Goal: Task Accomplishment & Management: Complete application form

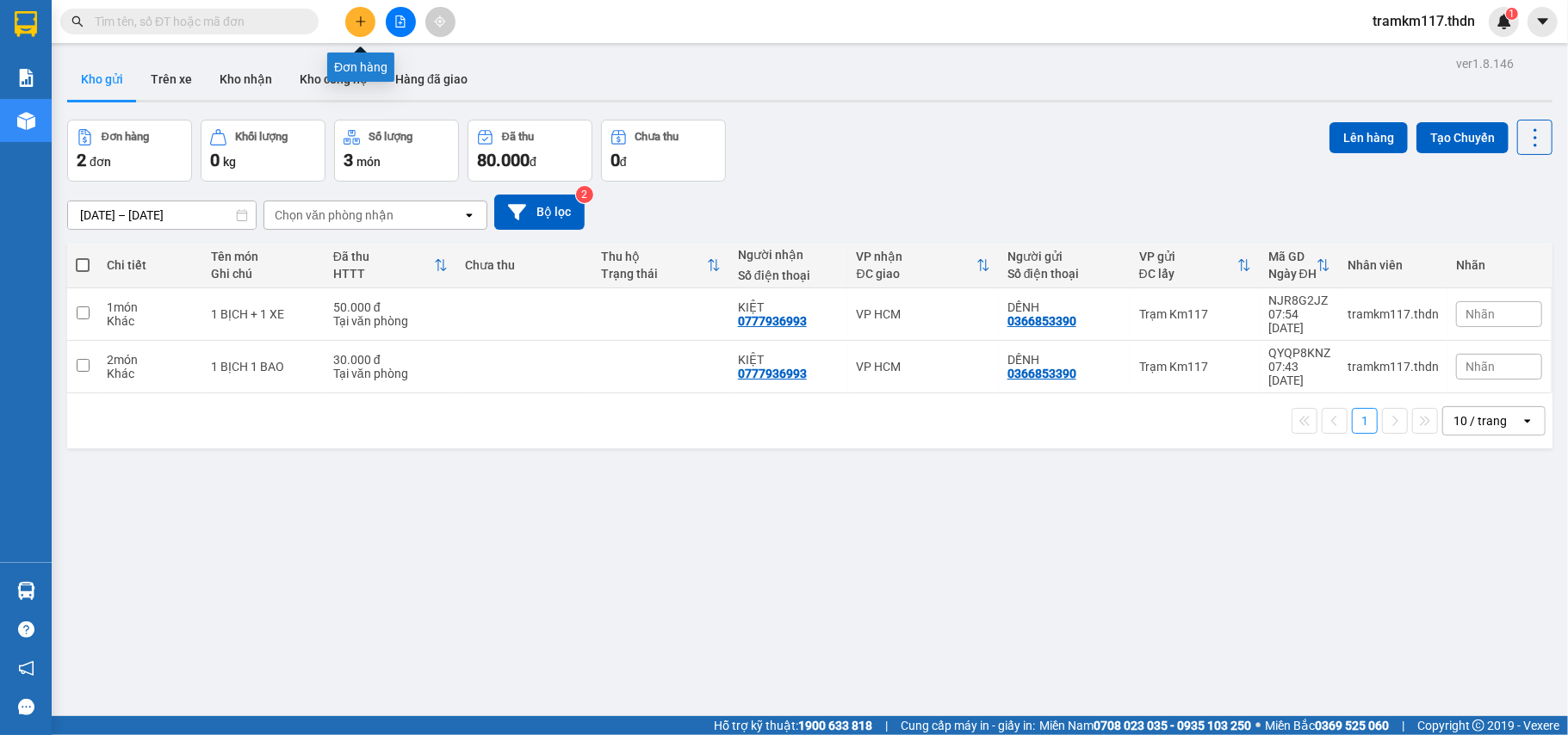
click at [358, 21] on icon "plus" at bounding box center [361, 22] width 12 height 12
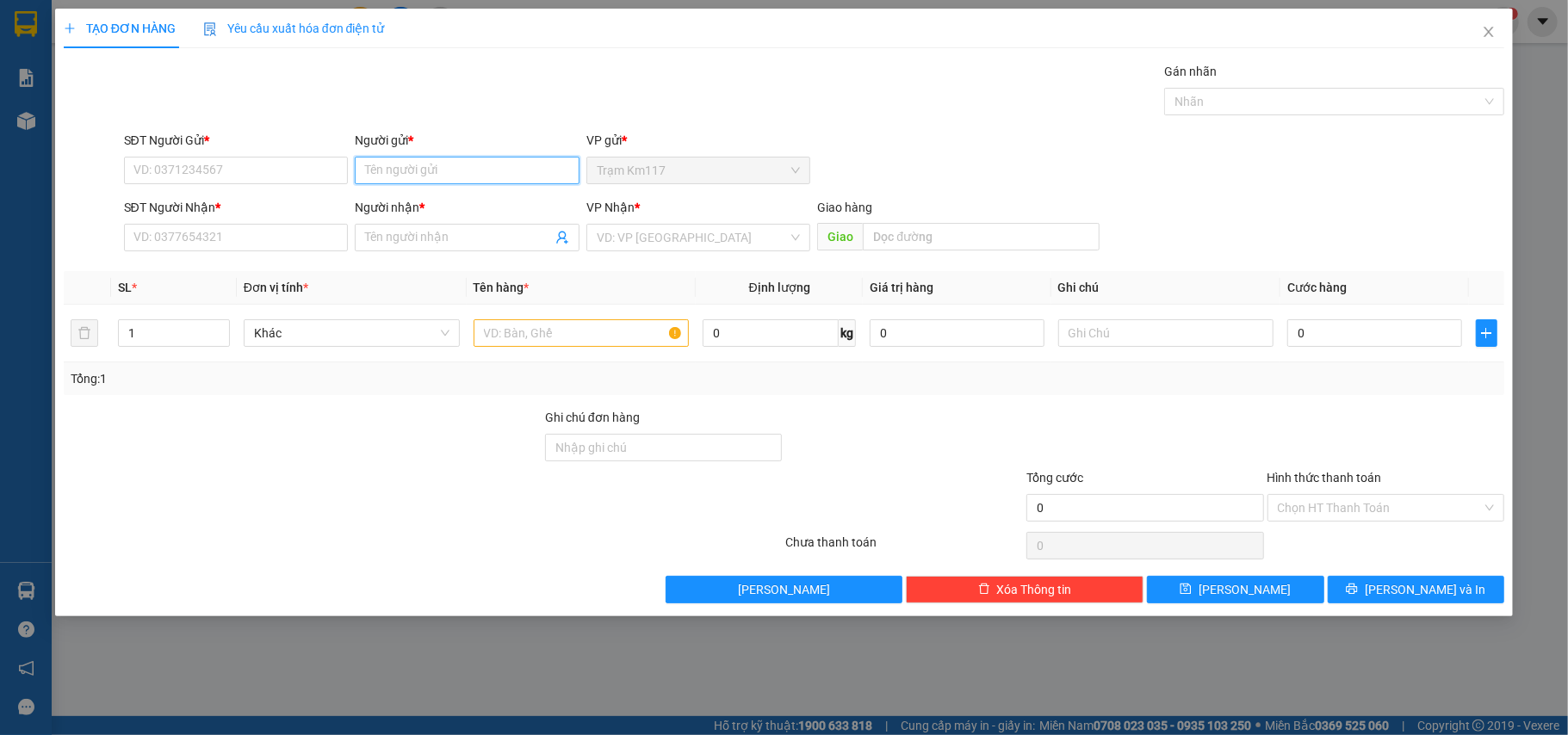
click at [379, 172] on input "Người gửi *" at bounding box center [466, 171] width 224 height 27
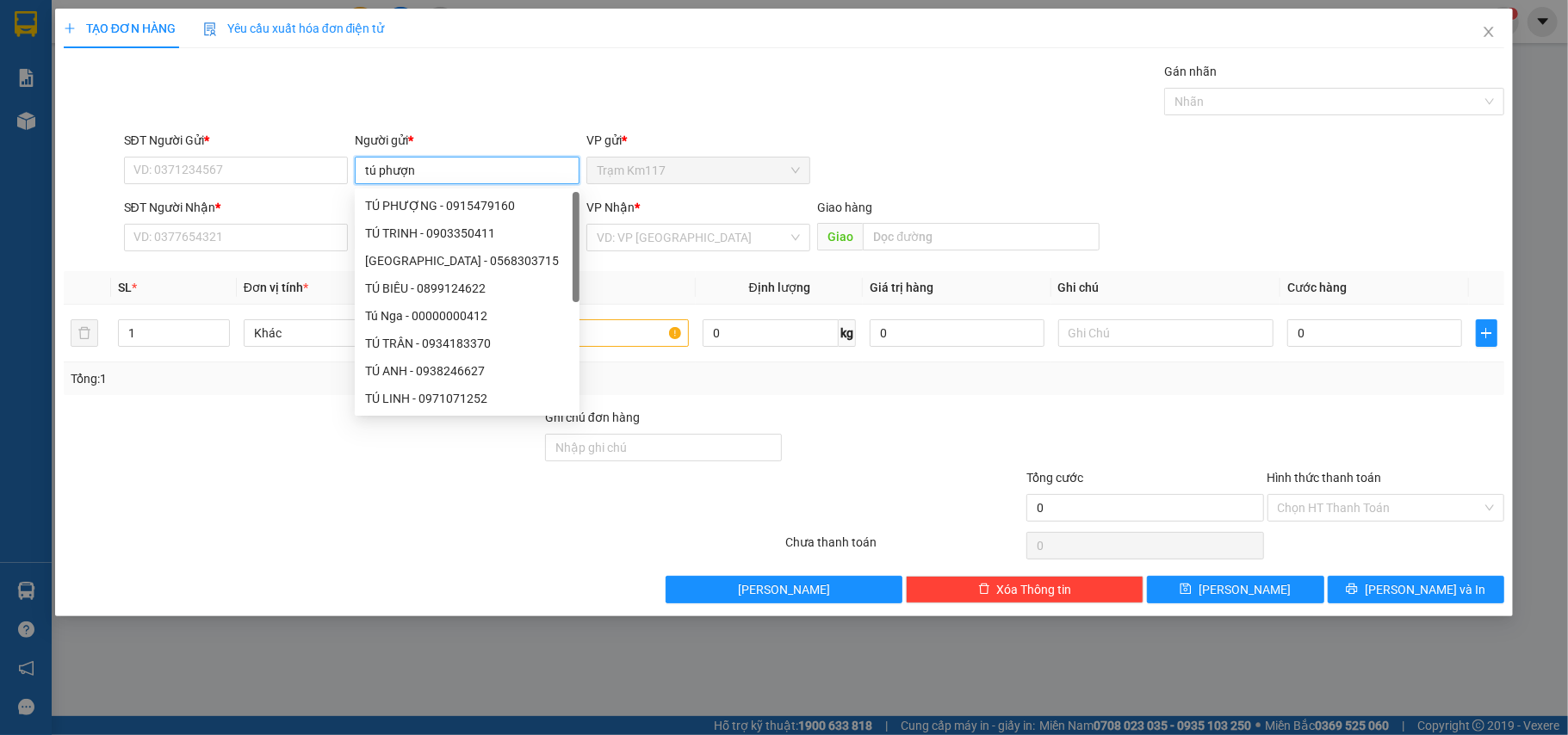
type input "tú phượng"
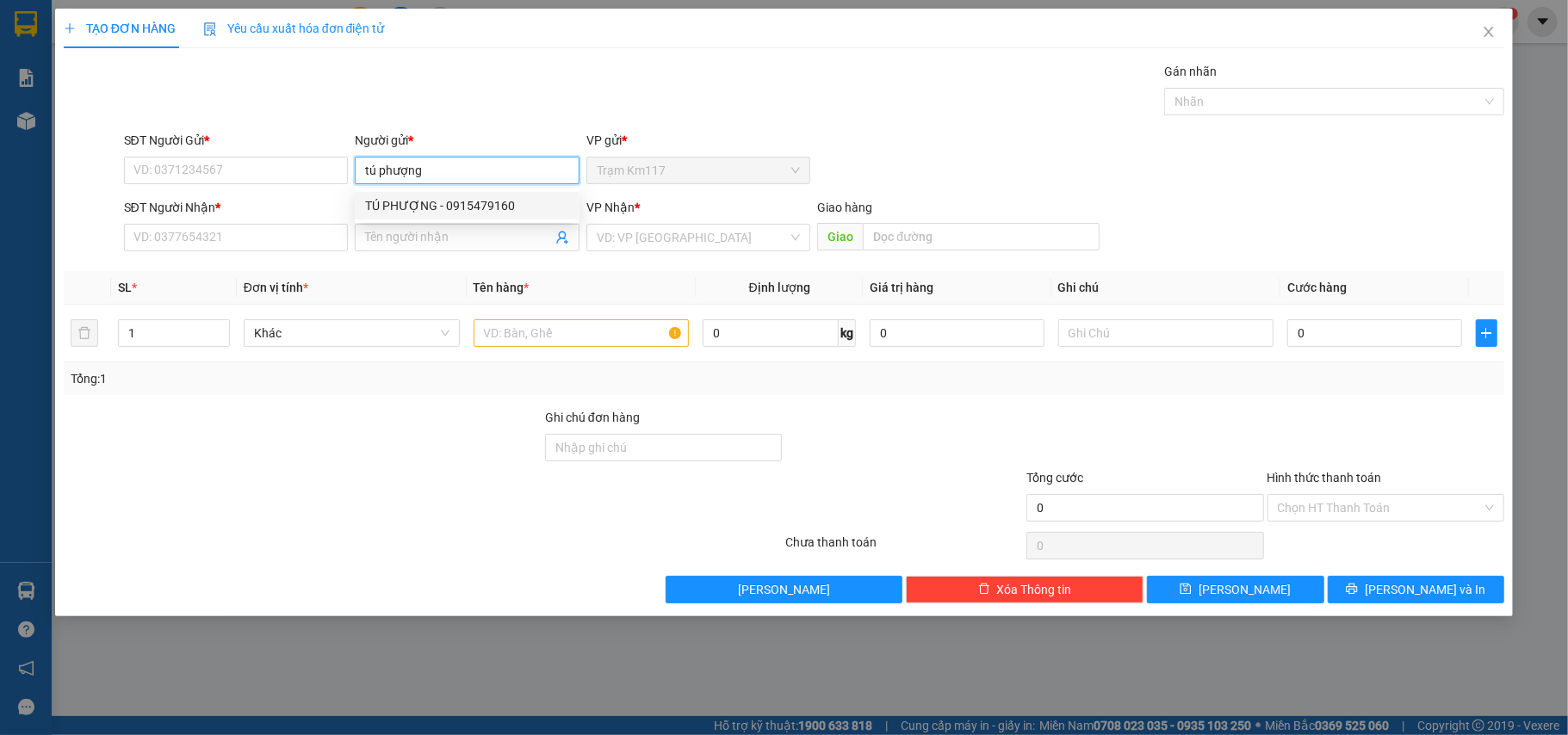
click at [453, 207] on div "TÚ PHƯỢNG - 0915479160" at bounding box center [466, 205] width 204 height 19
type input "0915479160"
type input "TÚ PHƯỢNG"
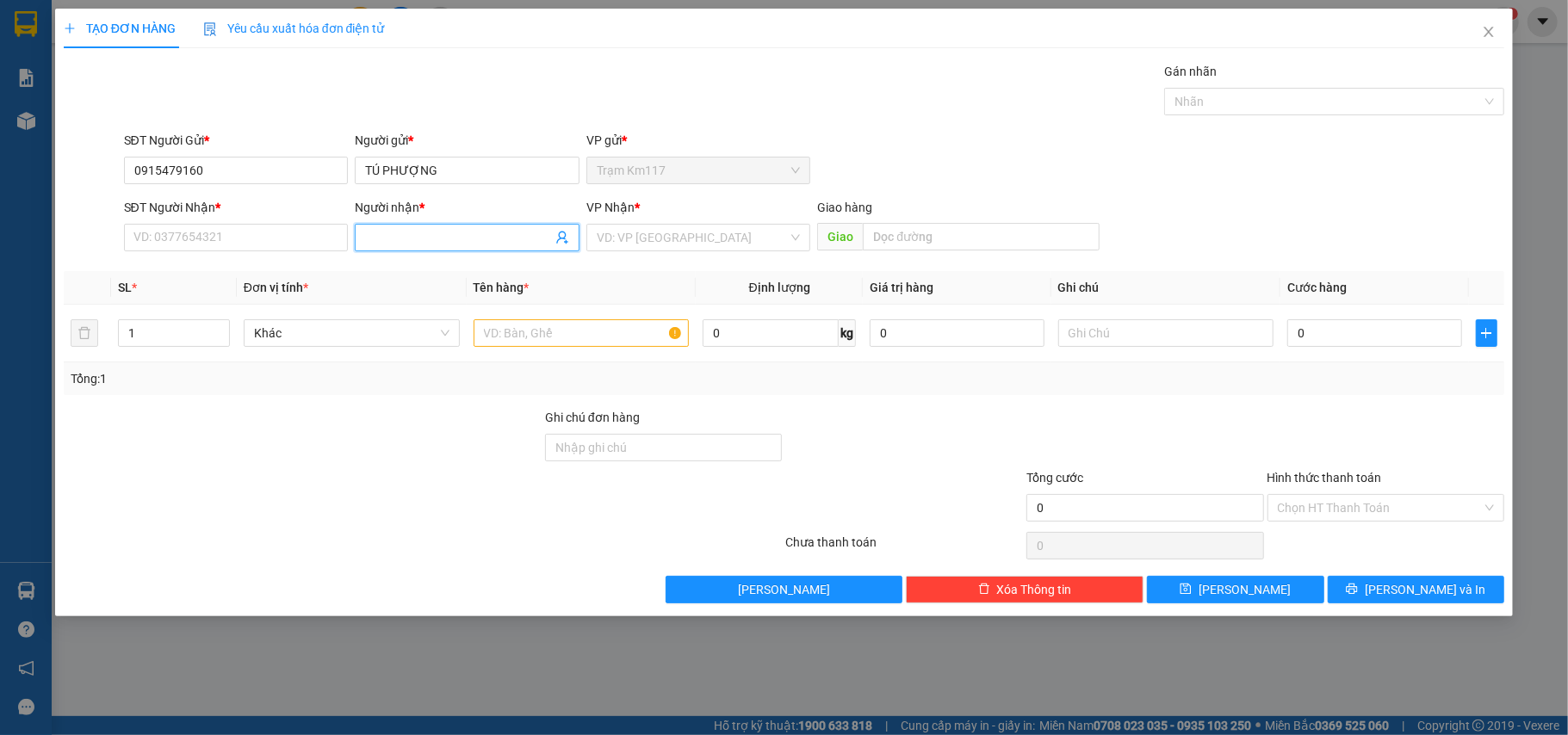
click at [564, 242] on icon "user-add" at bounding box center [563, 237] width 14 height 14
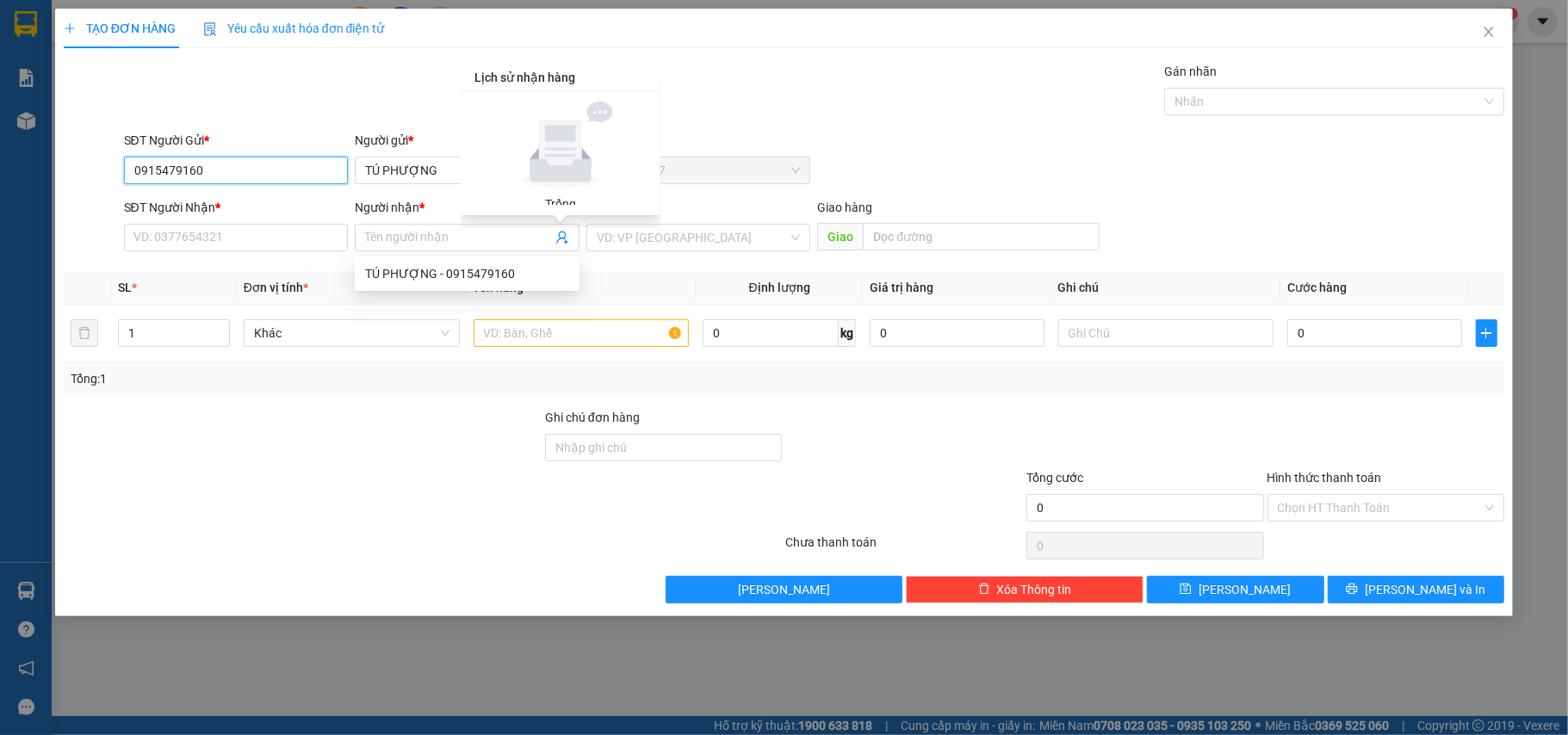
click at [227, 164] on input "0915479160" at bounding box center [235, 171] width 224 height 27
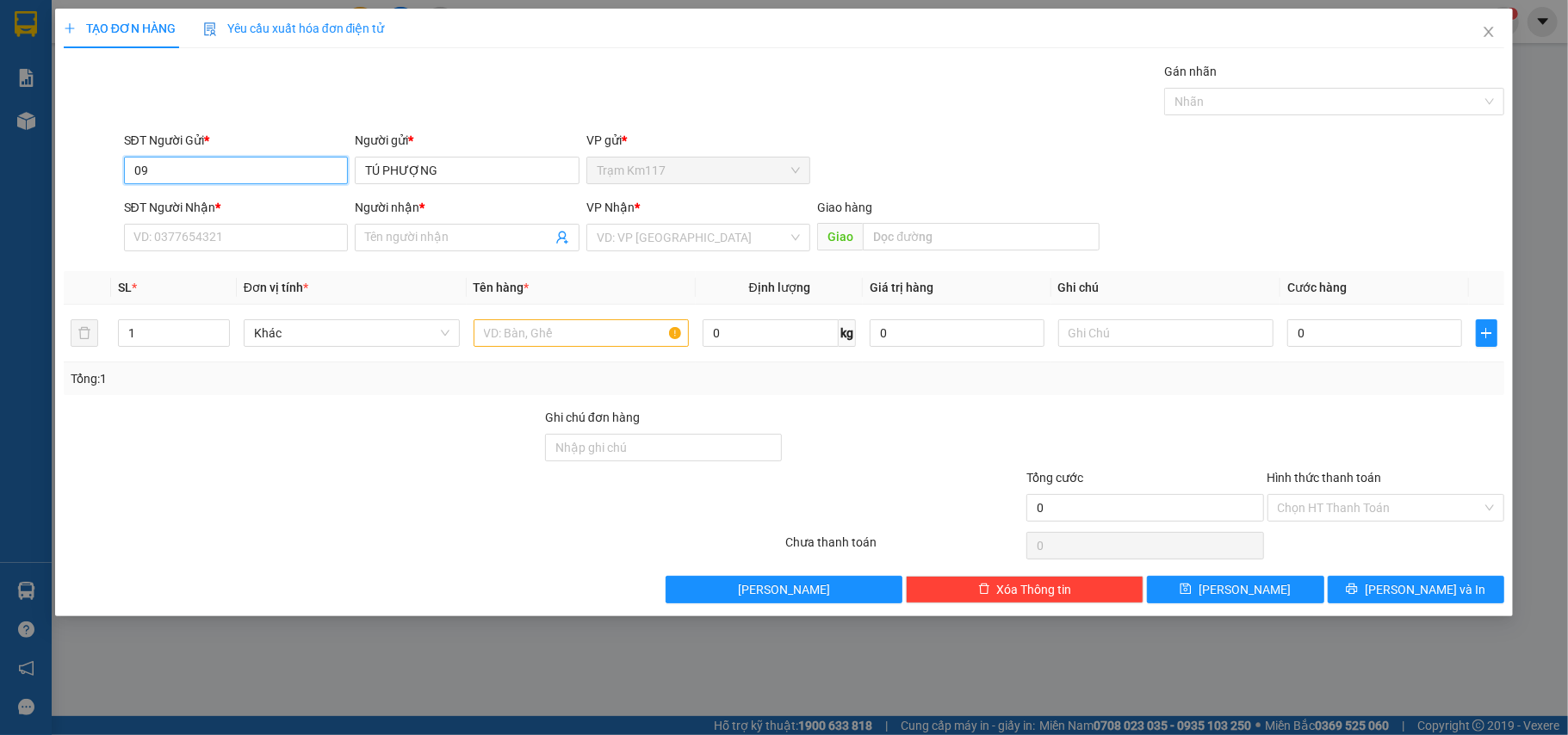
type input "0"
click at [460, 176] on input "TÚ PHƯỢNG" at bounding box center [466, 171] width 224 height 27
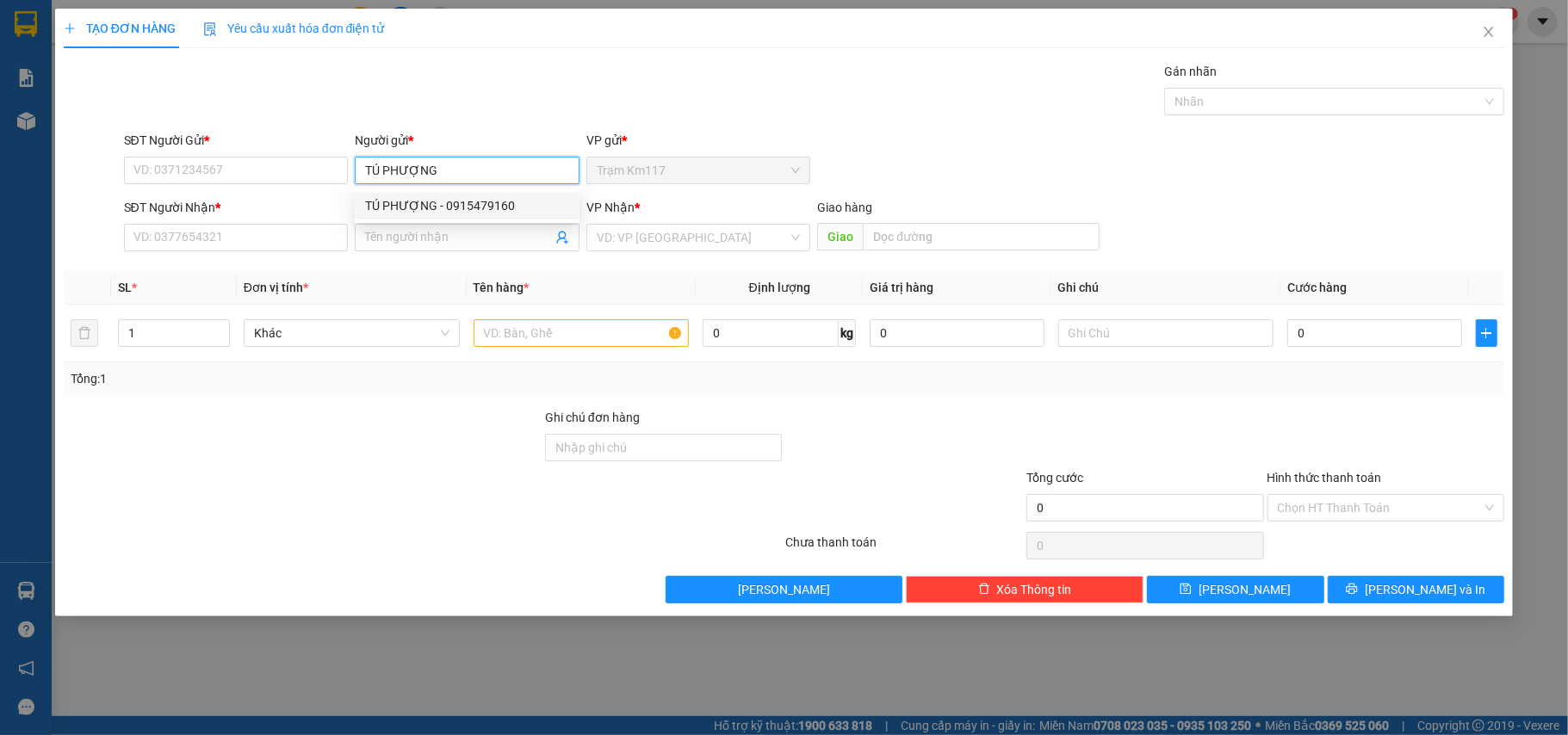
click at [428, 200] on div "TÚ PHƯỢNG - 0915479160" at bounding box center [466, 205] width 204 height 19
type input "0915479160"
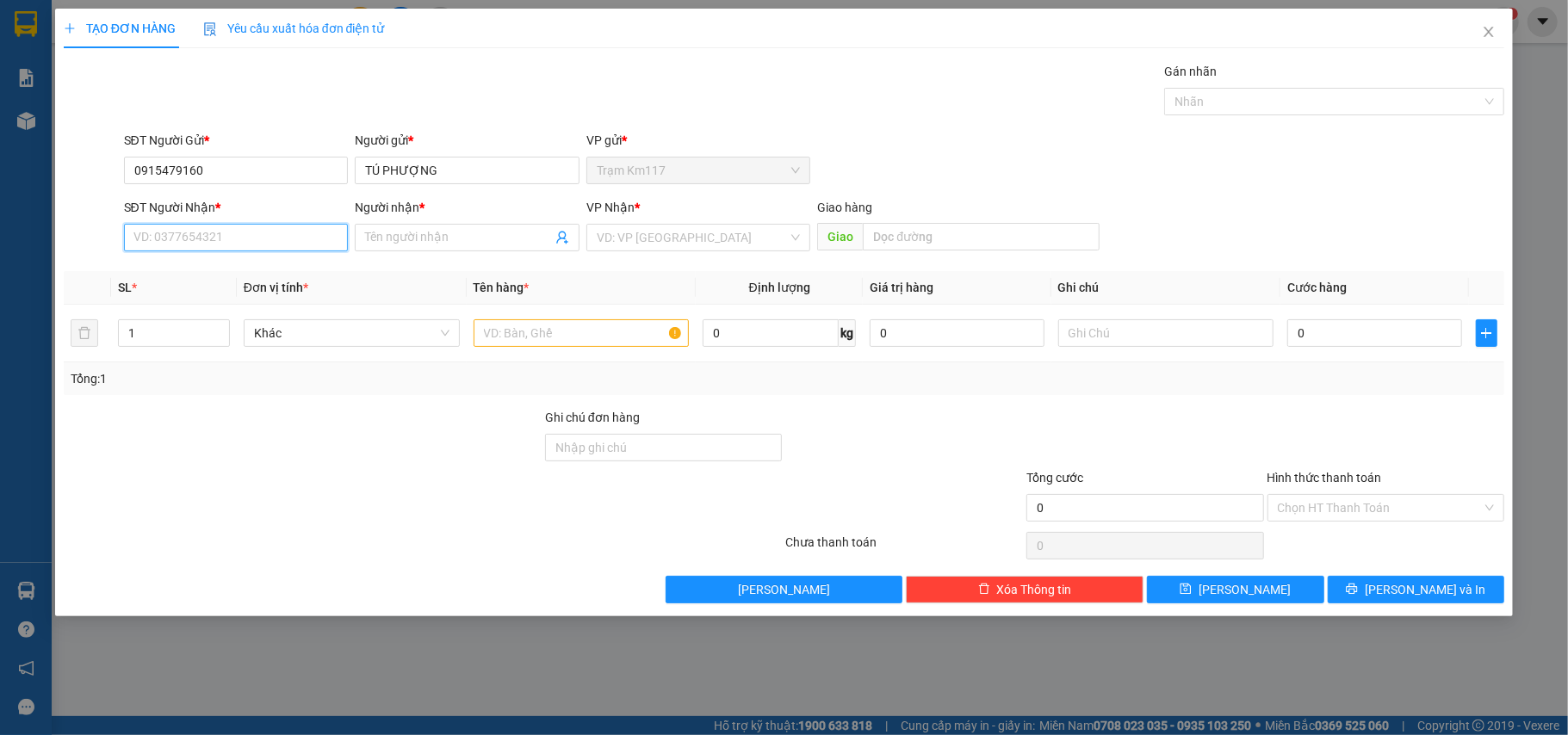
click at [210, 237] on input "SĐT Người Nhận *" at bounding box center [235, 237] width 224 height 27
type input "0943033395"
click at [446, 243] on input "Người nhận *" at bounding box center [458, 237] width 187 height 19
type input "linh dung"
click at [606, 339] on input "text" at bounding box center [581, 333] width 216 height 27
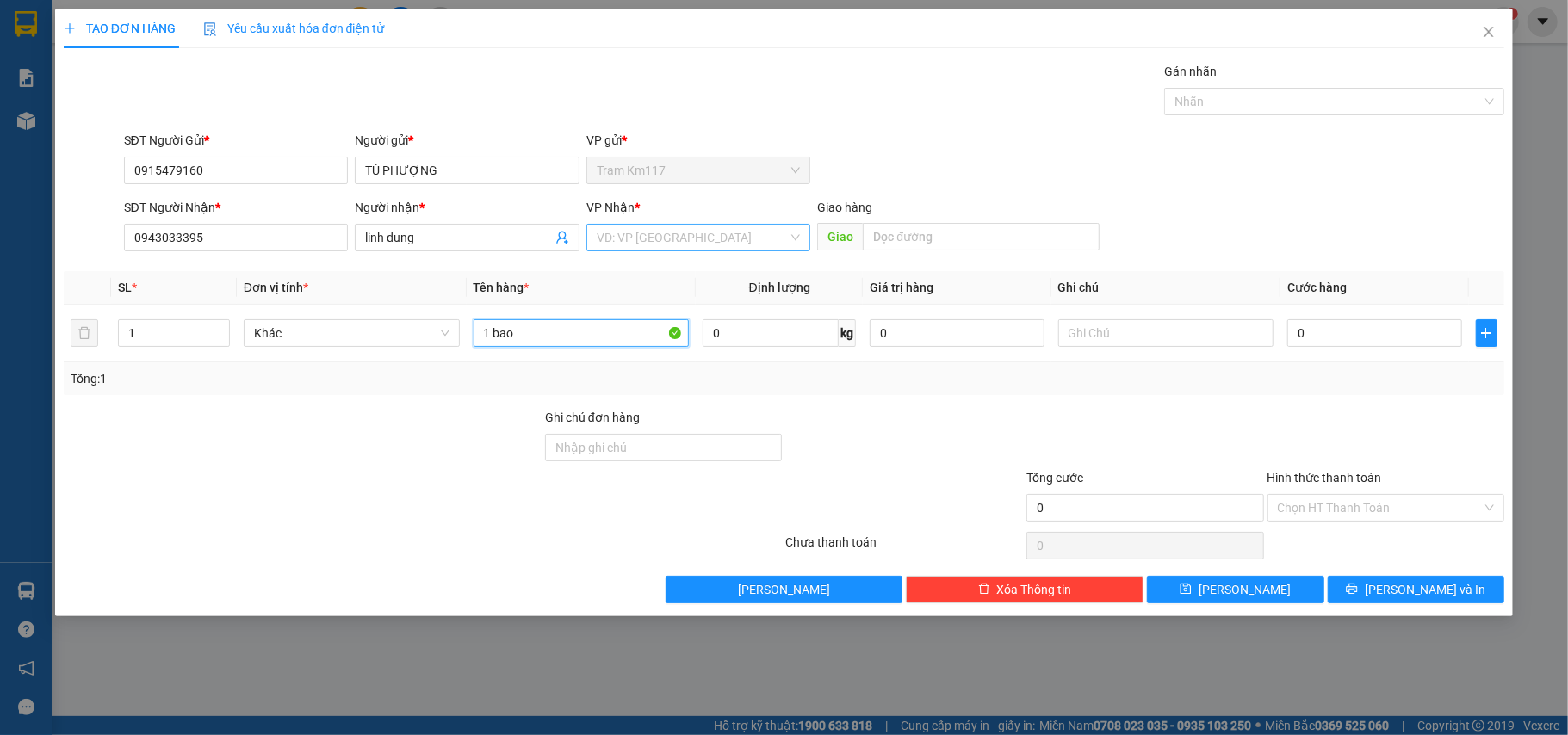
type input "1 bao"
click at [659, 232] on input "search" at bounding box center [693, 237] width 192 height 25
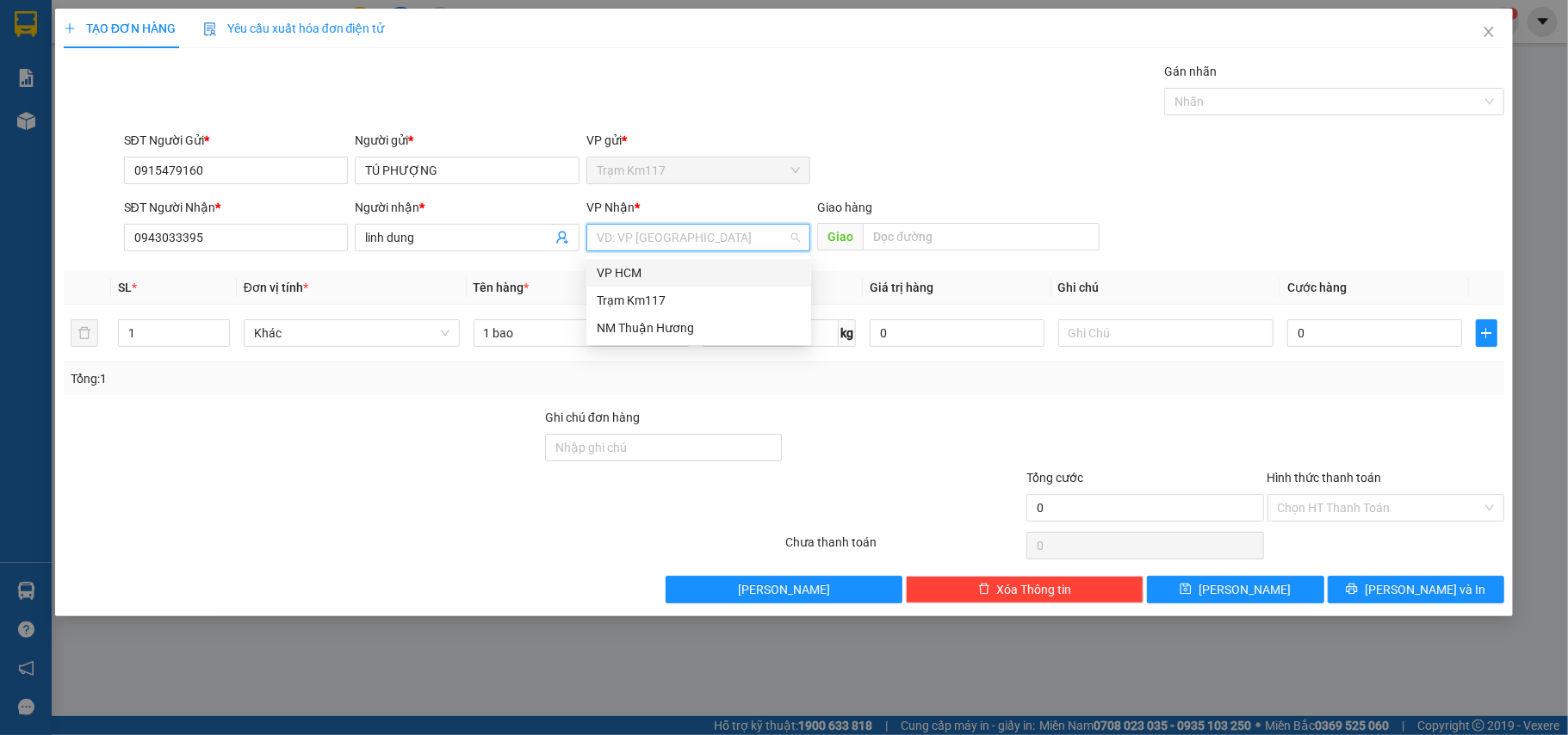
click at [633, 270] on div "VP HCM" at bounding box center [699, 272] width 204 height 19
click at [1319, 337] on input "0" at bounding box center [1373, 333] width 173 height 27
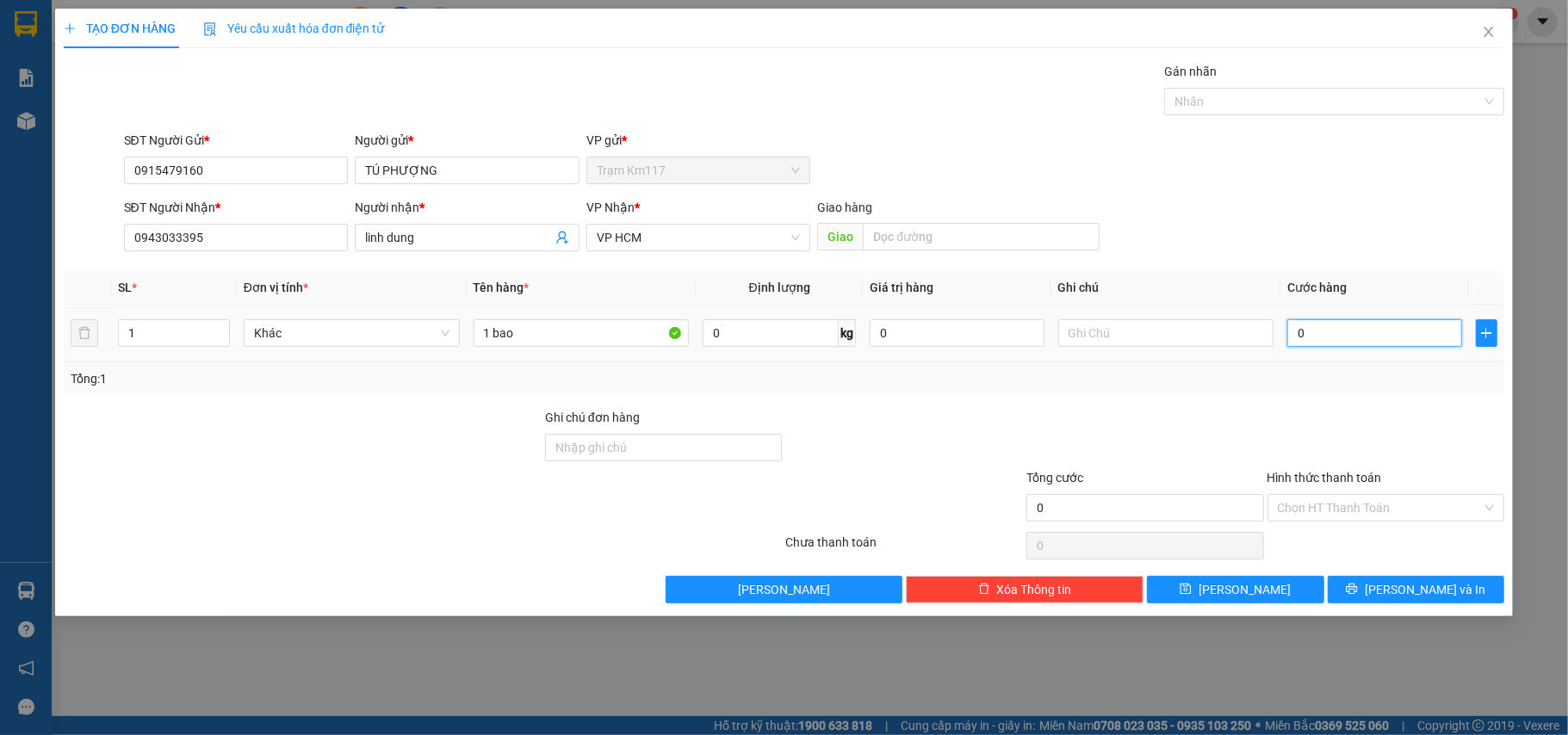
type input "3"
type input "30"
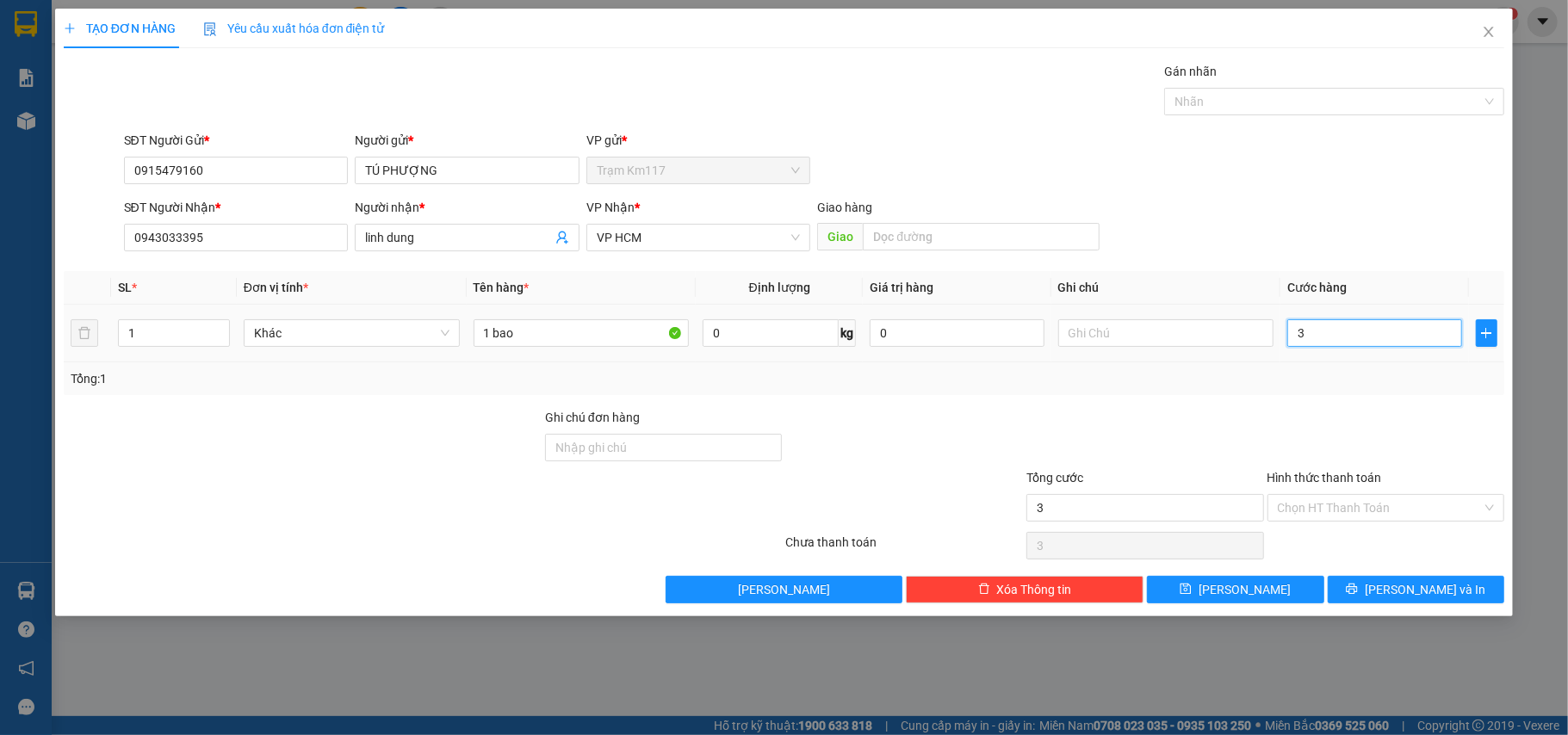
type input "30"
type input "300"
type input "3.000"
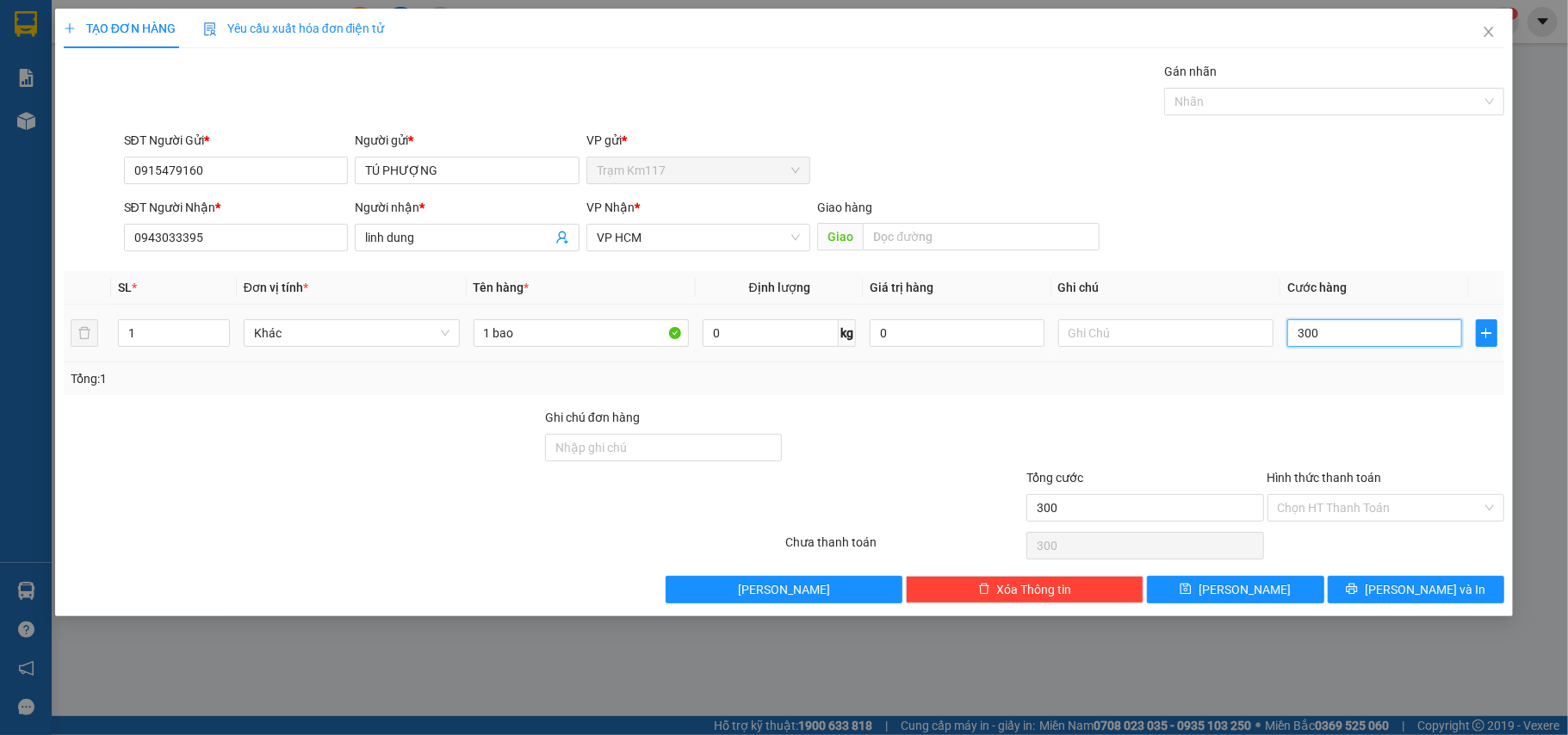
type input "3.000"
type input "30.000"
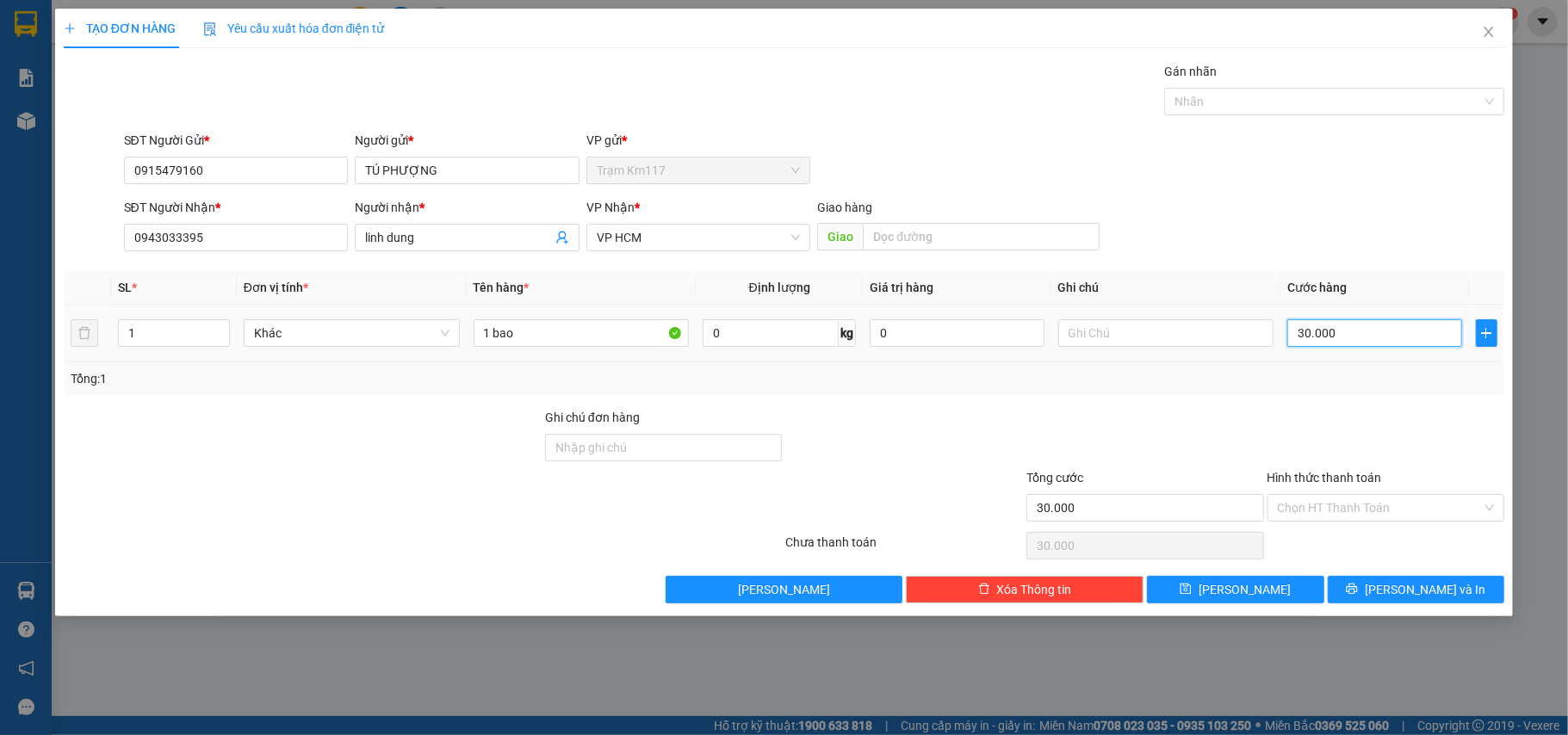
click at [1343, 338] on input "30.000" at bounding box center [1373, 333] width 173 height 27
type input "3.000"
type input "300"
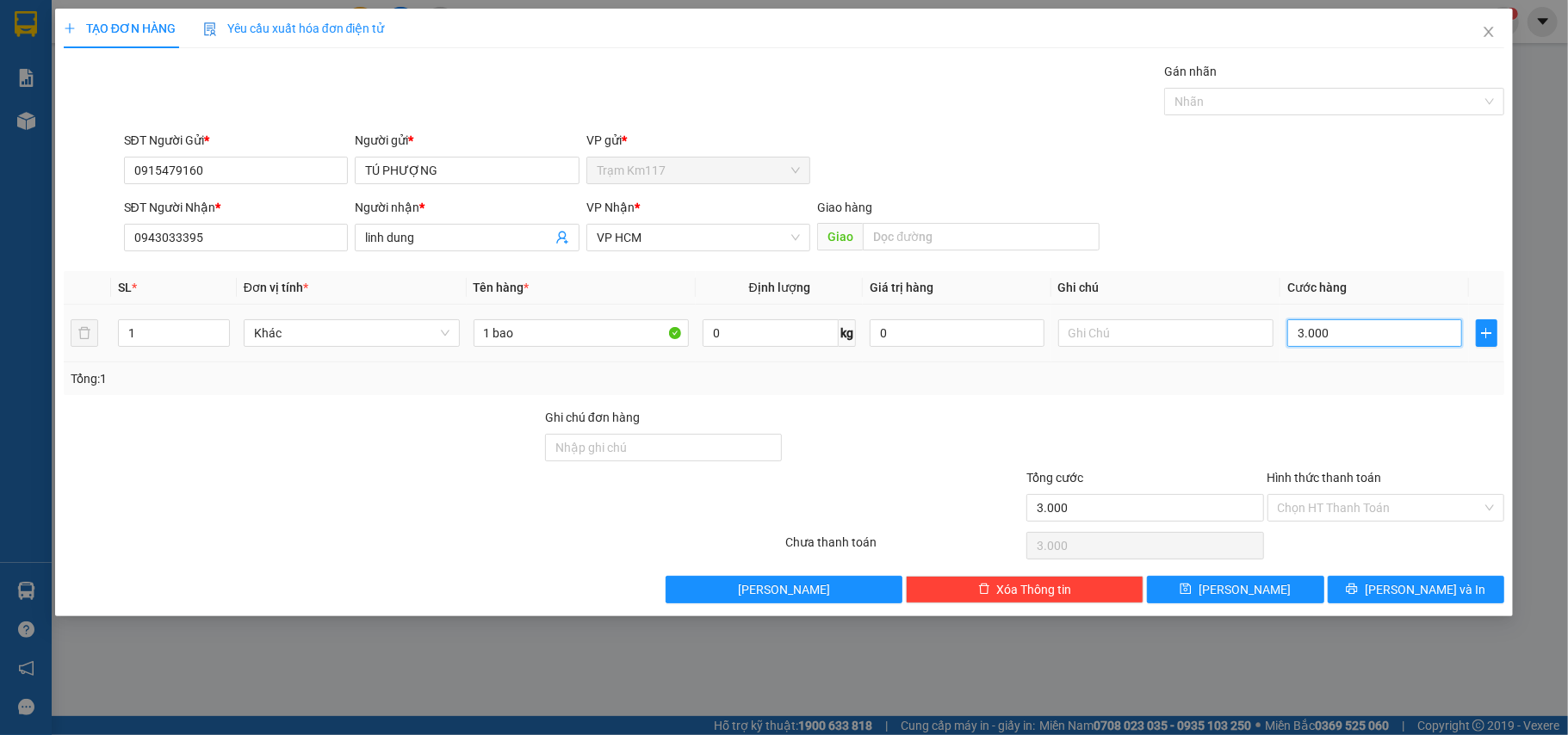
type input "300"
type input "30"
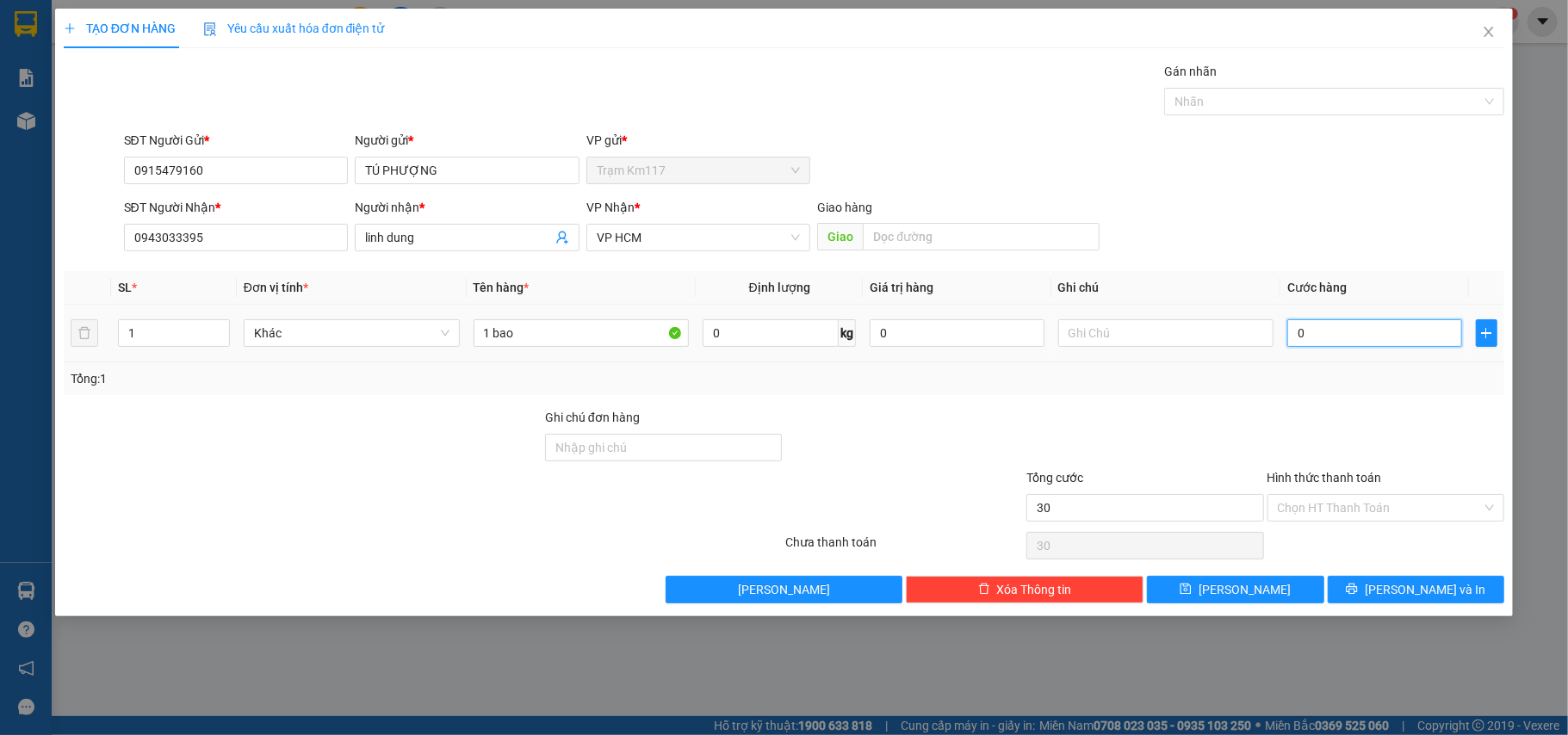
type input "0"
click at [1295, 337] on input "0" at bounding box center [1373, 333] width 173 height 27
type input "20"
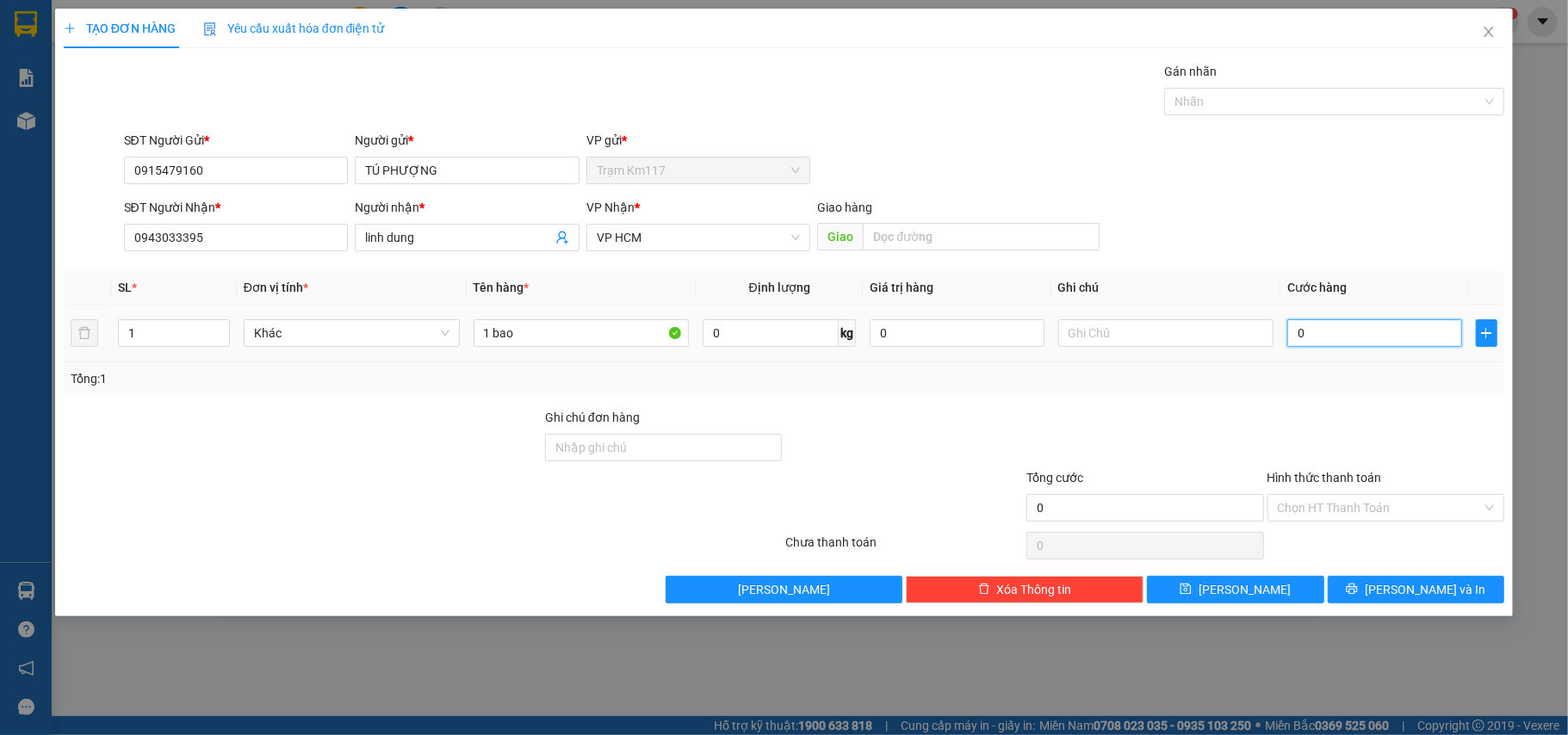
type input "20"
type input "200"
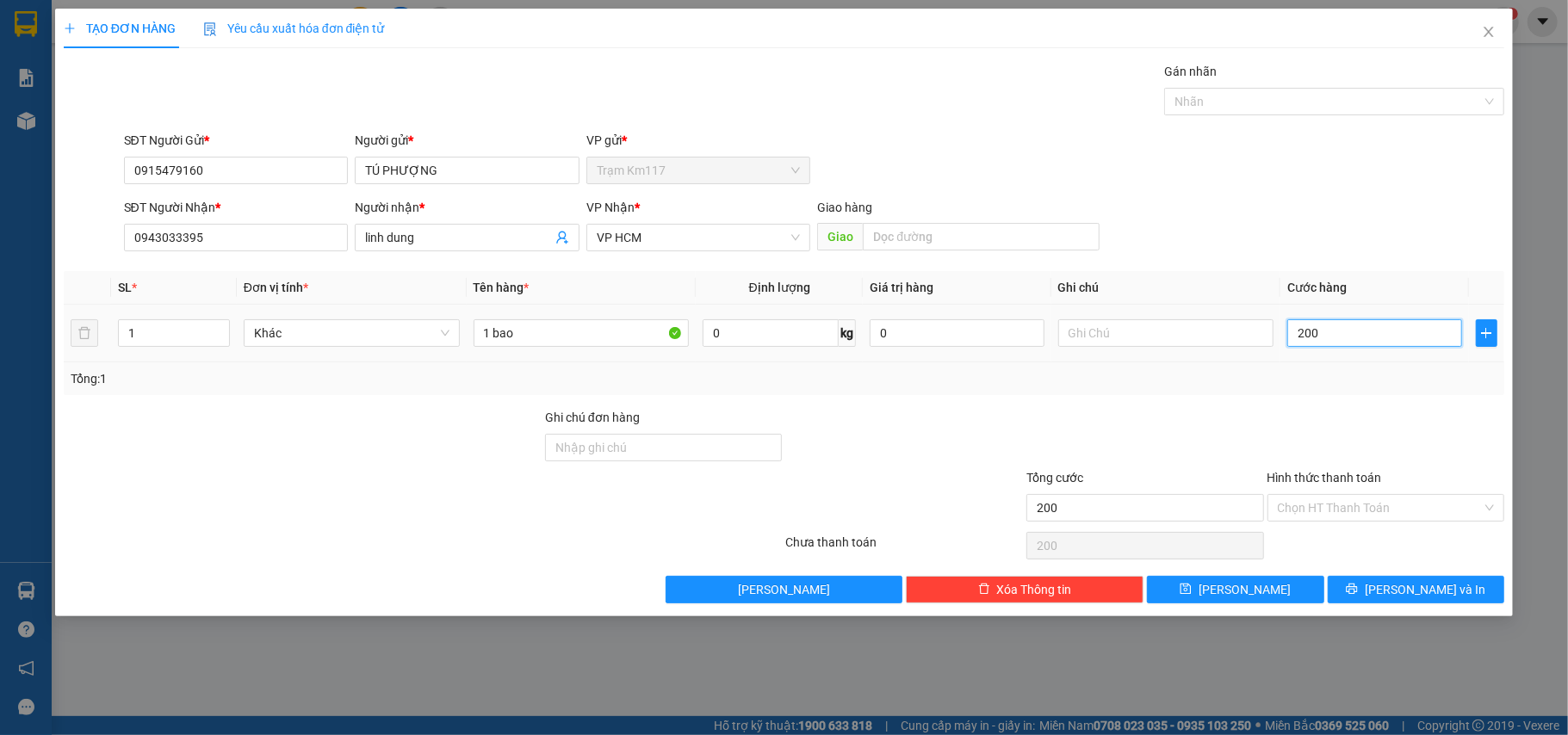
type input "2.000"
type input "20.000"
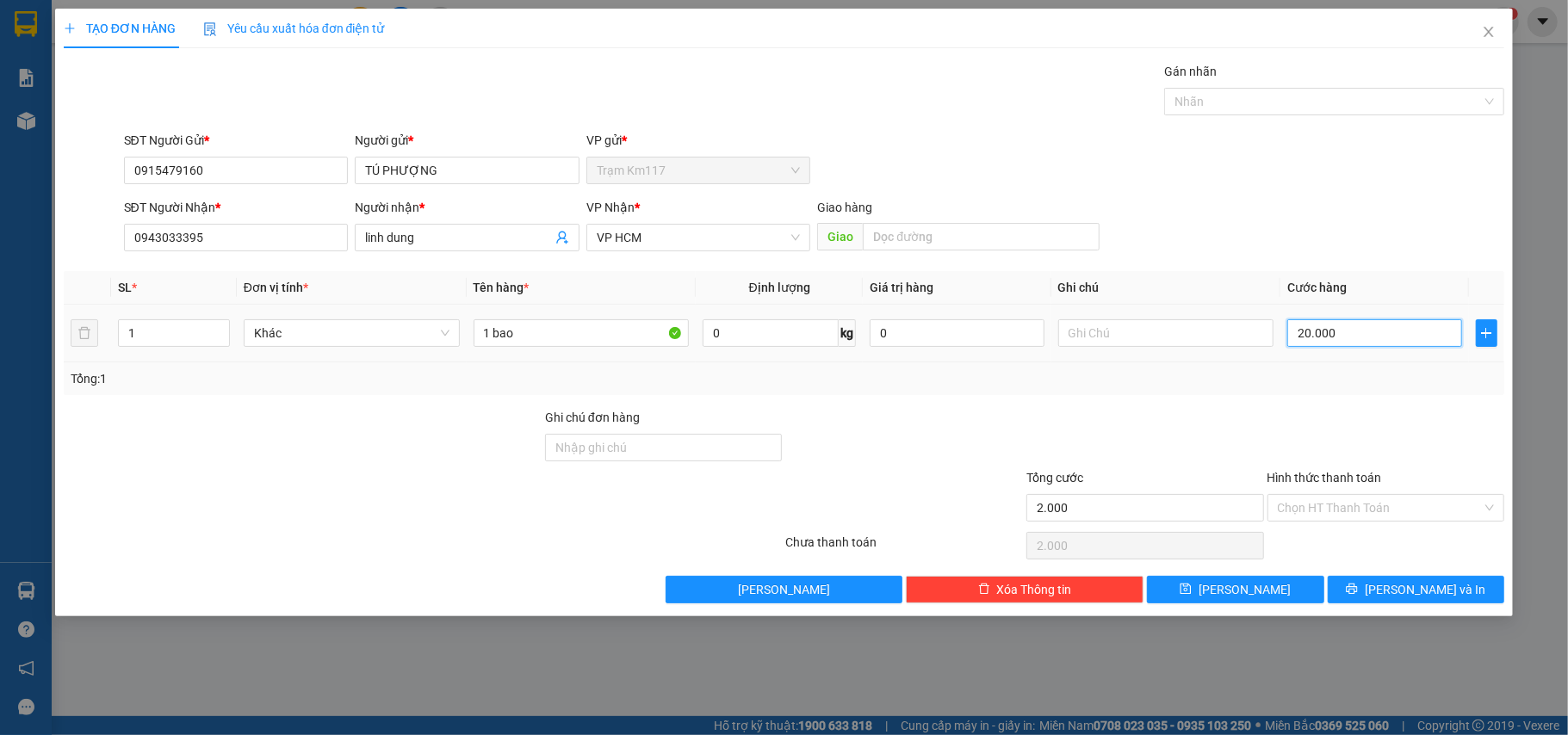
type input "20.000"
type input "2.000"
type input "200"
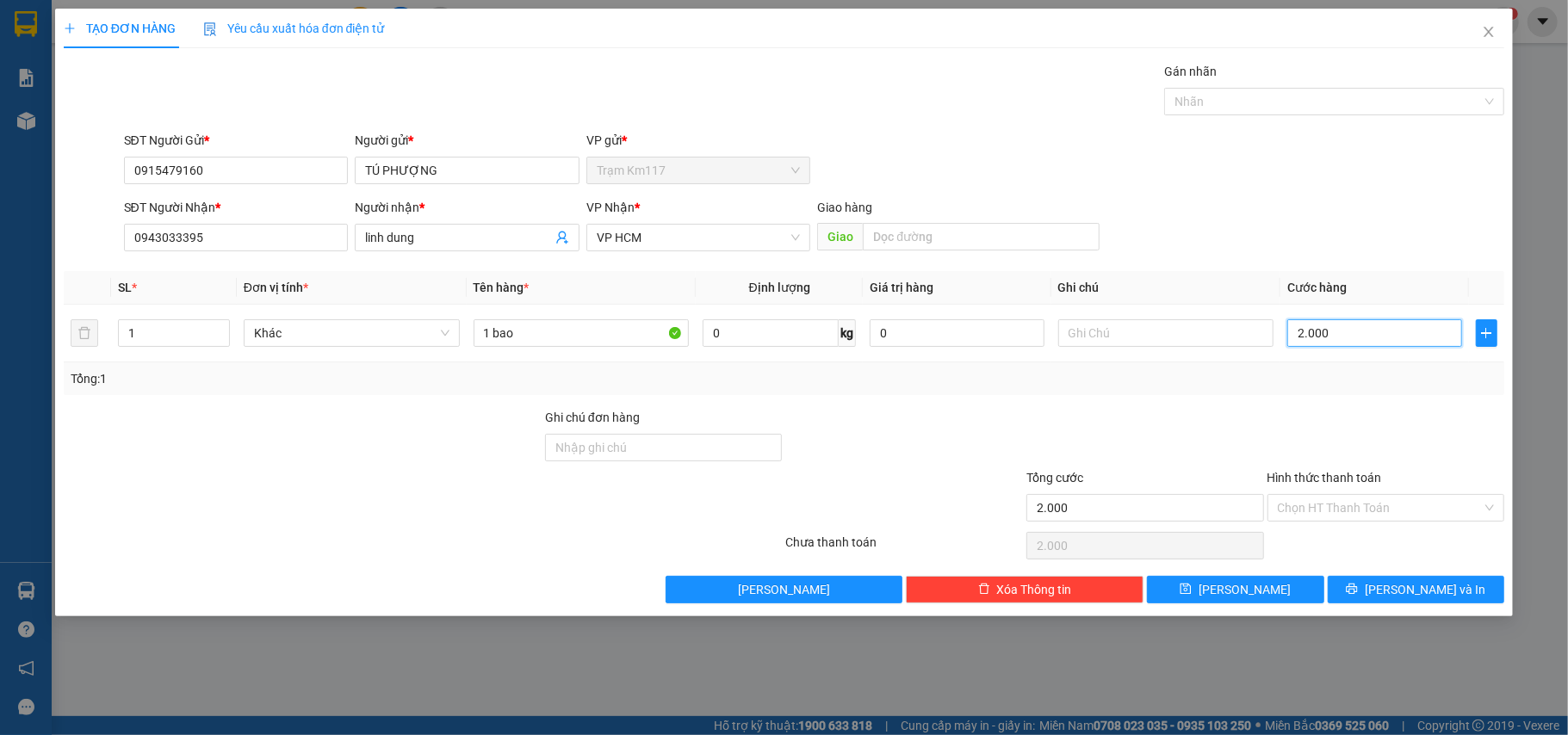
type input "200"
type input "20"
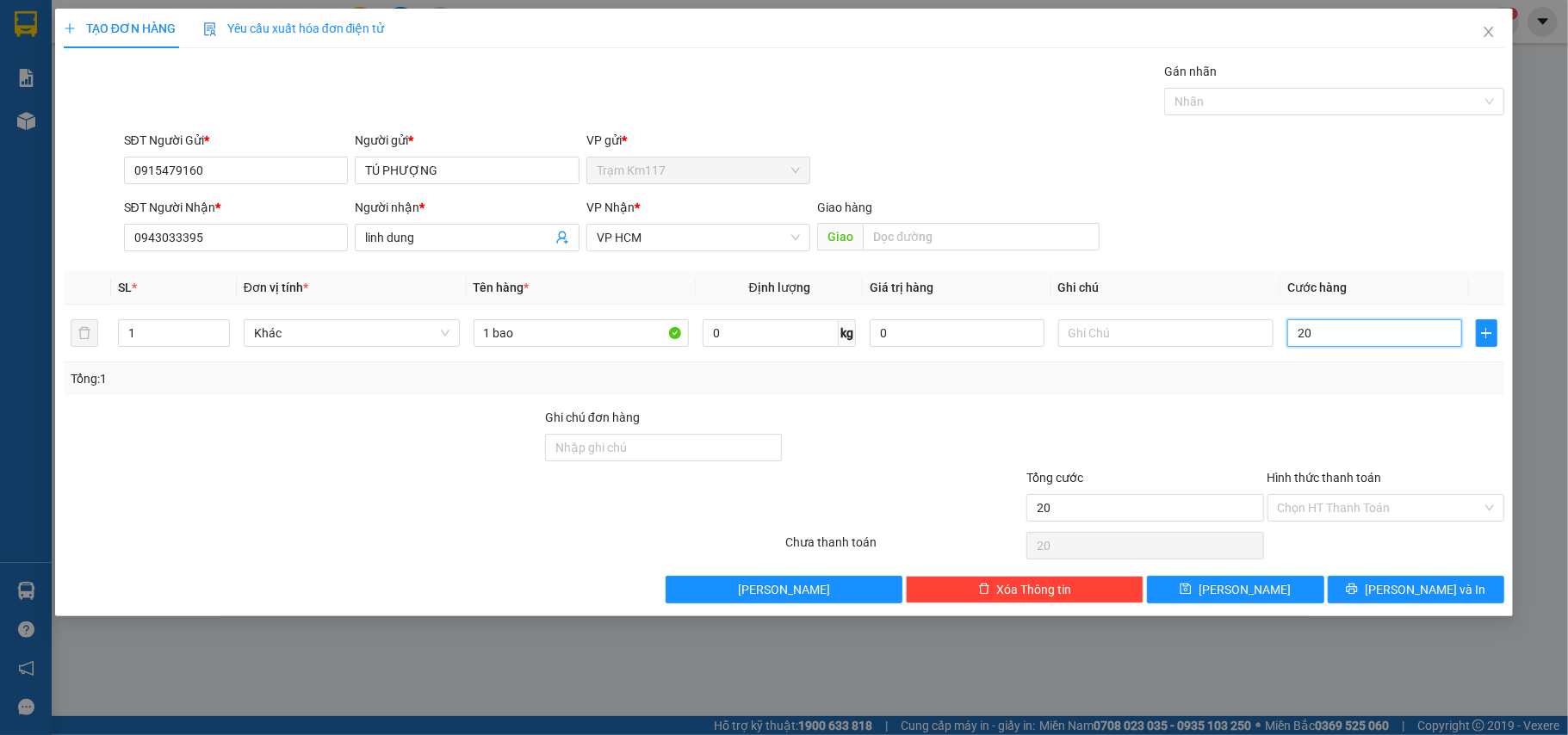
type input "2"
type input "0"
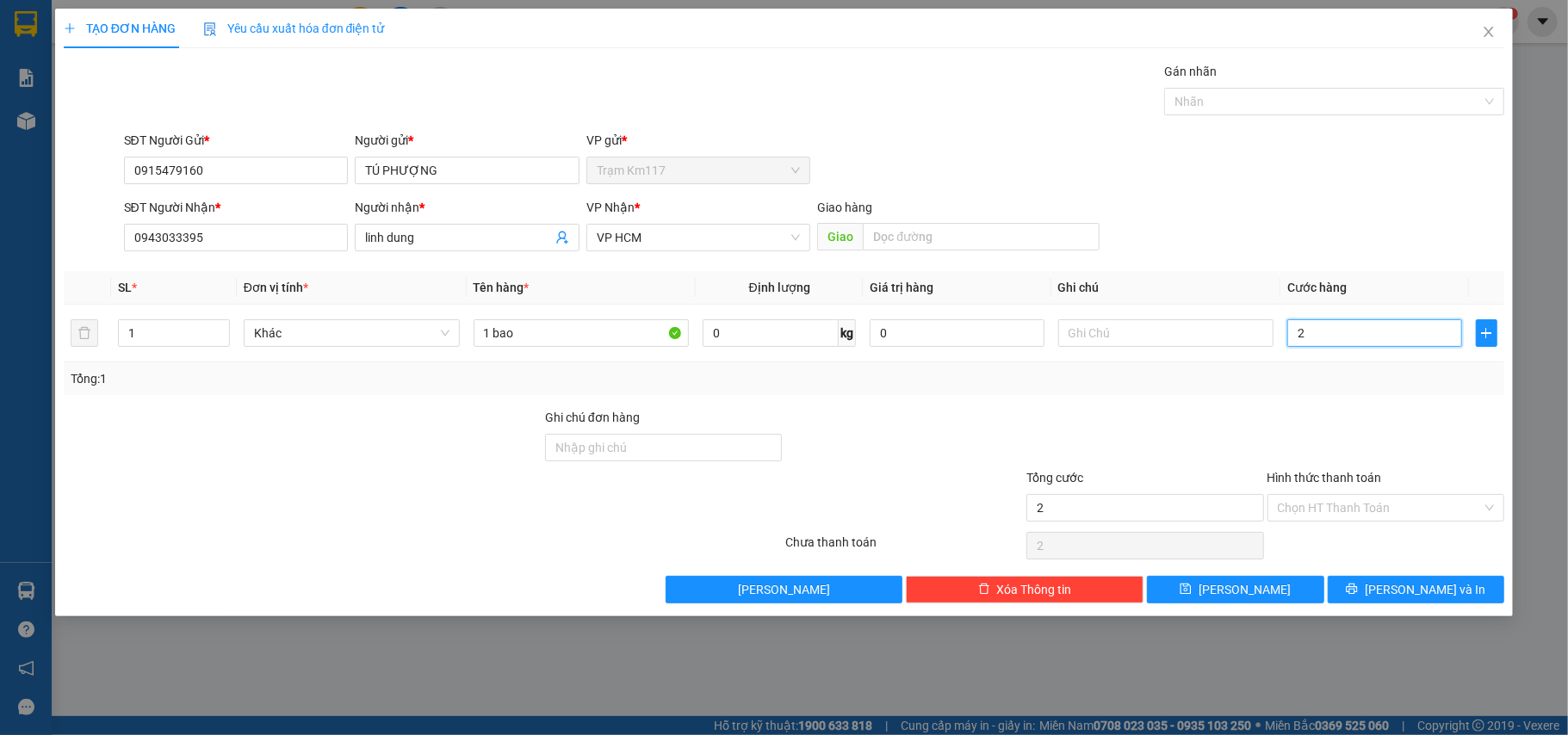
type input "0"
click at [1292, 336] on input "0" at bounding box center [1373, 333] width 173 height 27
type input "30"
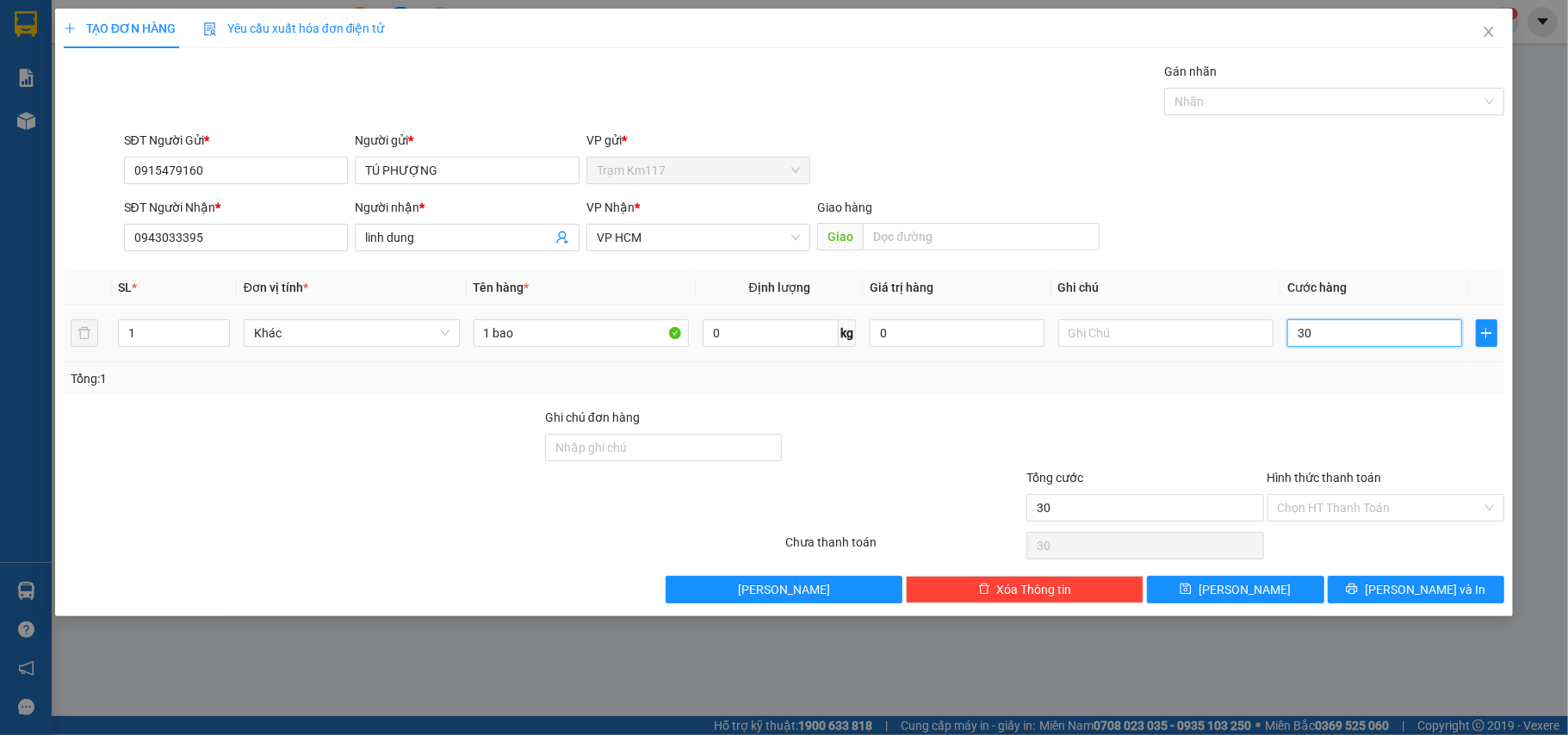
type input "300"
type input "3.000"
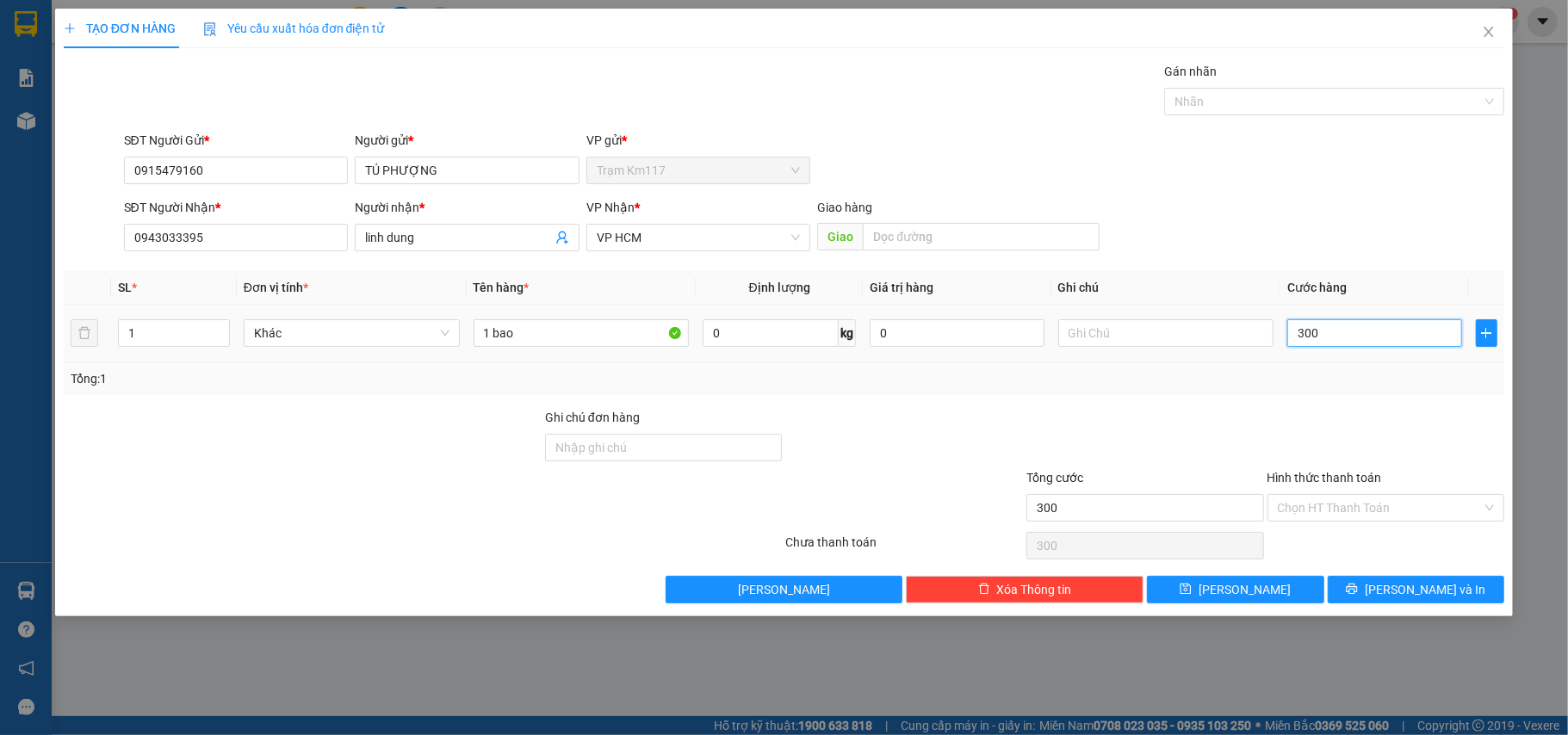
type input "3.000"
type input "30.000"
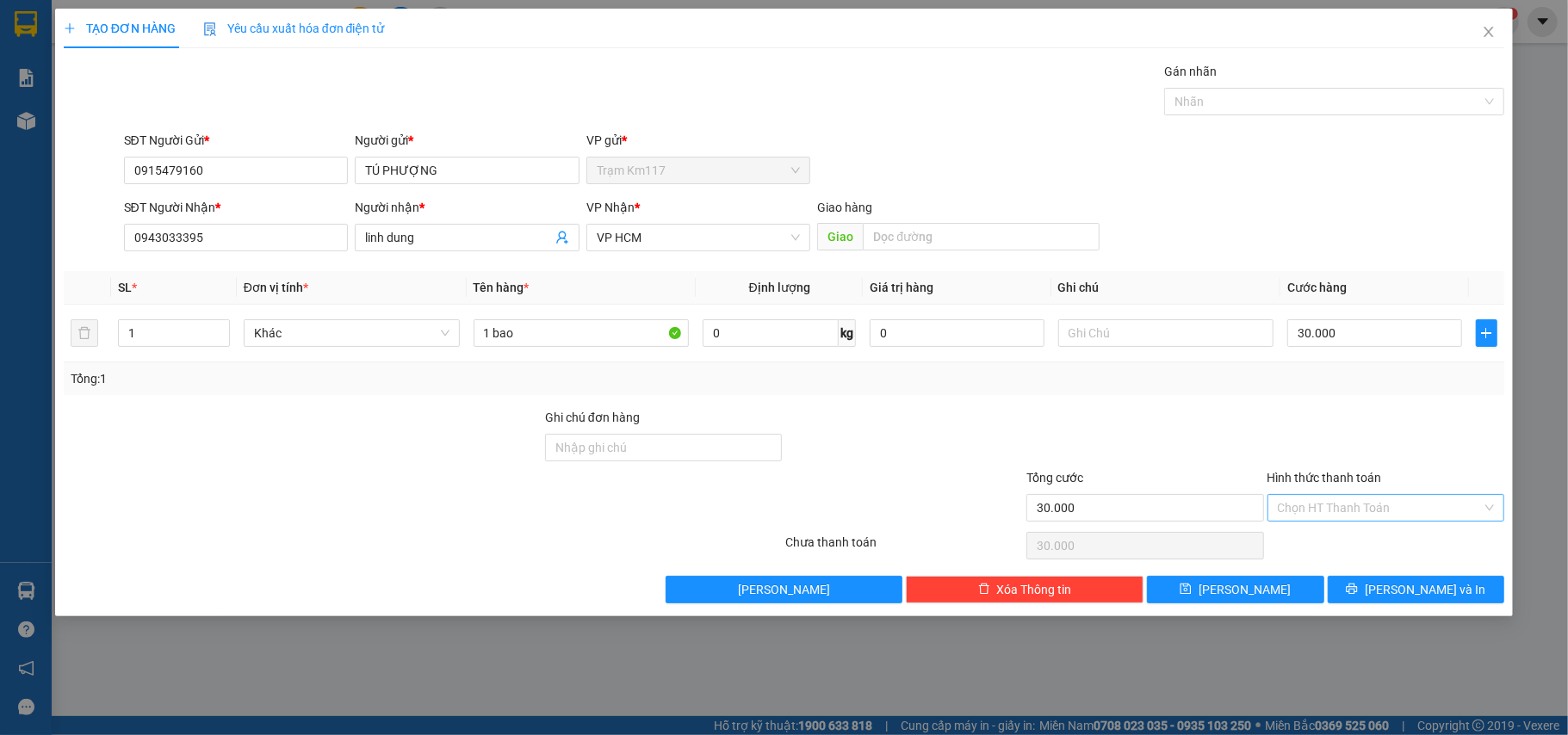
click at [1344, 508] on input "Hình thức thanh toán" at bounding box center [1380, 508] width 205 height 25
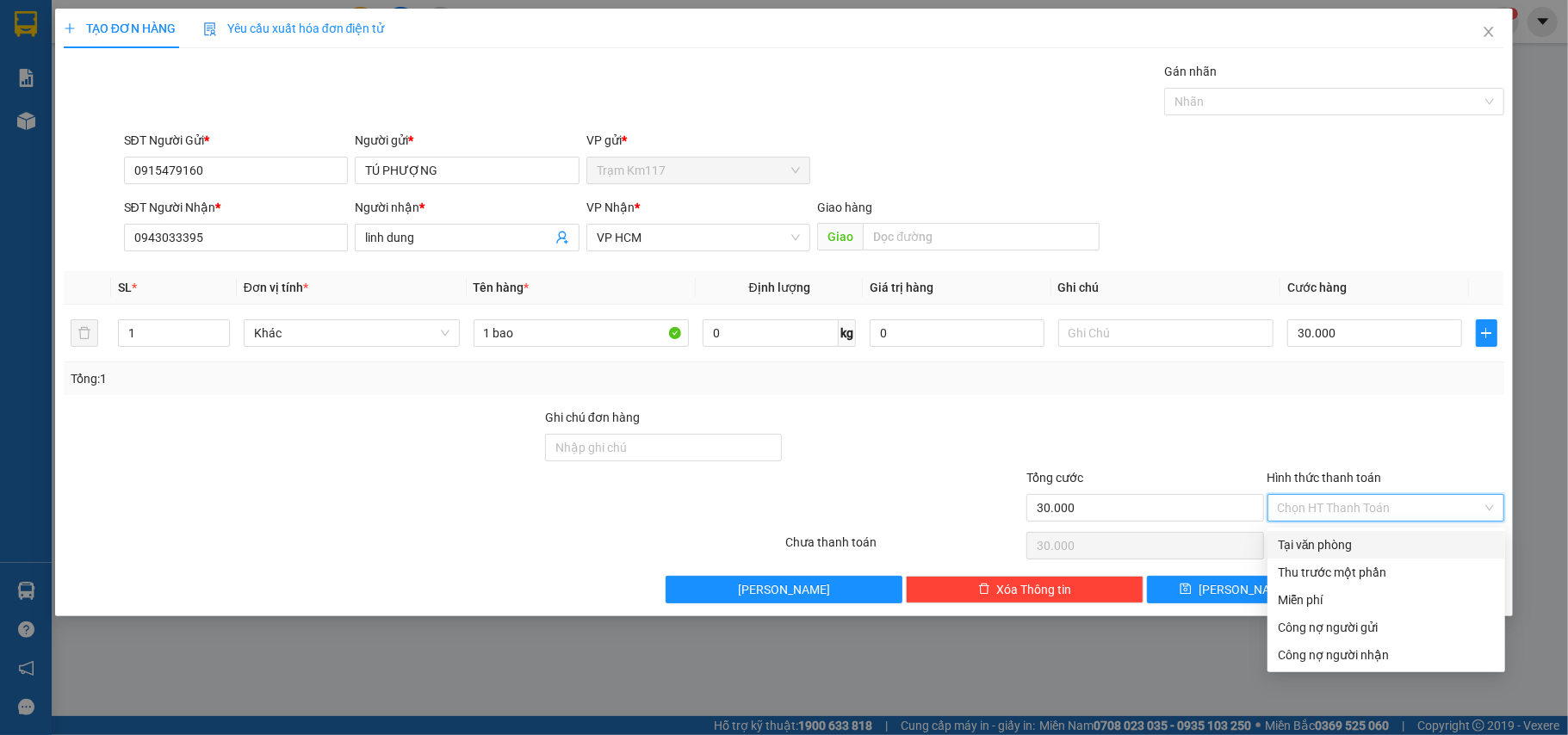
click at [1317, 551] on div "Tại văn phòng" at bounding box center [1386, 544] width 217 height 19
type input "0"
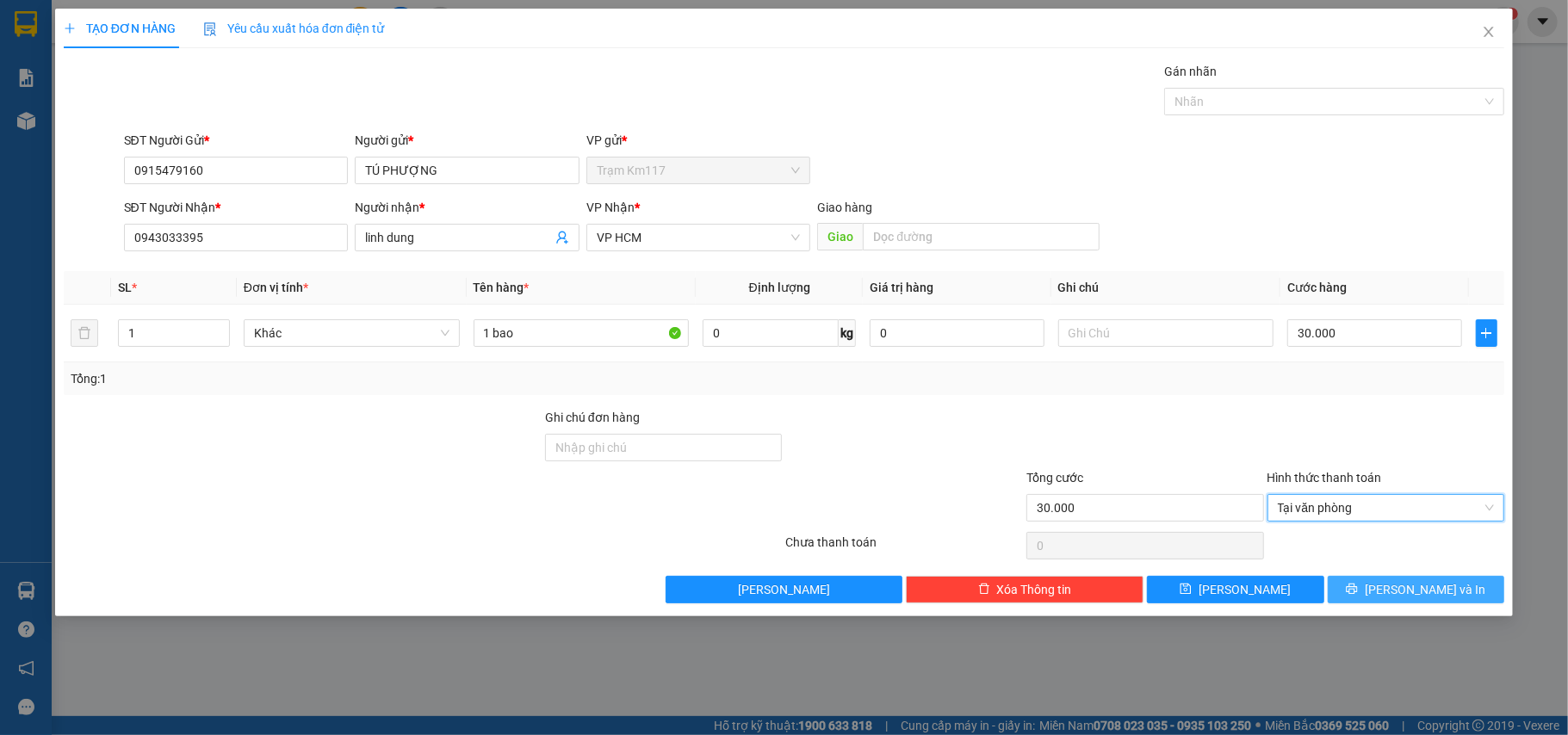
click at [1408, 594] on span "[PERSON_NAME] và In" at bounding box center [1424, 589] width 121 height 19
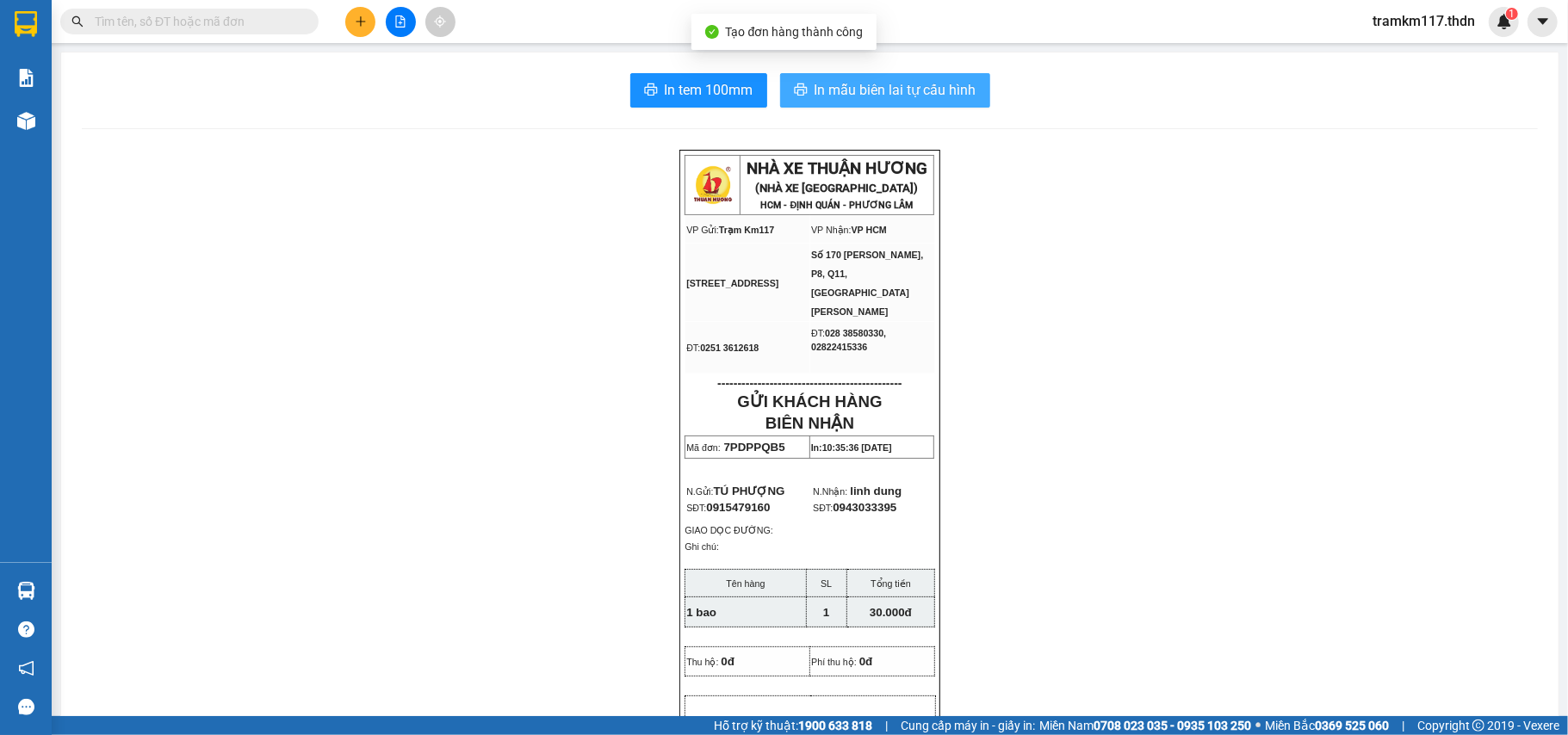
click at [858, 91] on span "In mẫu biên lai tự cấu hình" at bounding box center [895, 90] width 162 height 22
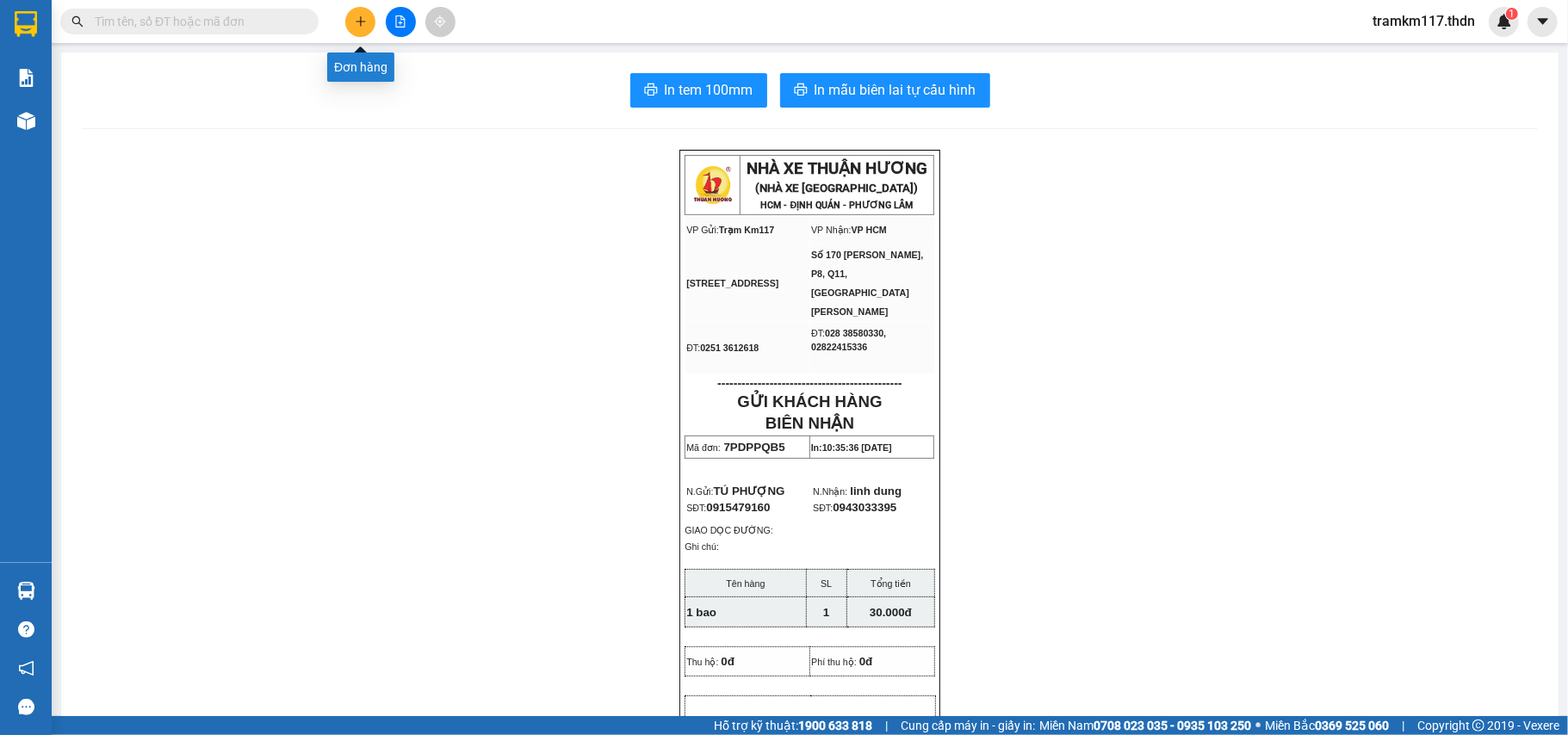
click at [356, 25] on icon "plus" at bounding box center [361, 22] width 12 height 12
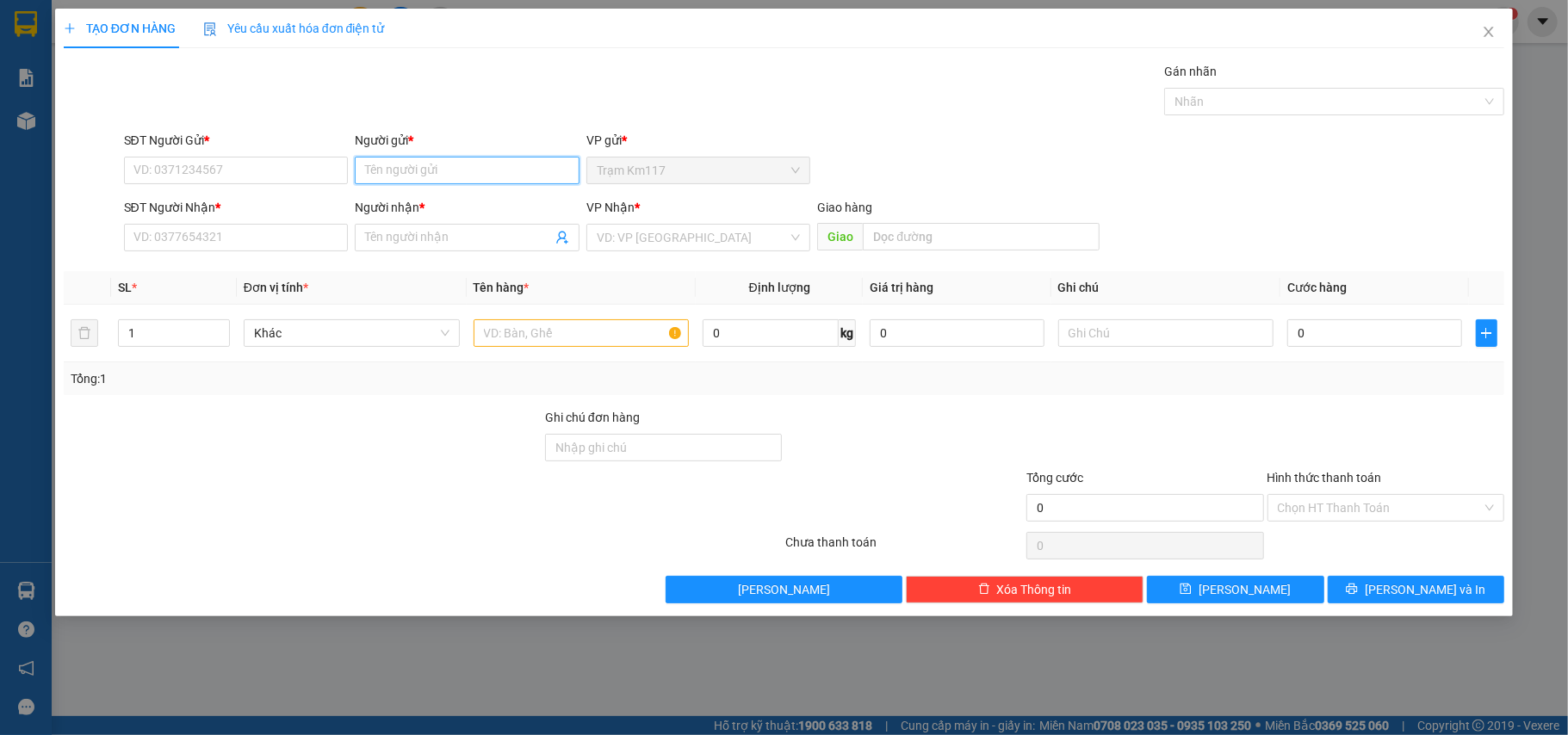
click at [448, 179] on input "Người gửi *" at bounding box center [466, 171] width 224 height 27
type input "CÔ BÌNH"
click at [449, 202] on div "CÔ BÌNH - 0354920441" at bounding box center [466, 205] width 204 height 19
type input "0354920441"
type input "CÔ BÌNH"
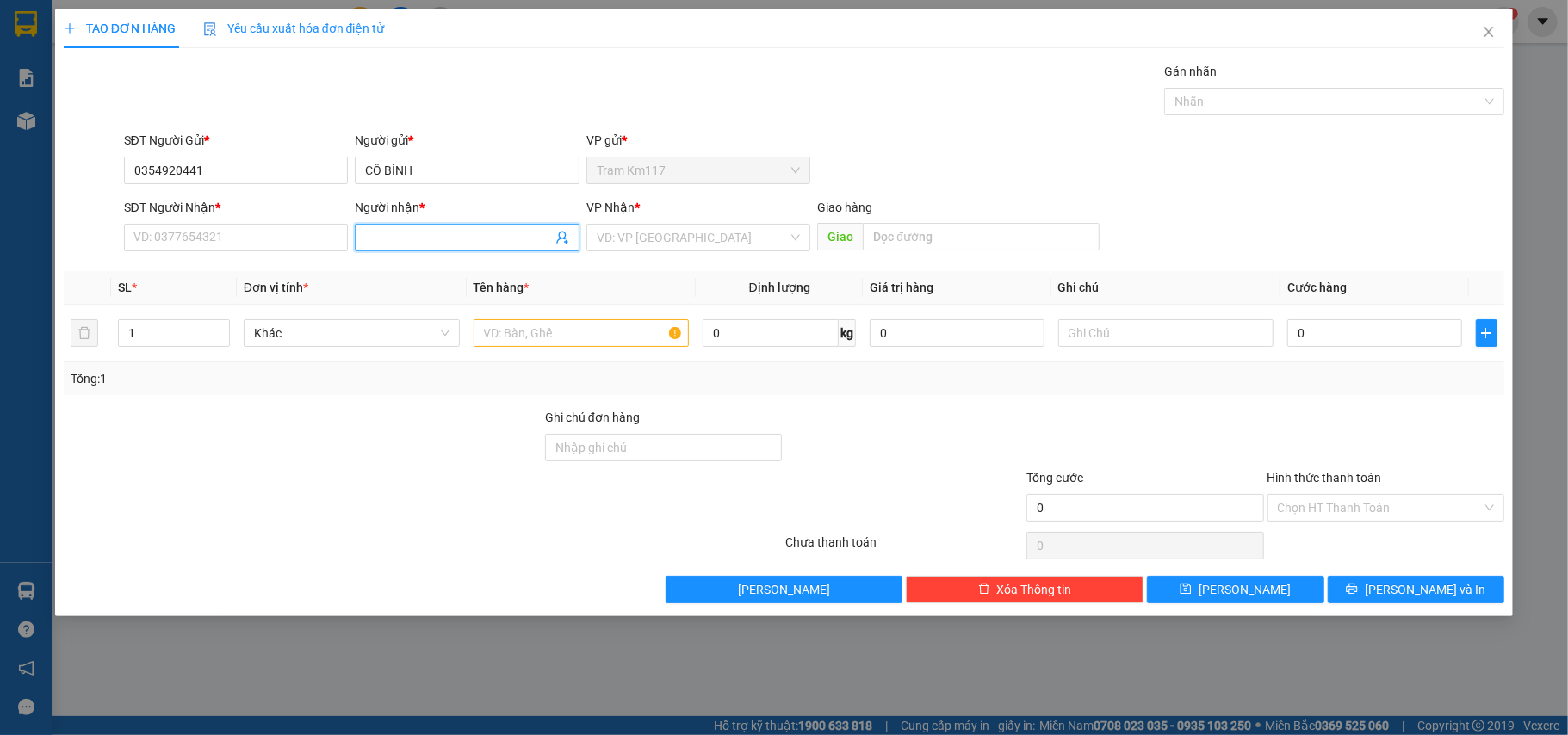
click at [562, 241] on icon "user-add" at bounding box center [563, 237] width 14 height 14
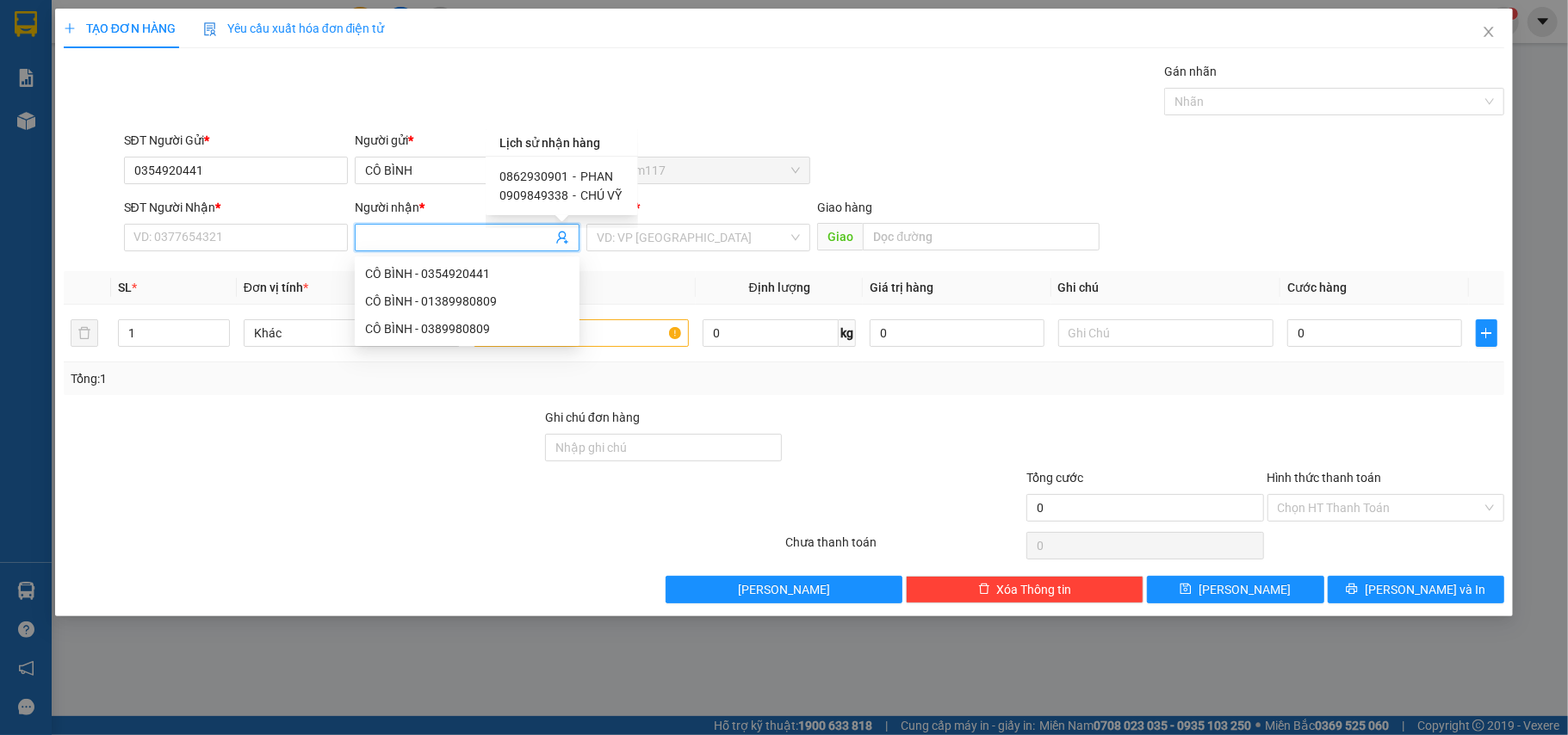
click at [555, 177] on span "0862930901" at bounding box center [533, 176] width 69 height 14
type input "0862930901"
type input "PHAN"
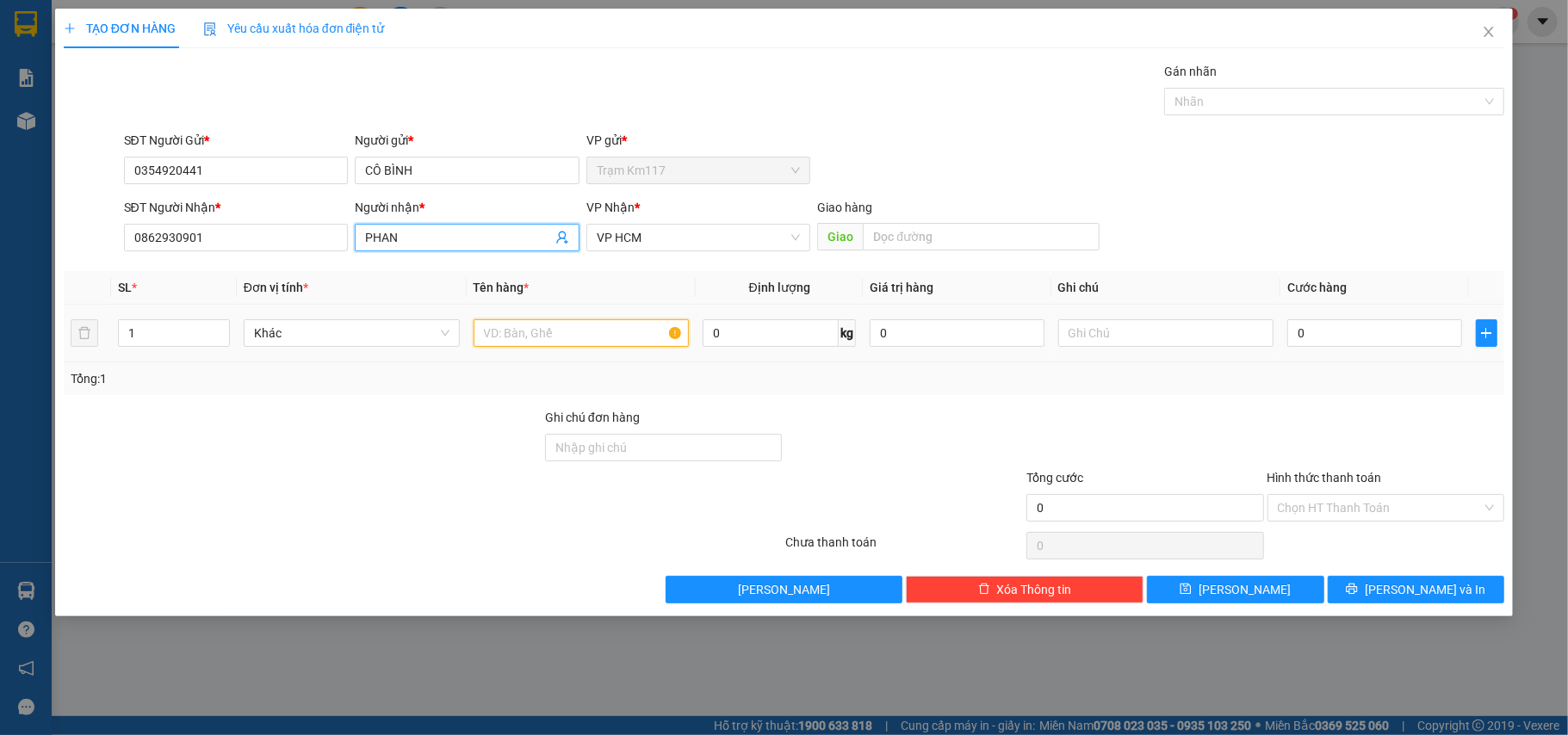
click at [592, 329] on input "text" at bounding box center [581, 333] width 216 height 27
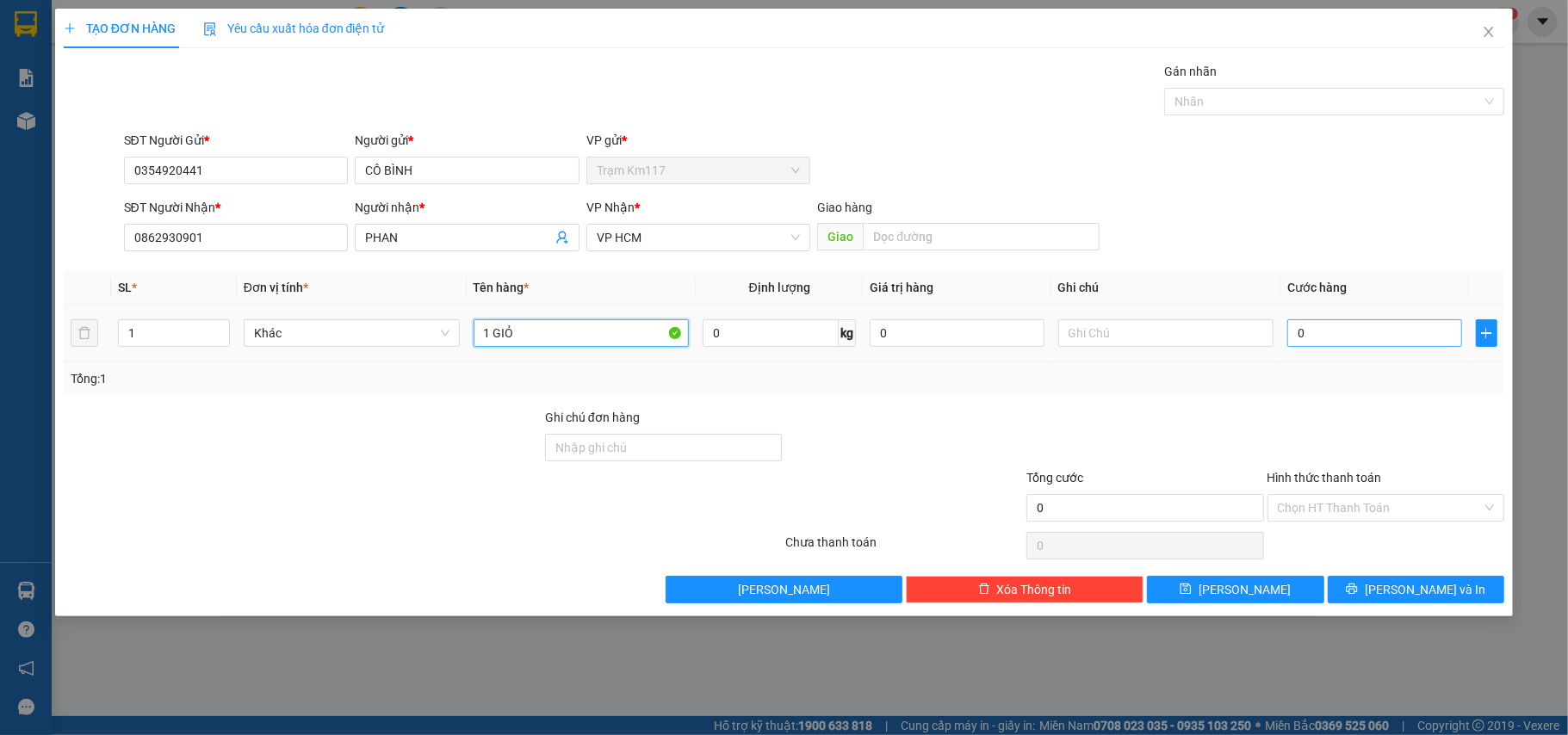
type input "1 GIỎ"
click at [1348, 325] on input "0" at bounding box center [1373, 333] width 173 height 27
type input "3"
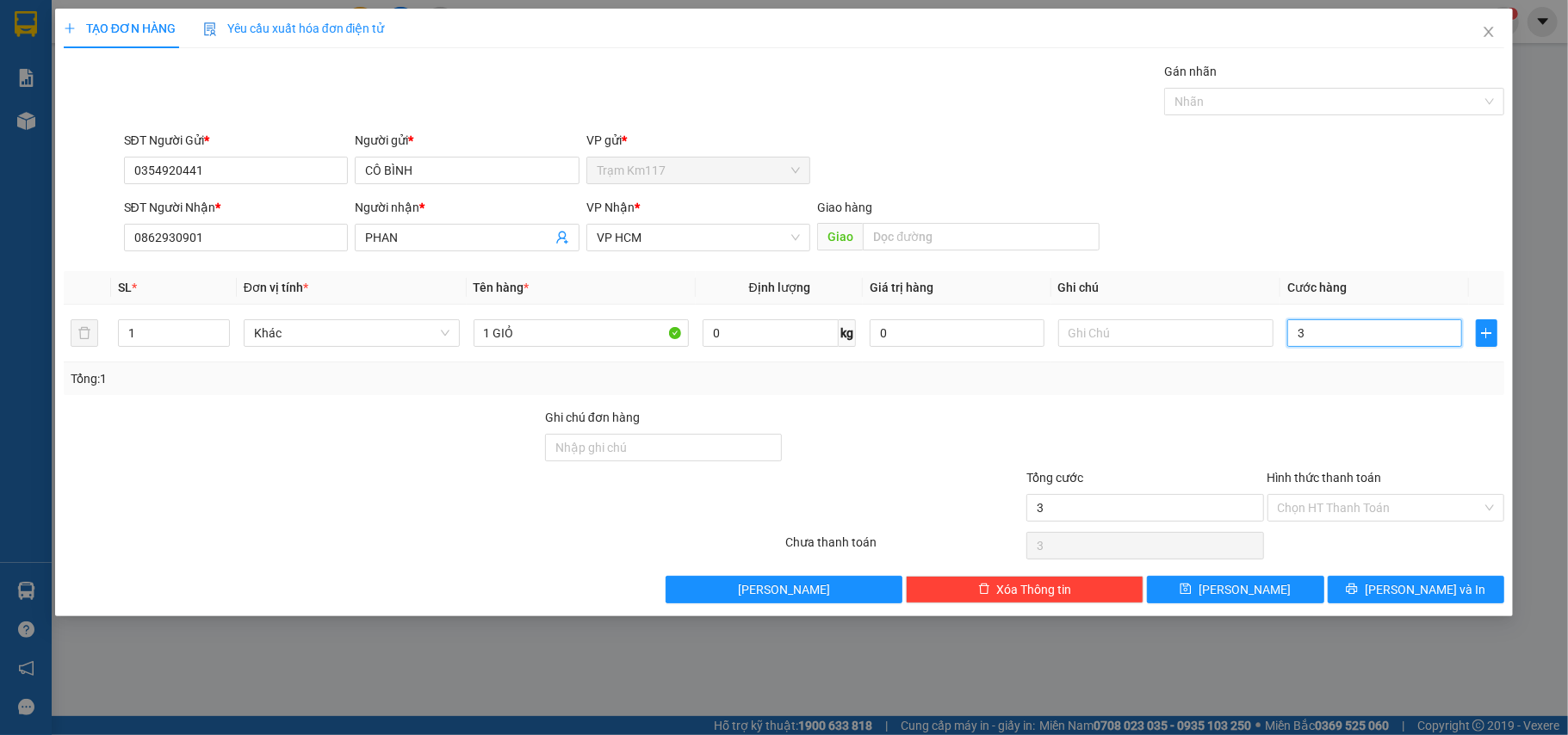
type input "30"
type input "300"
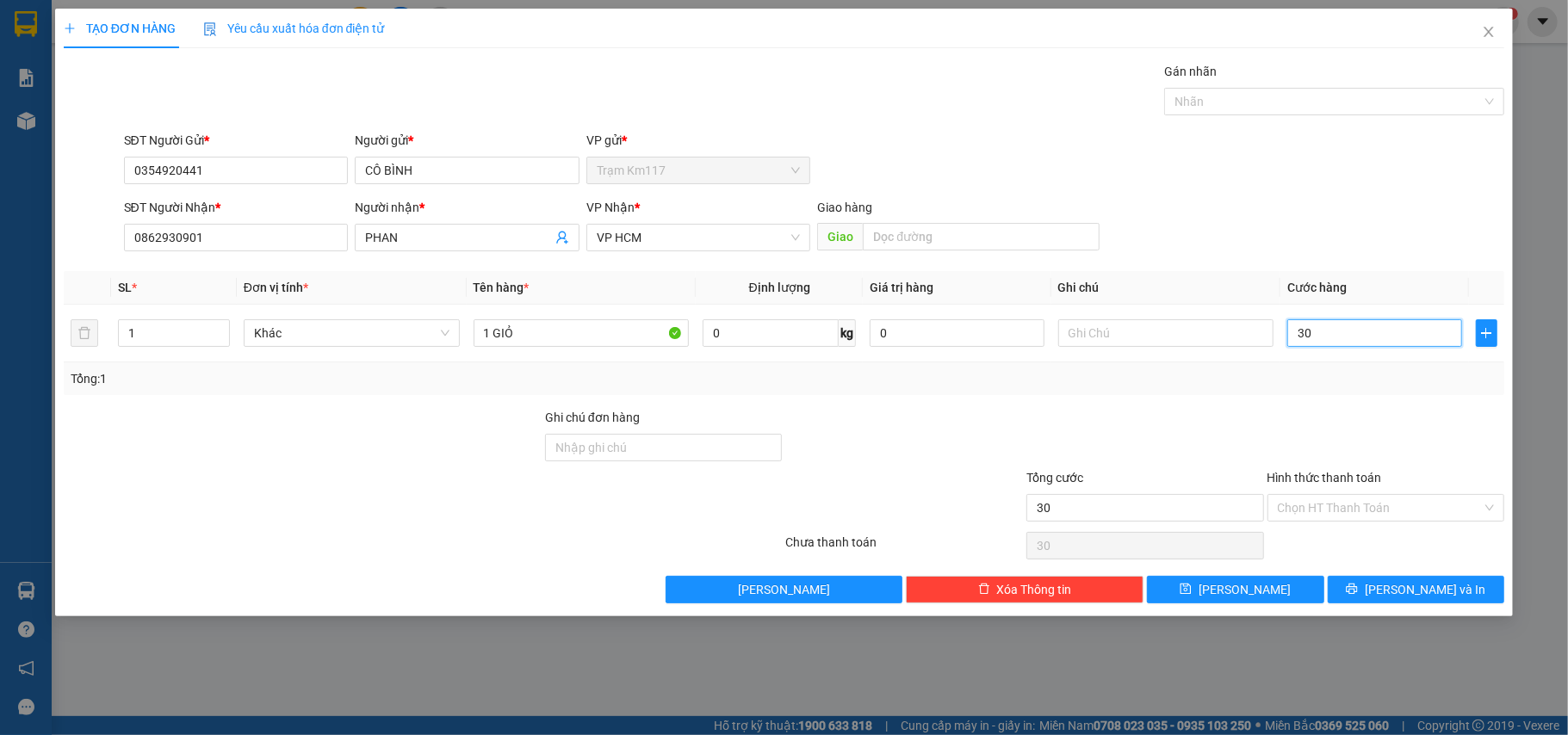
type input "300"
type input "3.000"
type input "30.000"
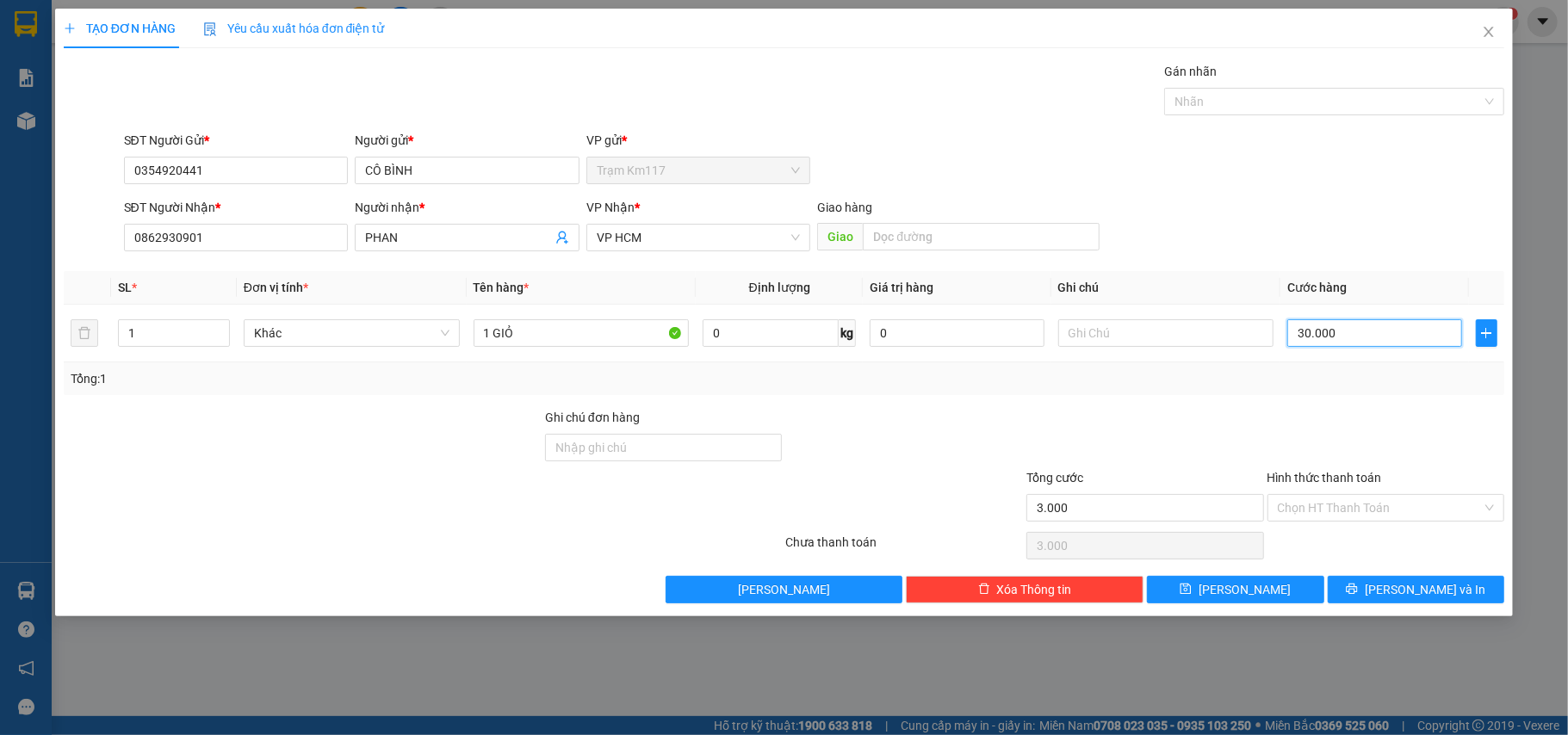
type input "30.000"
click at [1345, 508] on input "Hình thức thanh toán" at bounding box center [1380, 508] width 205 height 25
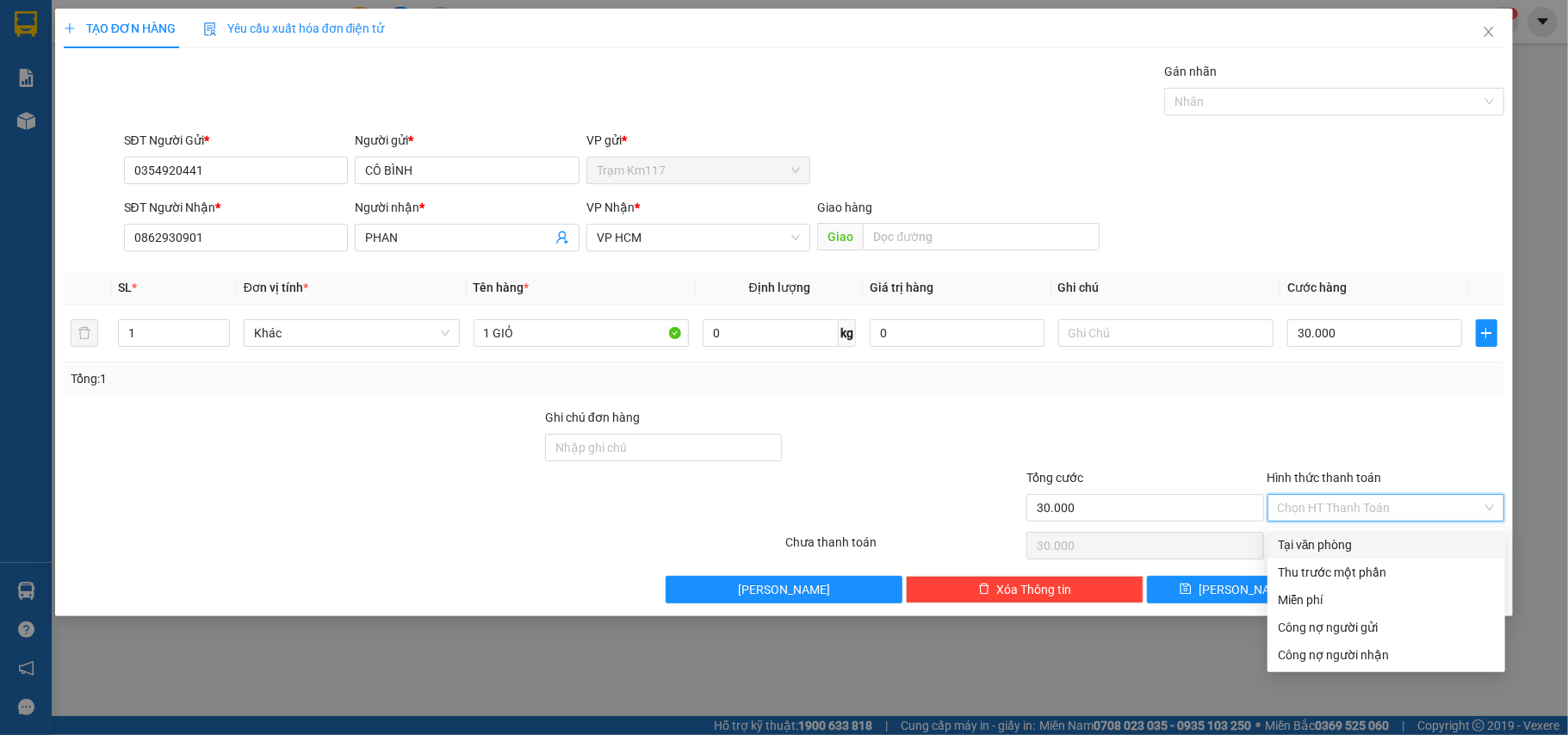
click at [1342, 545] on div "Tại văn phòng" at bounding box center [1386, 544] width 217 height 19
type input "0"
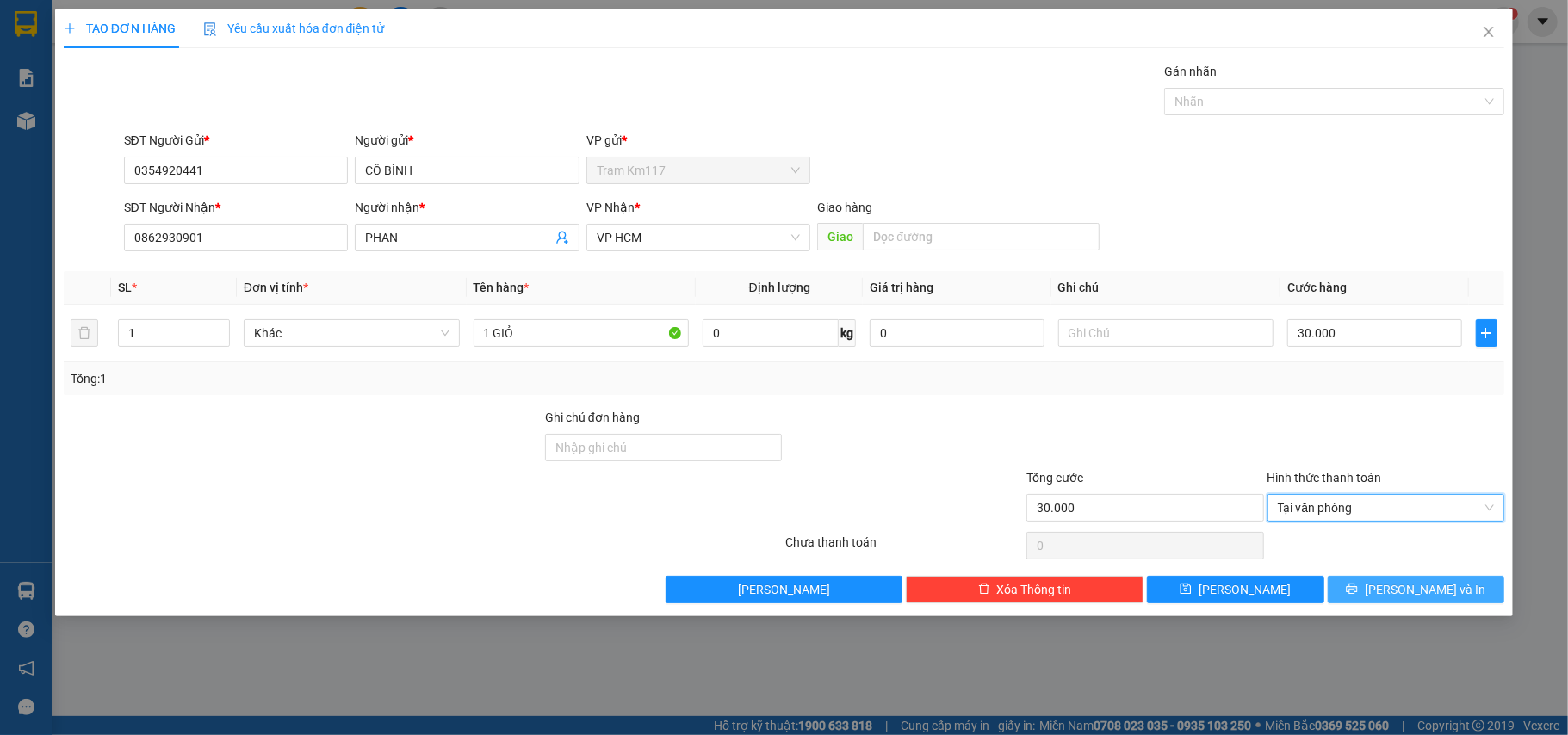
click at [1374, 597] on button "[PERSON_NAME] và In" at bounding box center [1415, 590] width 177 height 27
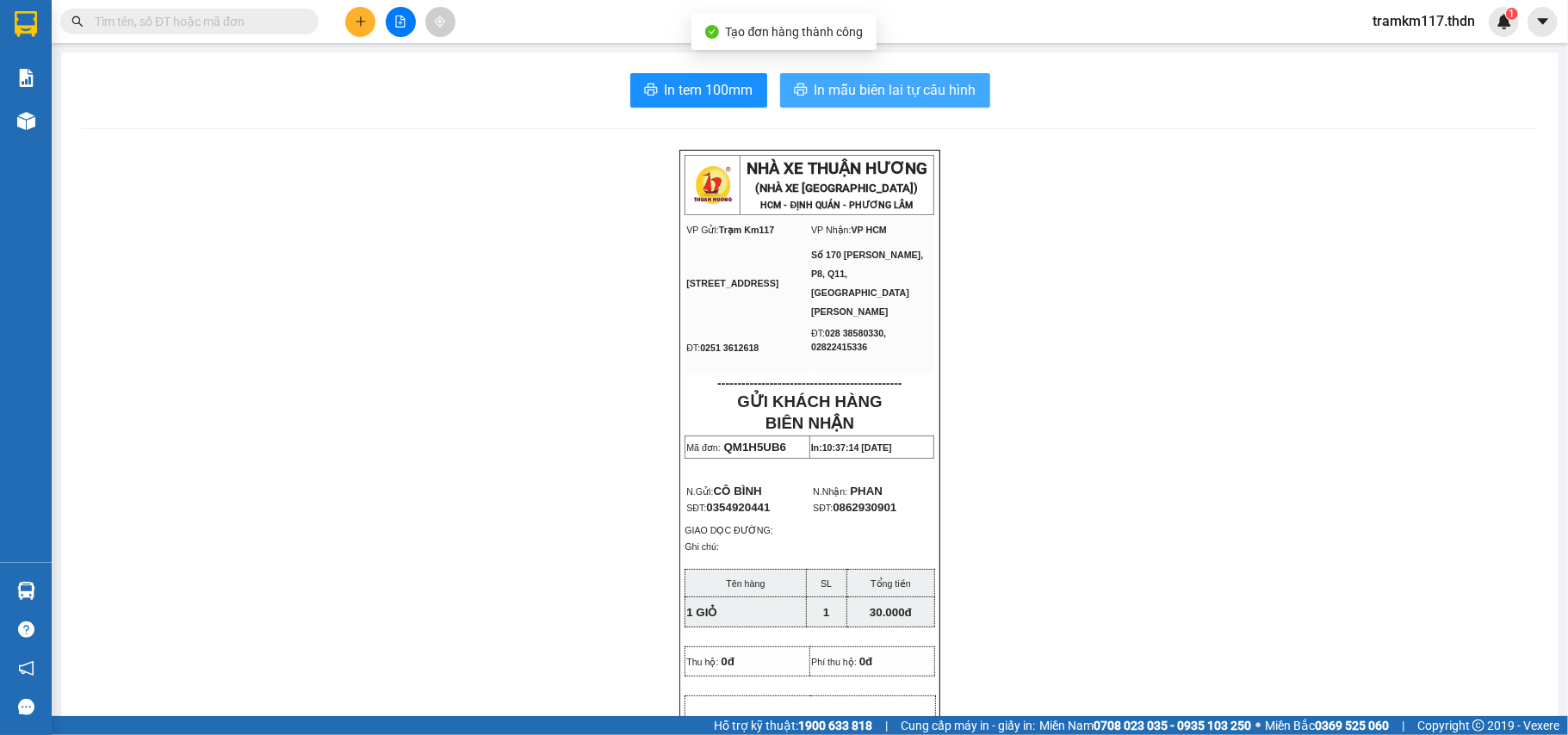
click at [852, 89] on span "In mẫu biên lai tự cấu hình" at bounding box center [895, 90] width 162 height 22
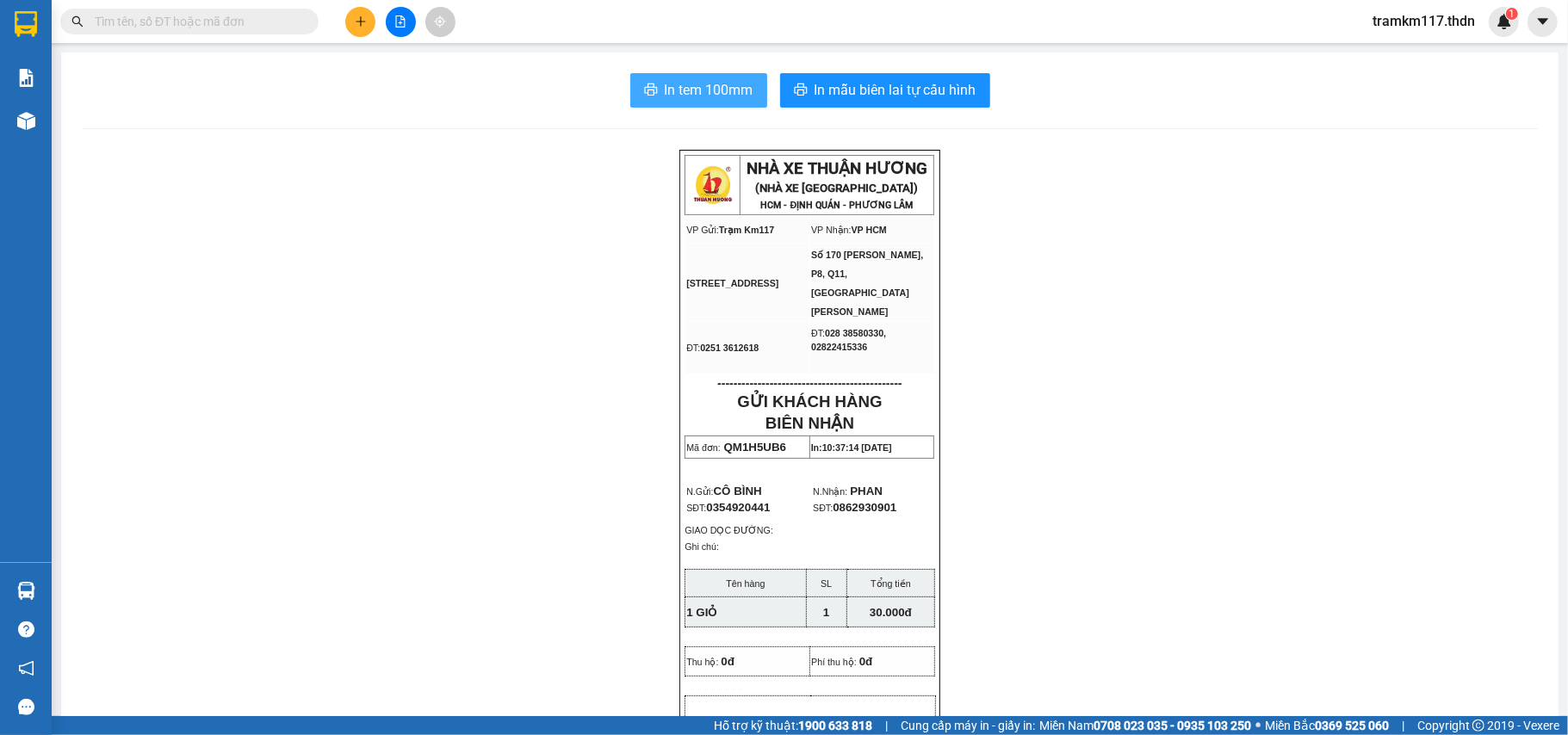
click at [664, 91] on span "In tem 100mm" at bounding box center [709, 90] width 88 height 22
click at [152, 23] on input "text" at bounding box center [196, 21] width 203 height 19
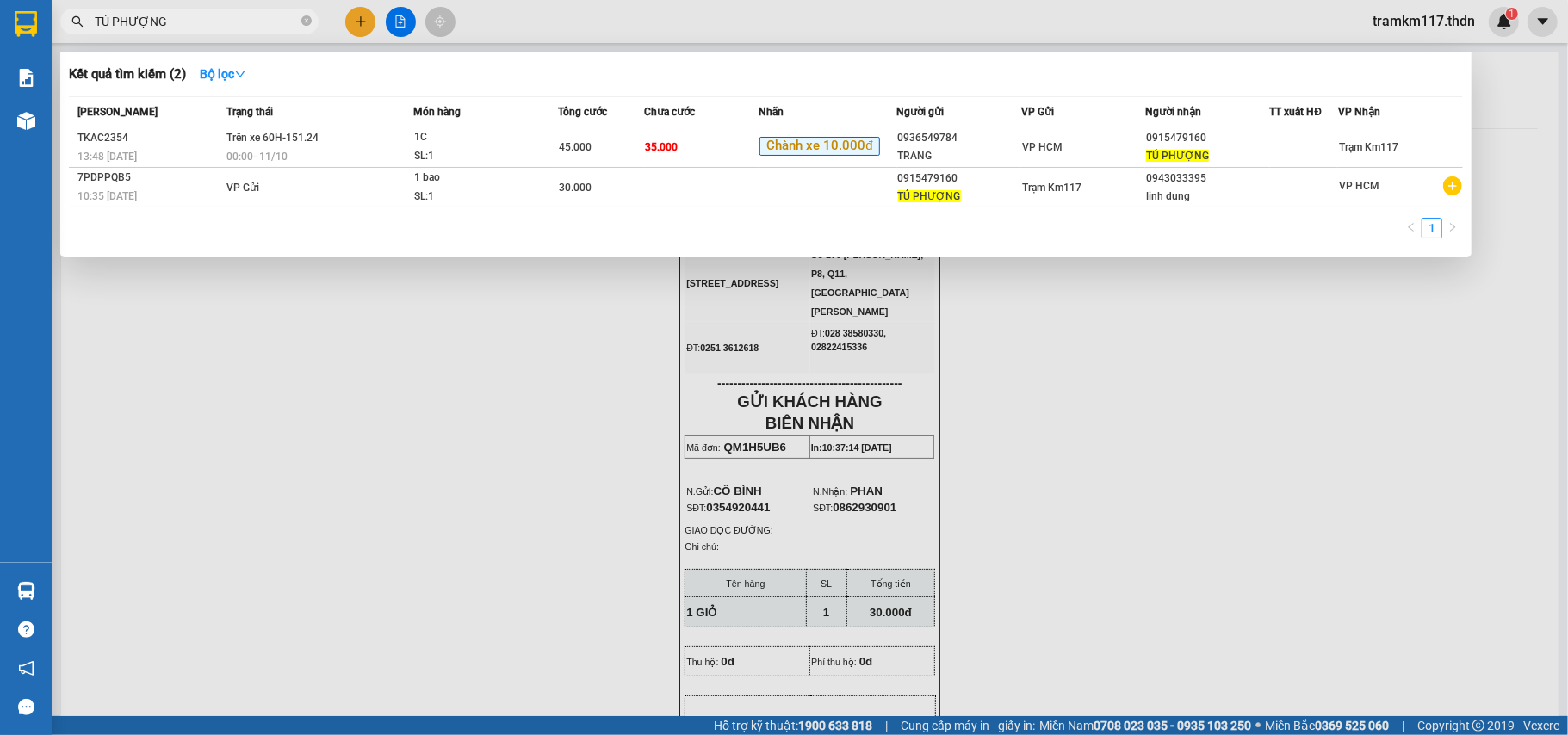
click at [187, 24] on input "TÚ PHƯỢNG" at bounding box center [196, 21] width 203 height 19
type input "T"
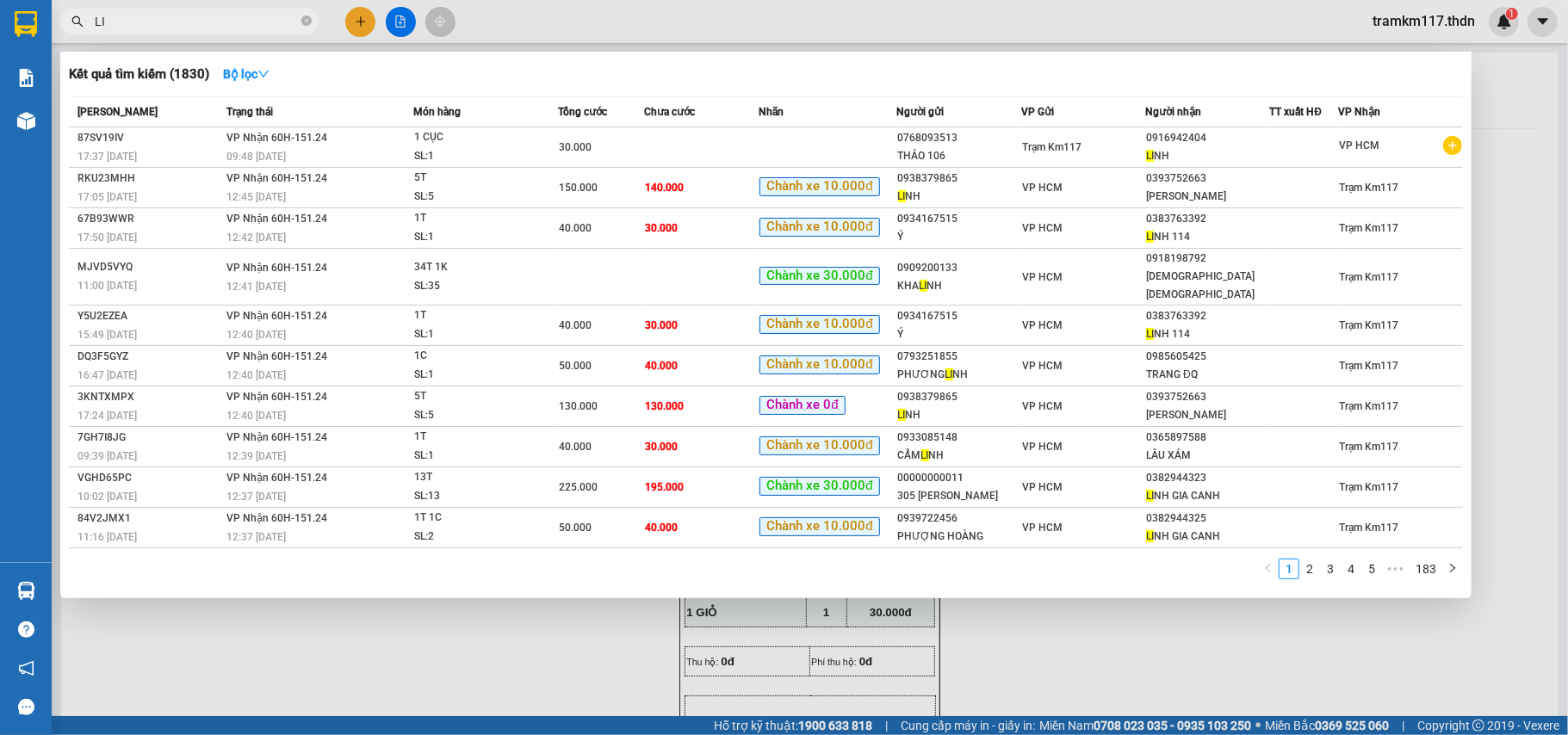
type input "L"
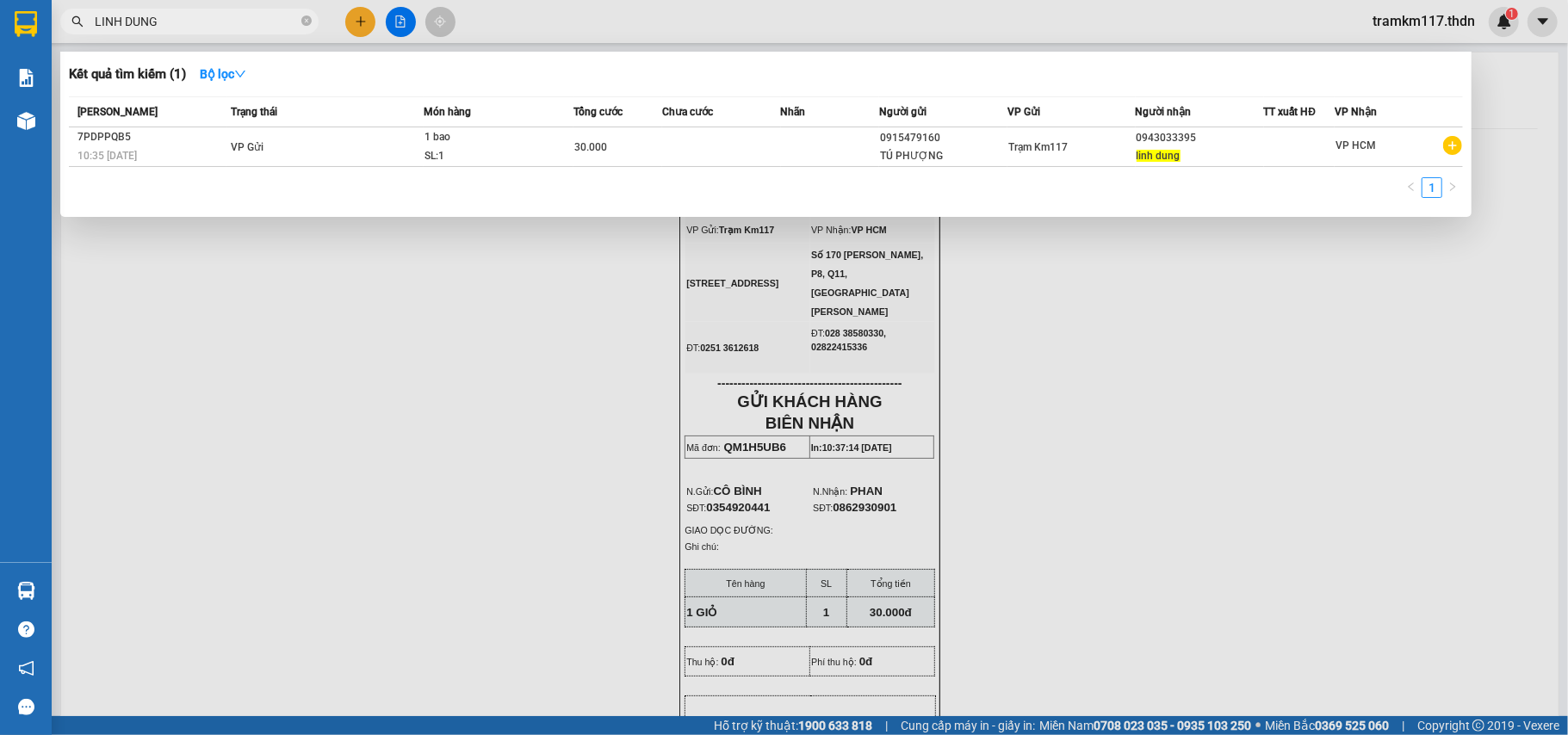
click at [186, 19] on input "LINH DUNG" at bounding box center [196, 21] width 203 height 19
type input "L"
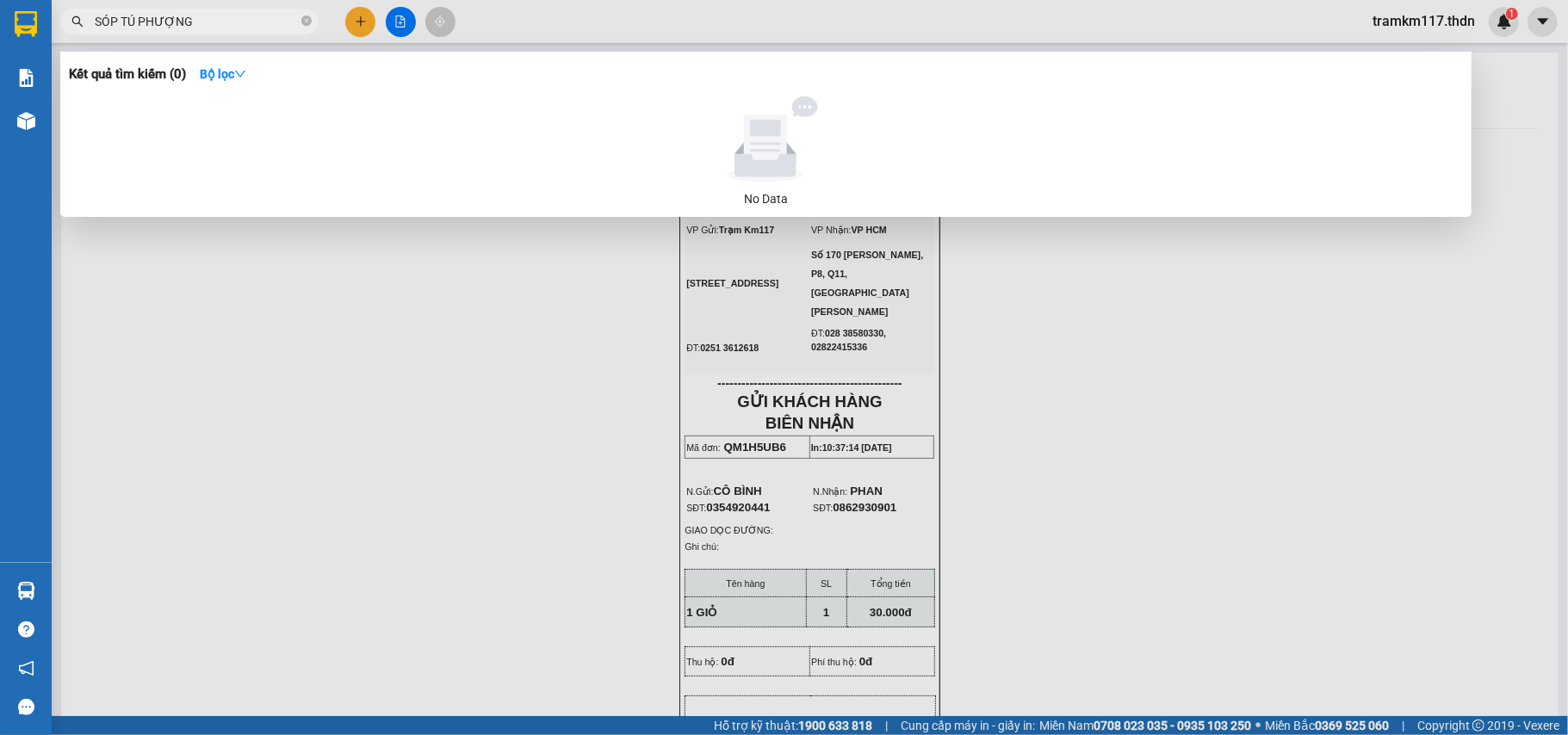
click at [221, 24] on input "SÓP TÚ PHƯỢNG" at bounding box center [196, 21] width 203 height 19
type input "S"
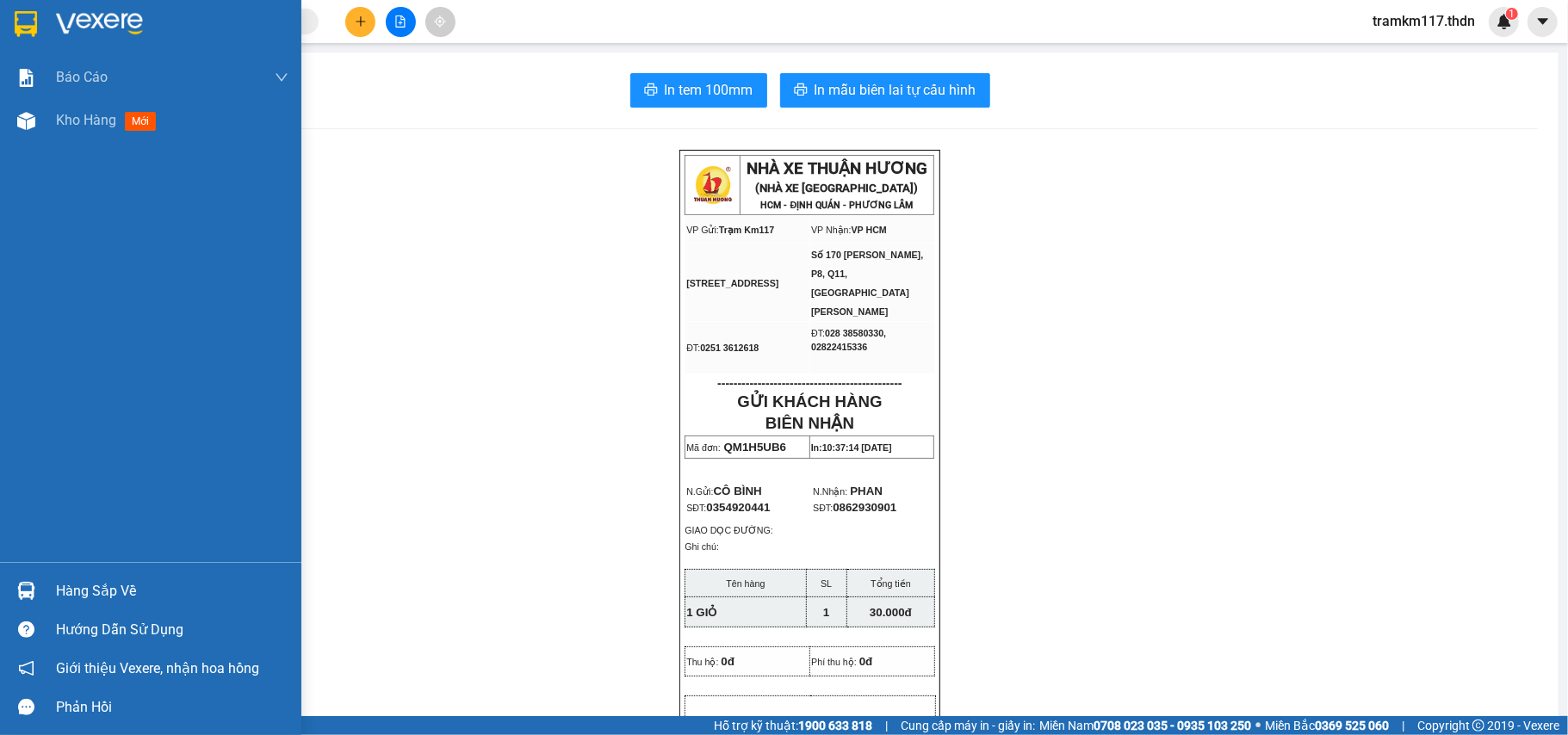
click at [21, 29] on img at bounding box center [25, 24] width 23 height 25
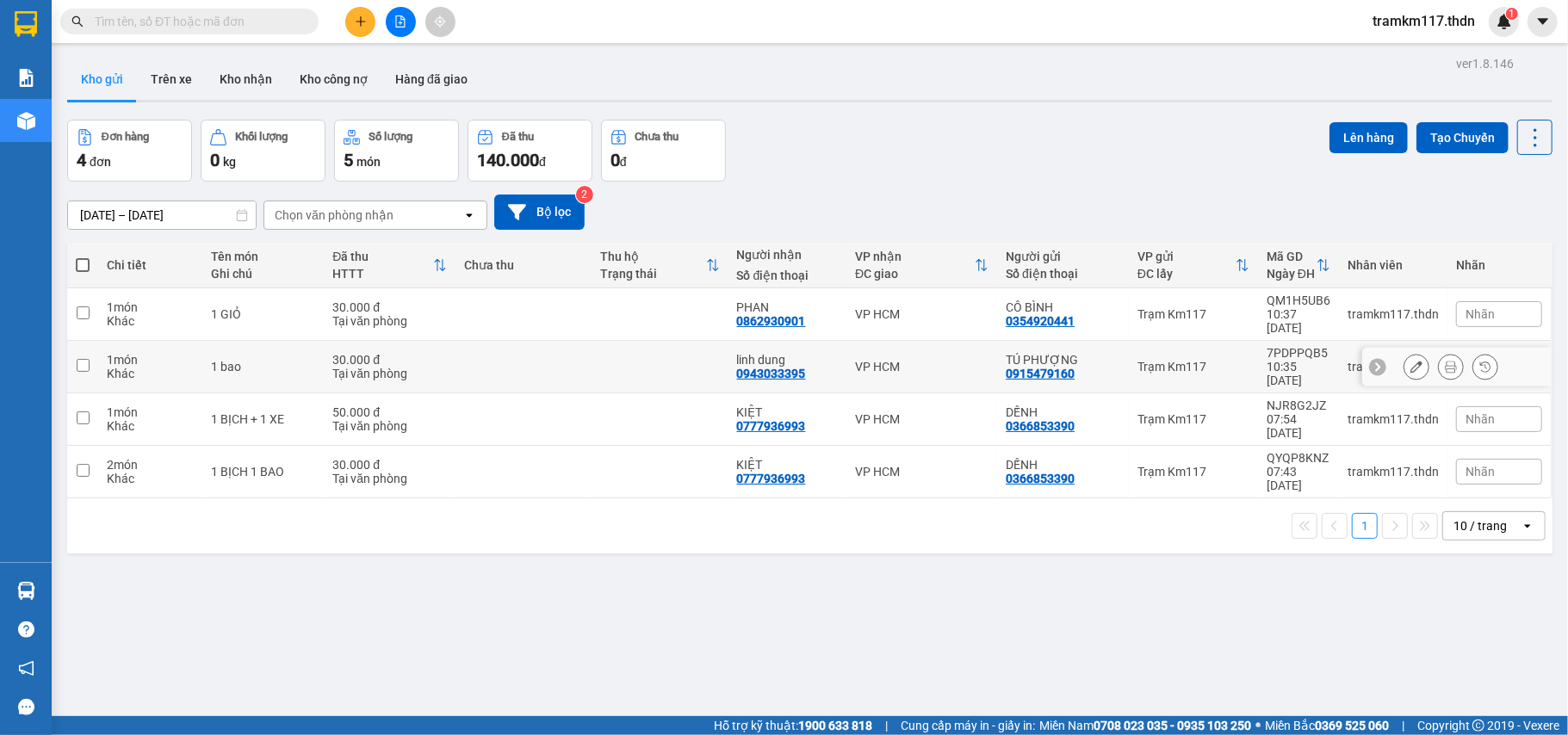
click at [1445, 361] on icon at bounding box center [1450, 367] width 12 height 12
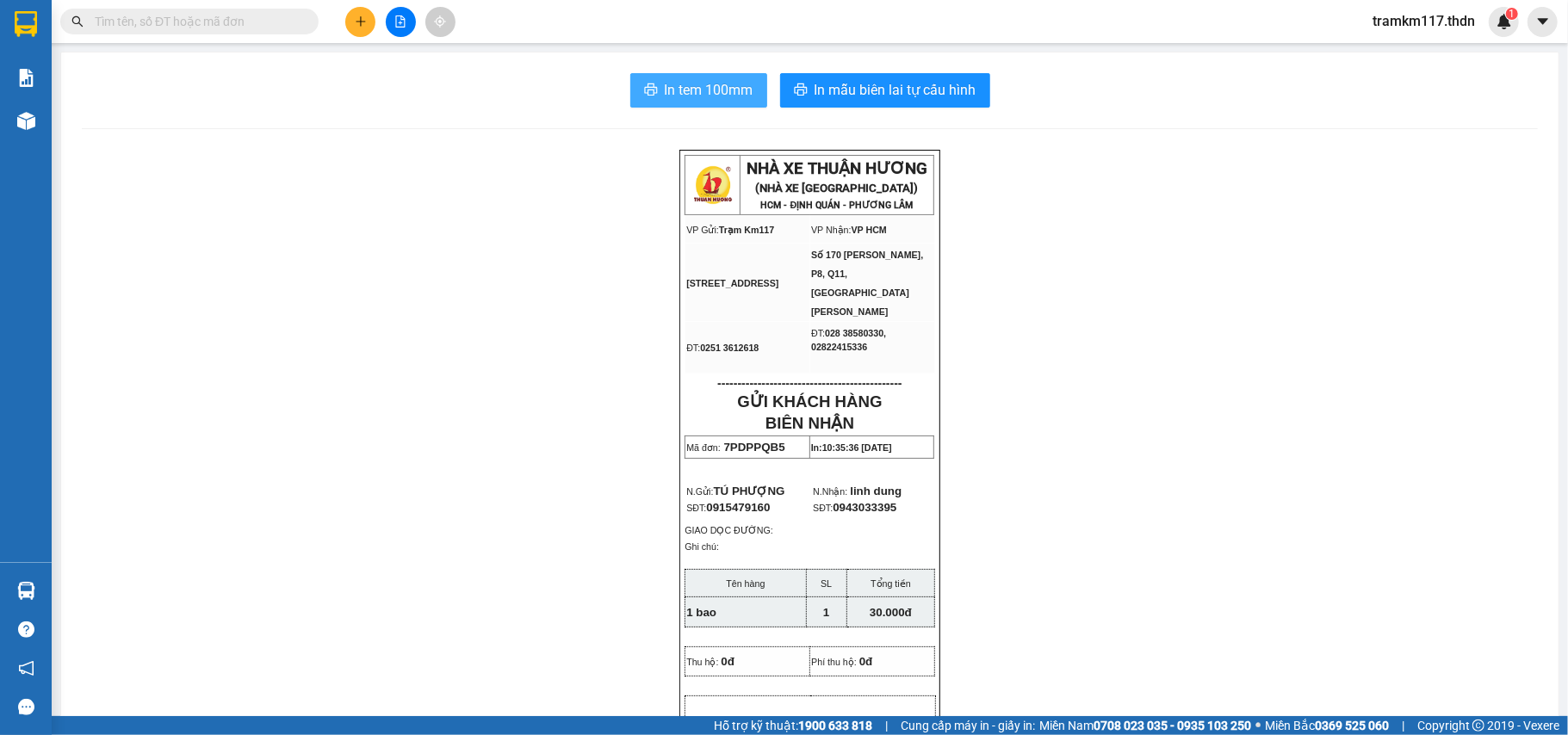
click at [693, 88] on span "In tem 100mm" at bounding box center [709, 90] width 88 height 22
click at [228, 21] on input "text" at bounding box center [196, 21] width 203 height 19
click at [251, 24] on input "text" at bounding box center [196, 21] width 203 height 19
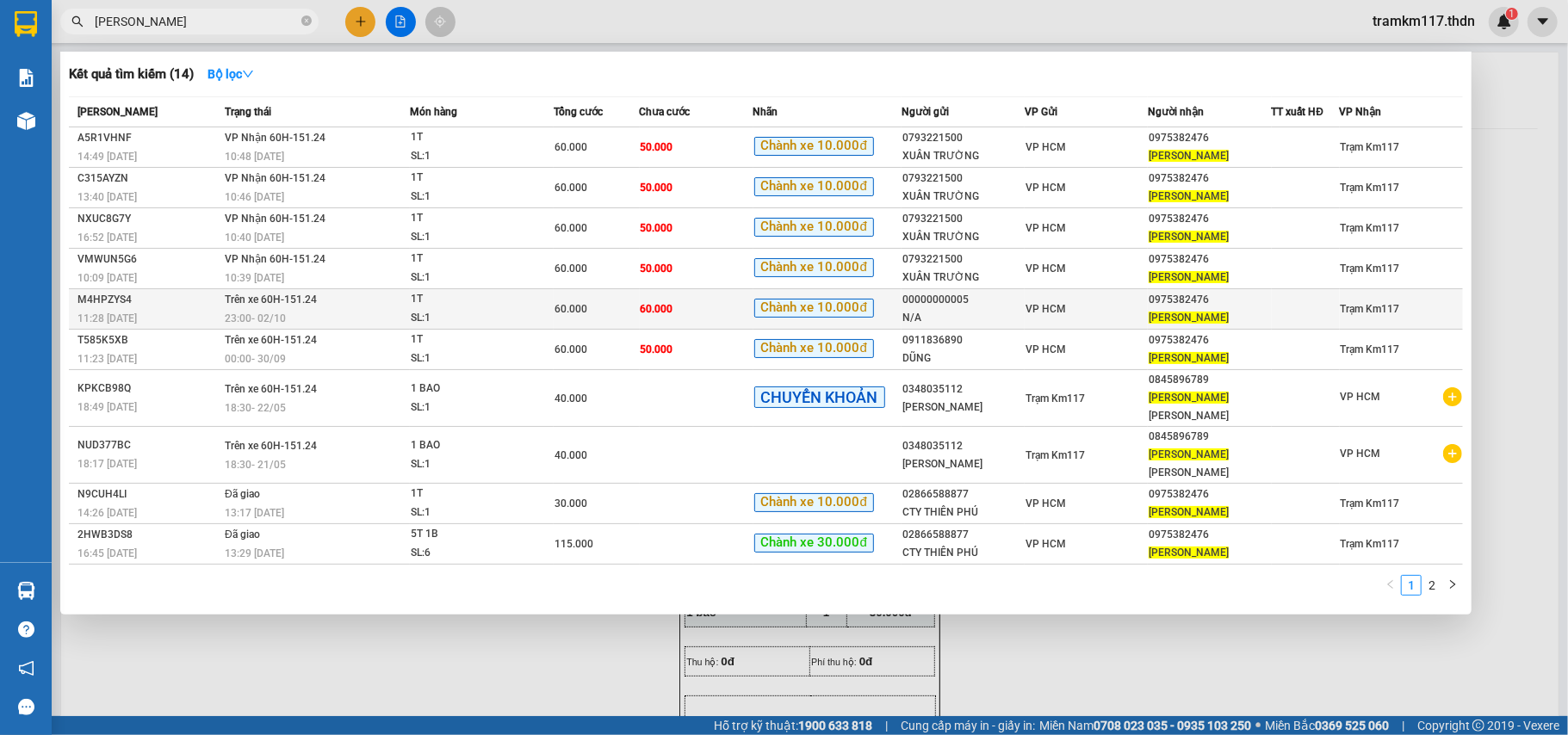
type input "[PERSON_NAME]"
click at [1157, 312] on span "[PERSON_NAME]" at bounding box center [1189, 318] width 80 height 12
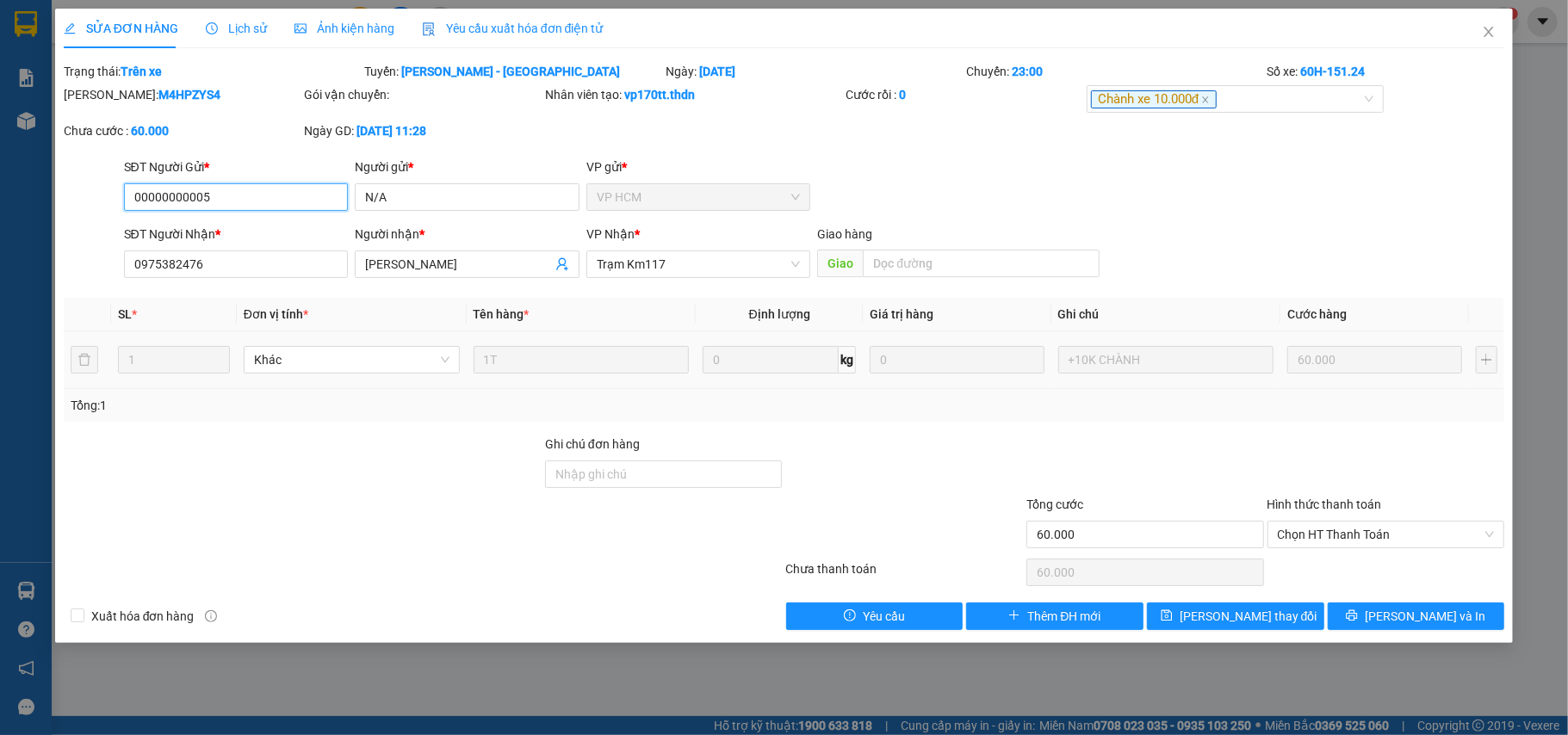
type input "00000000005"
type input "N/A"
type input "0975382476"
type input "[PERSON_NAME]"
type input "60.000"
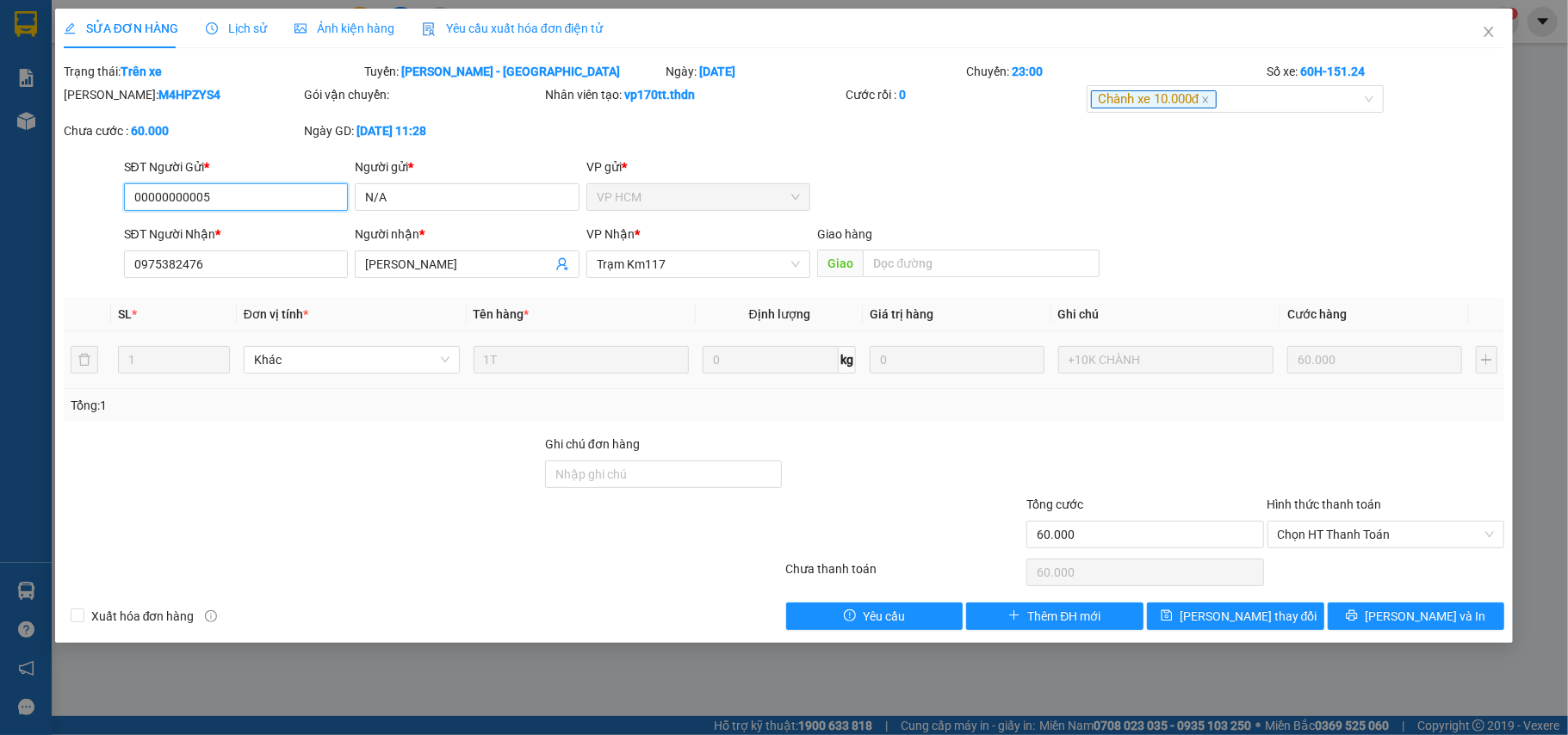
type input "60.000"
drag, startPoint x: 129, startPoint y: 266, endPoint x: 220, endPoint y: 266, distance: 91.0
click at [220, 266] on input "0975382476" at bounding box center [235, 265] width 224 height 27
click at [1486, 32] on icon "close" at bounding box center [1489, 31] width 14 height 14
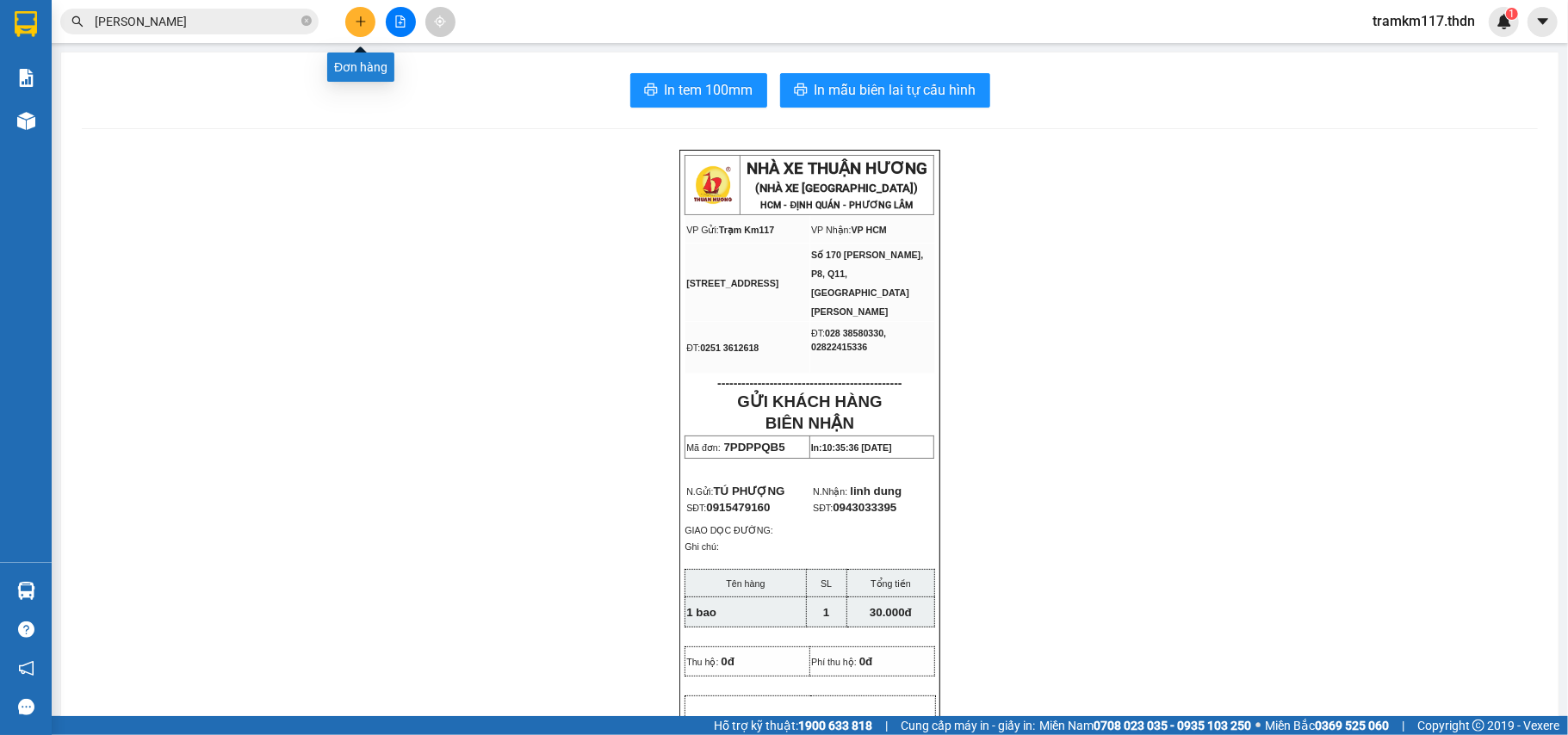
click at [356, 24] on icon "plus" at bounding box center [361, 22] width 12 height 12
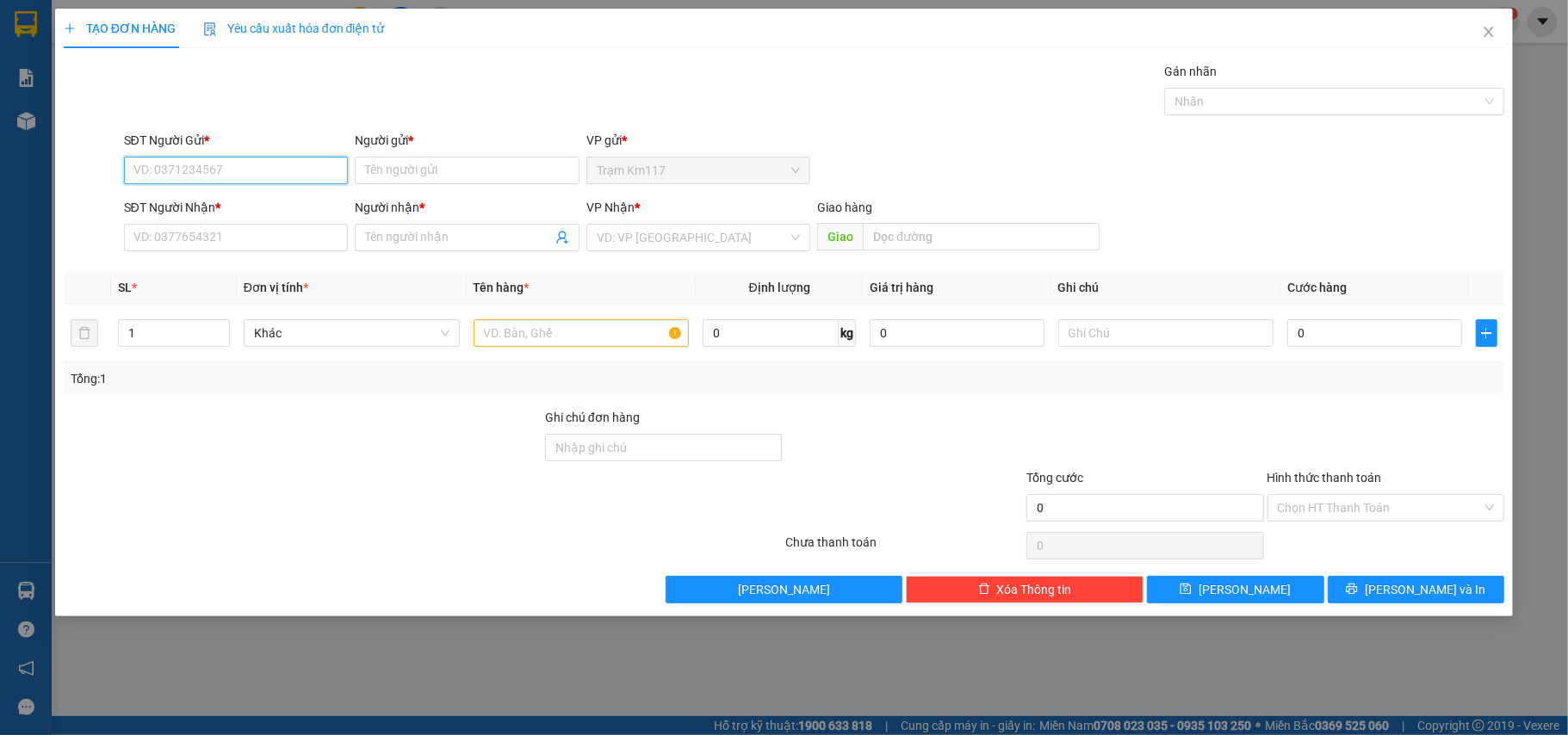
paste input "0975382476"
type input "0975382476"
click at [490, 177] on input "Người gửi *" at bounding box center [466, 171] width 224 height 27
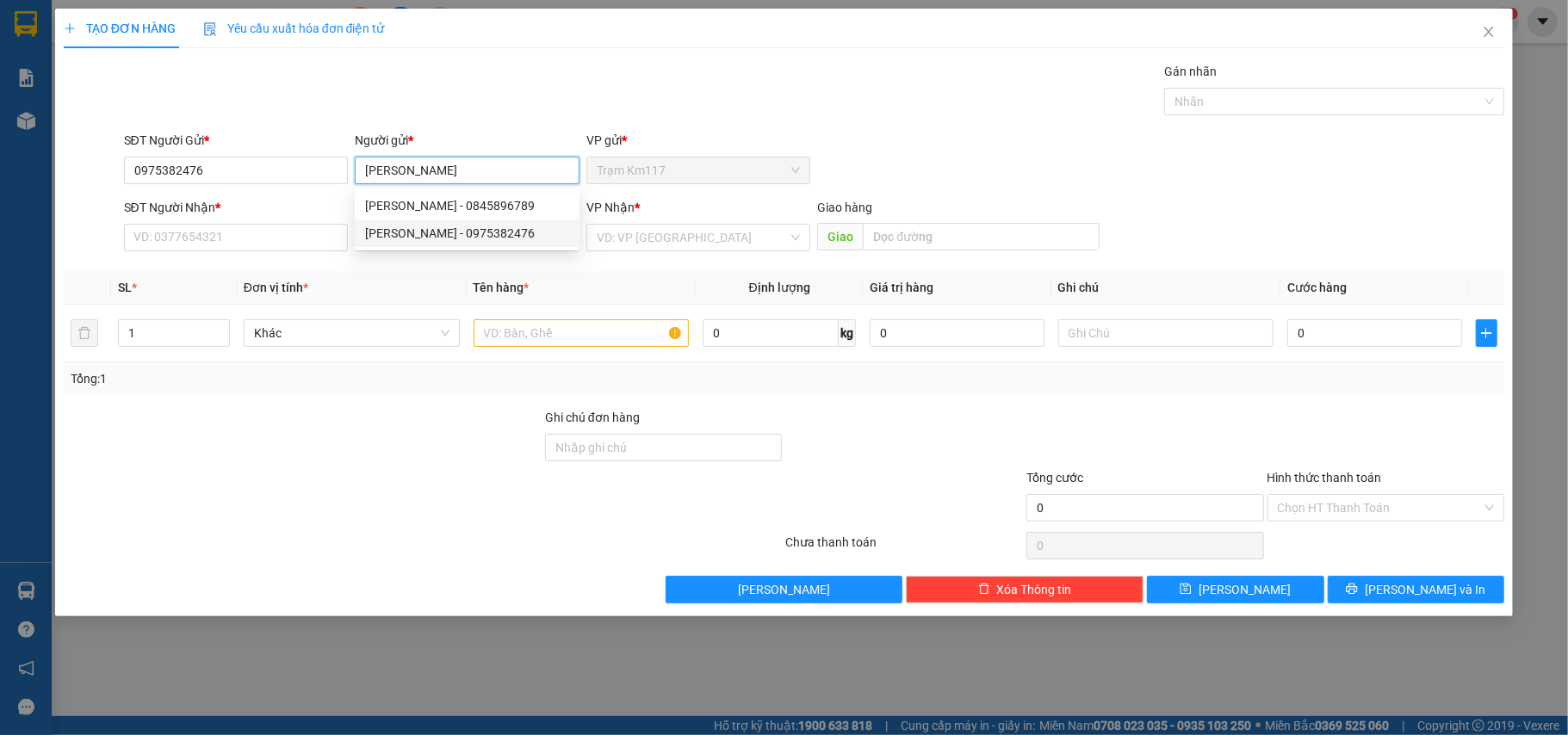
click at [506, 235] on div "[PERSON_NAME] - 0975382476" at bounding box center [466, 232] width 204 height 19
type input "[PERSON_NAME]"
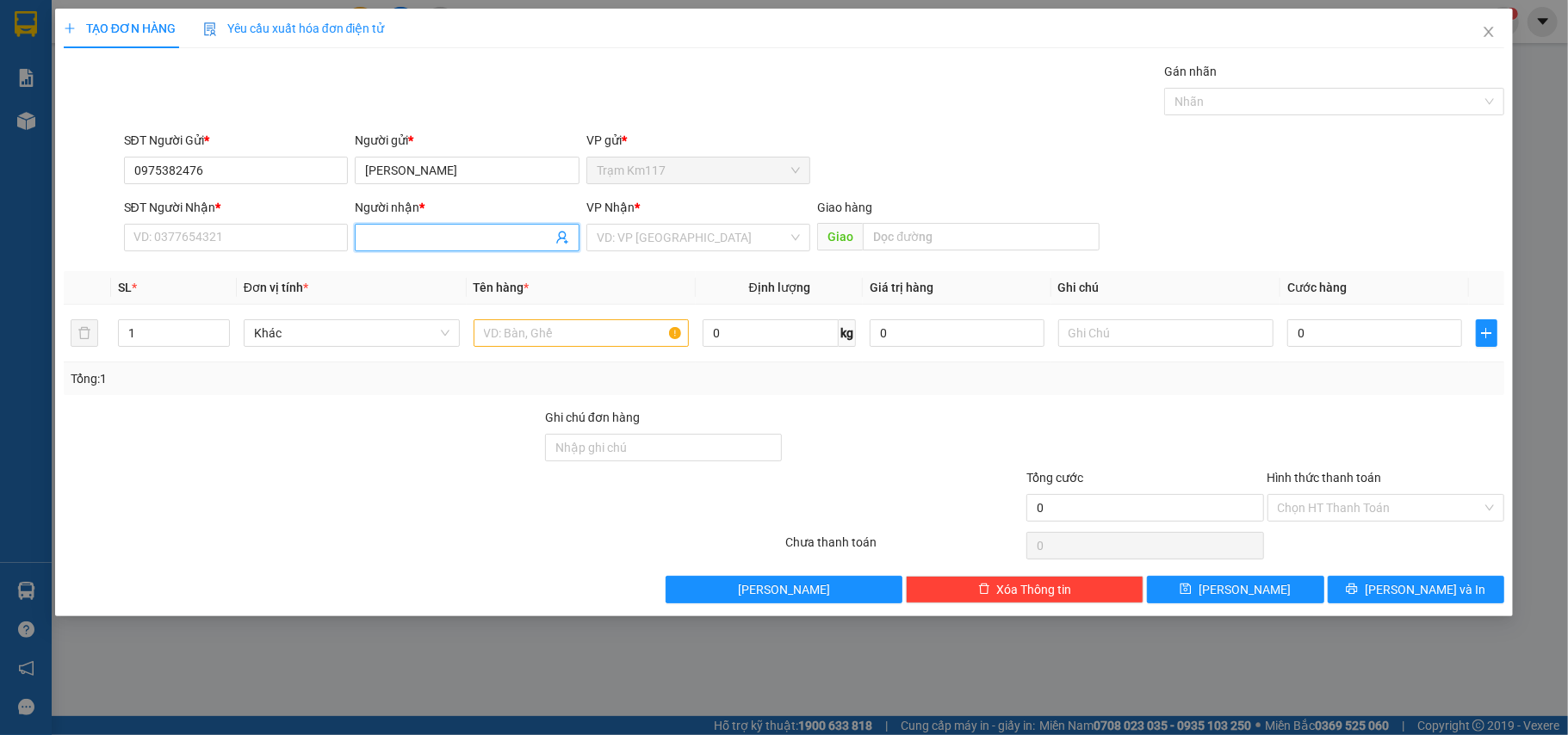
click at [506, 235] on input "Người nhận *" at bounding box center [458, 237] width 187 height 19
type input "N/A"
click at [272, 244] on input "SĐT Người Nhận *" at bounding box center [235, 237] width 224 height 27
click at [558, 236] on icon "user-add" at bounding box center [563, 237] width 14 height 14
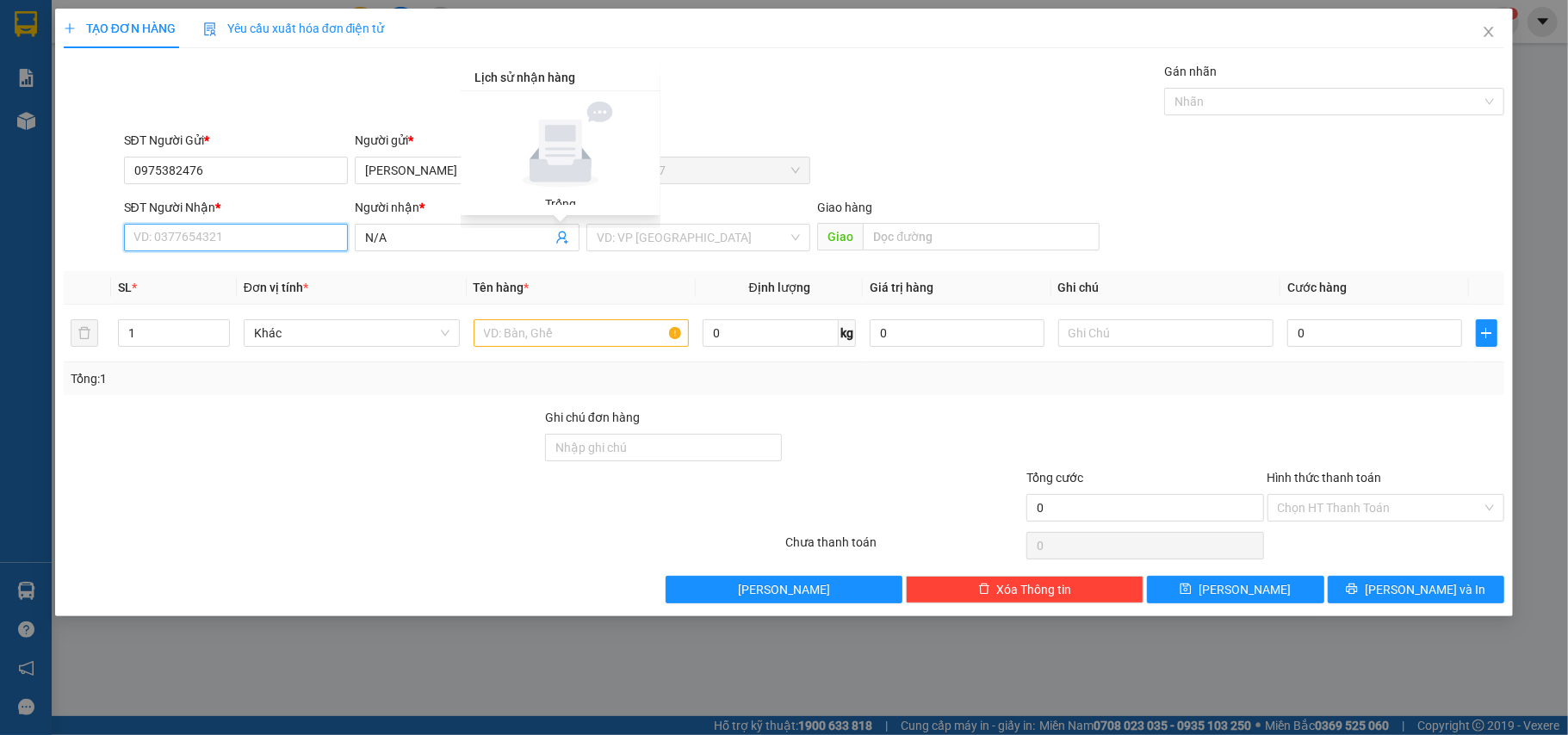
click at [263, 243] on input "SĐT Người Nhận *" at bounding box center [235, 237] width 224 height 27
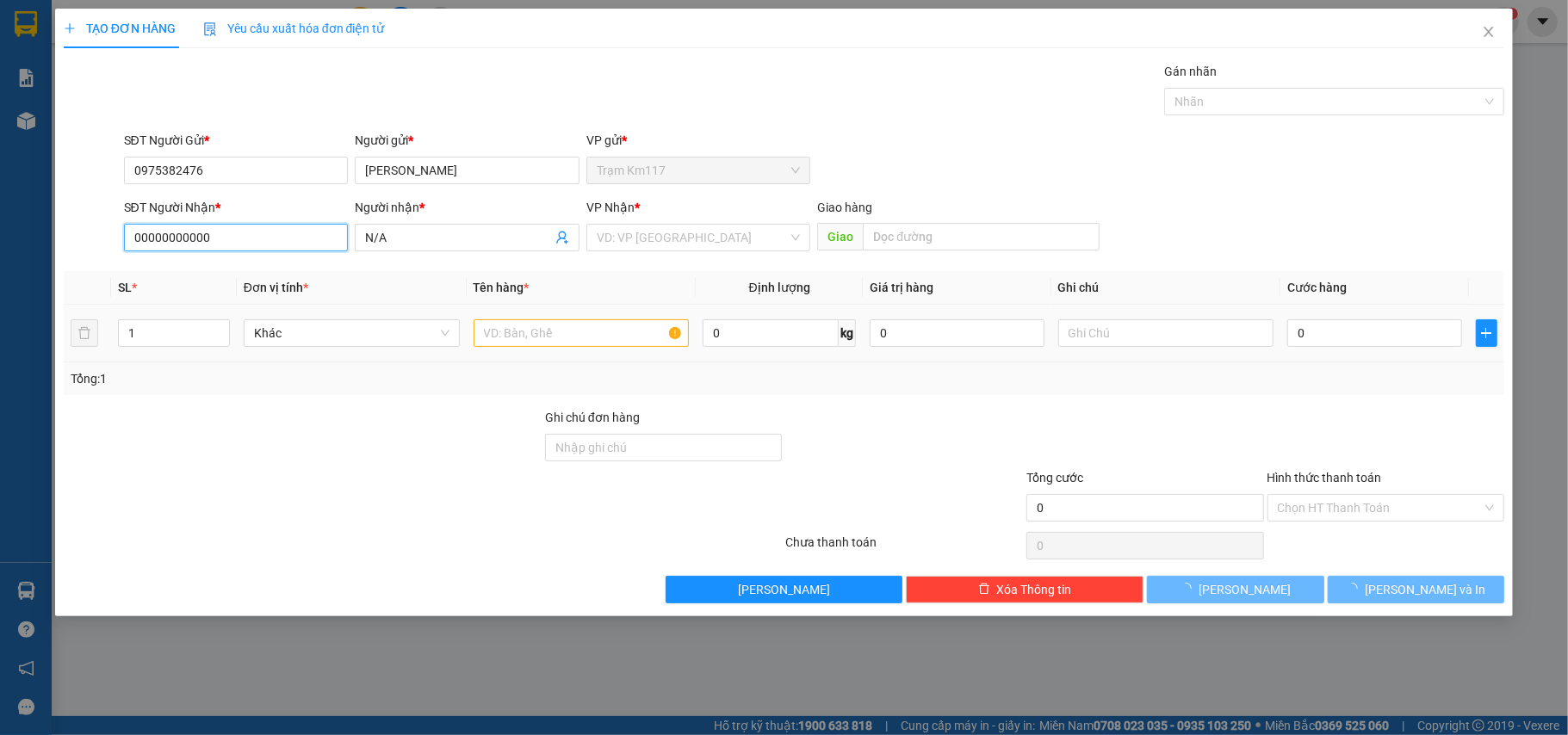
type input "00000000000"
click at [606, 336] on input "text" at bounding box center [581, 333] width 216 height 27
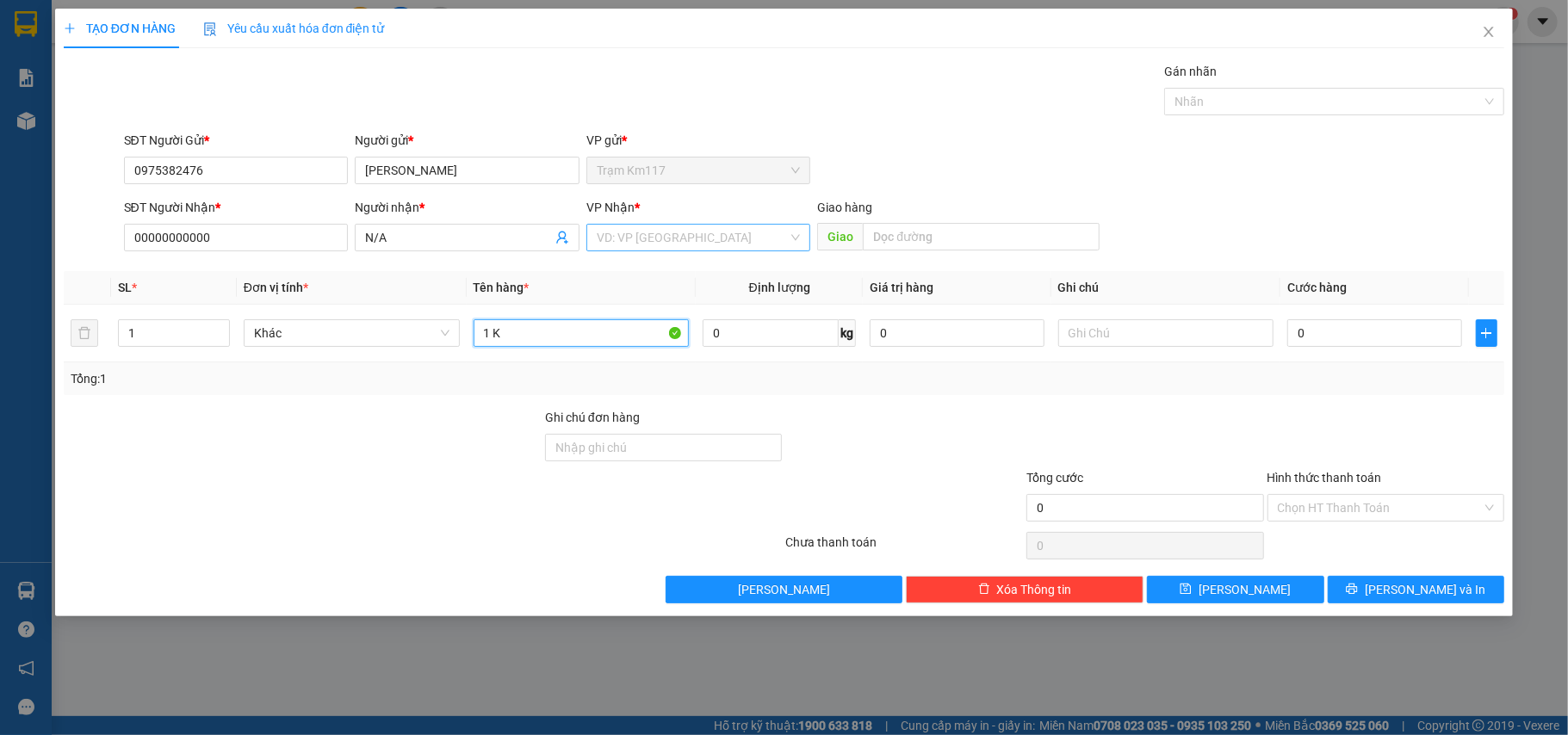
type input "1 K"
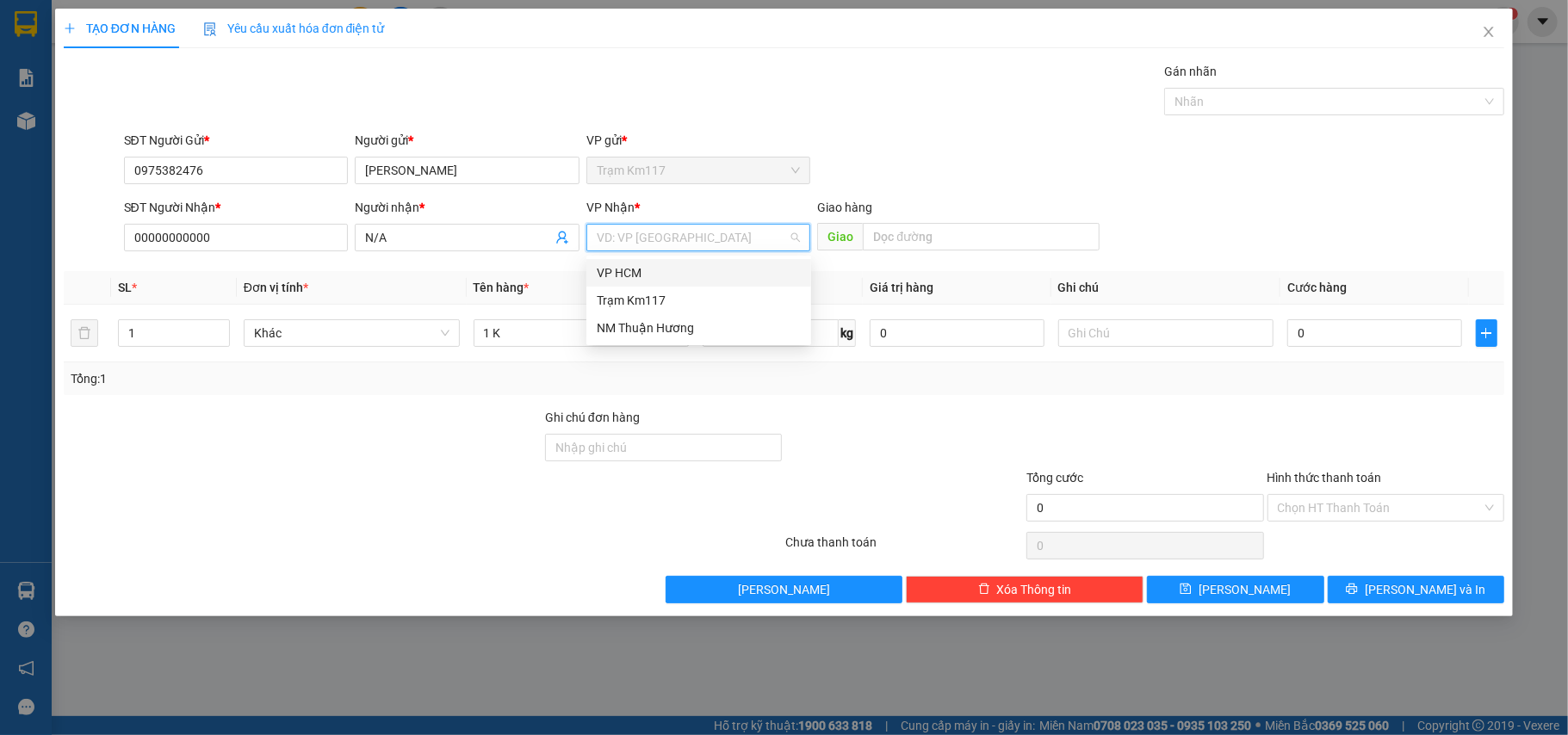
click at [655, 229] on input "search" at bounding box center [693, 237] width 192 height 25
click at [630, 275] on div "VP HCM" at bounding box center [699, 272] width 204 height 19
click at [1347, 339] on input "0" at bounding box center [1373, 333] width 173 height 27
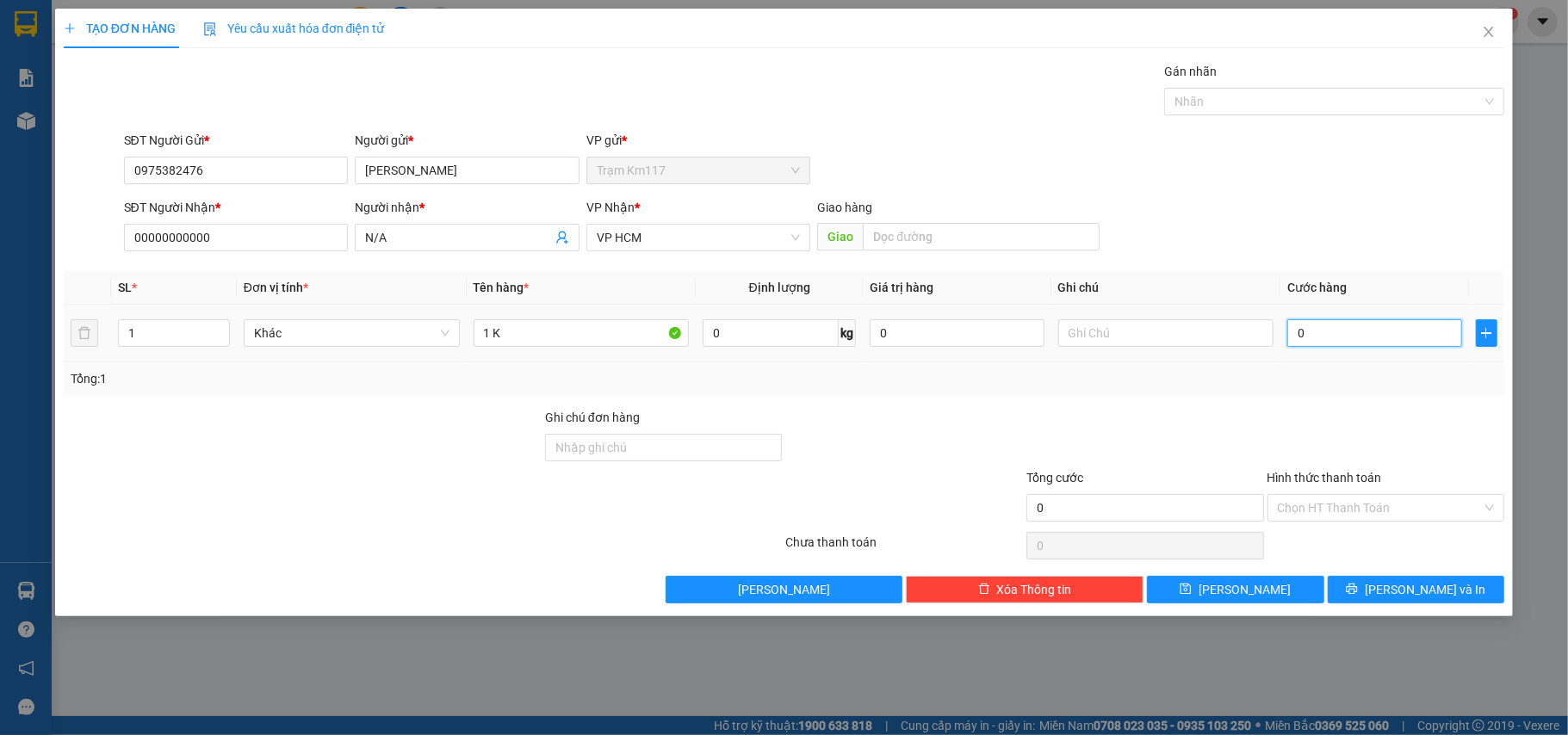
type input "6"
type input "60"
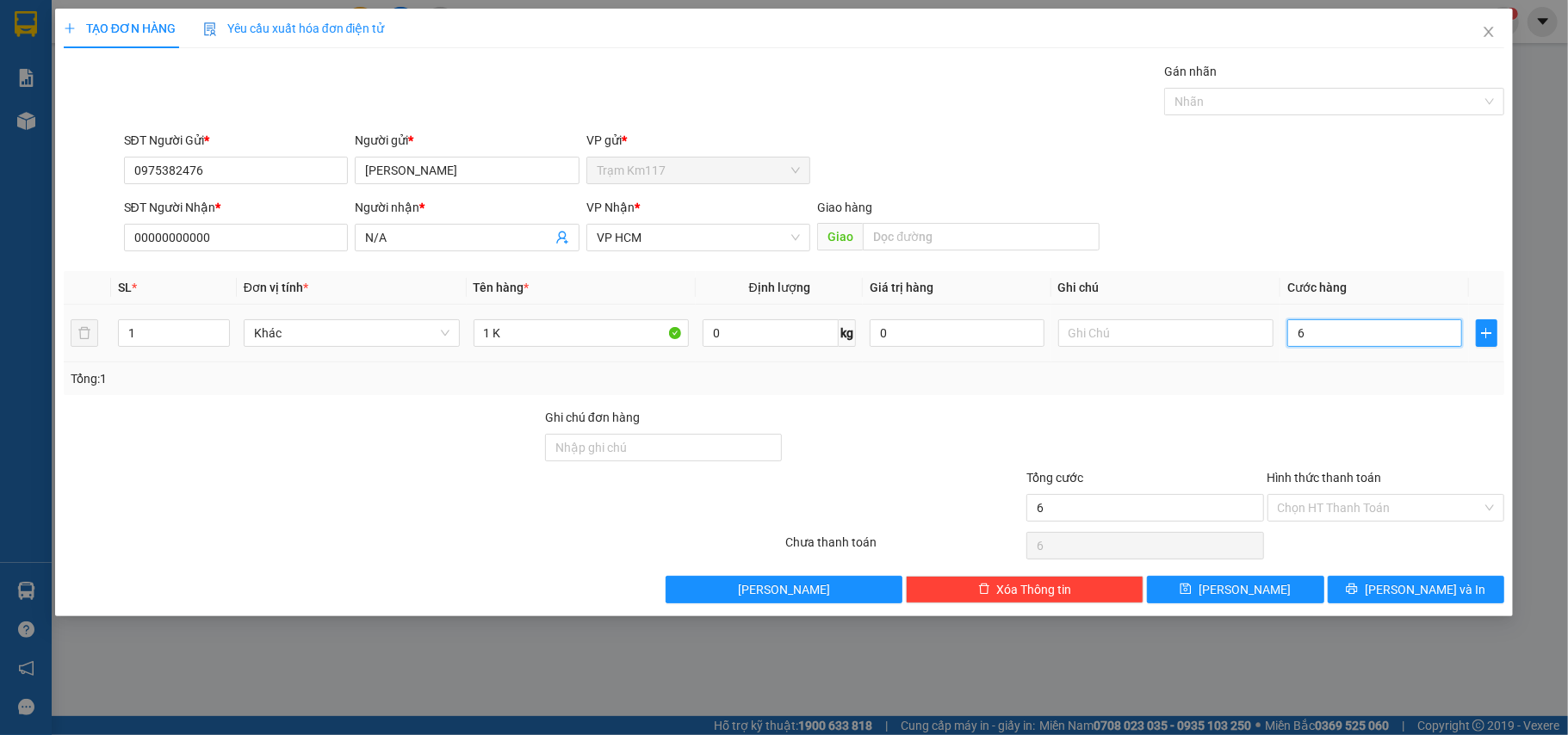
type input "60"
type input "600"
type input "6.000"
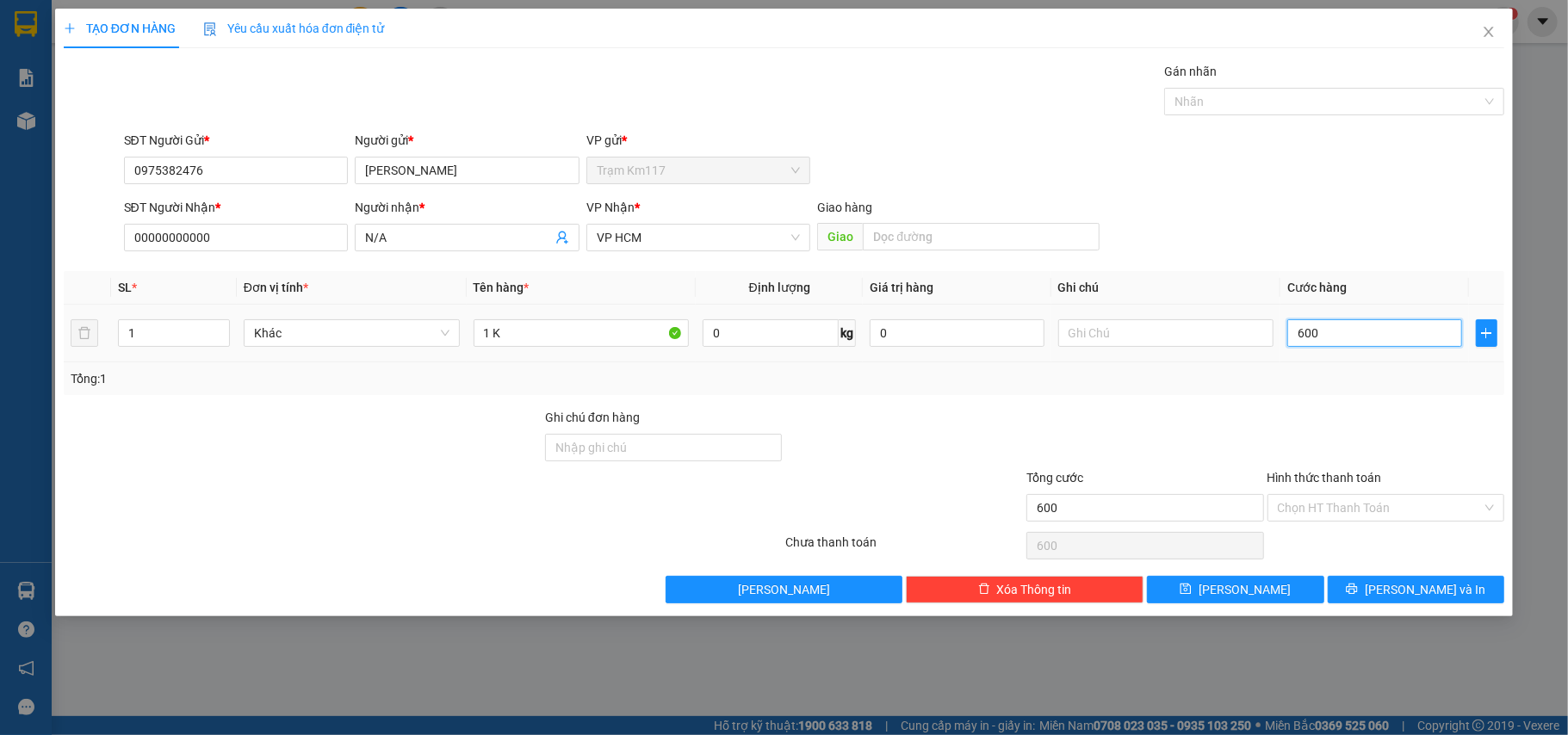
type input "6.000"
type input "60.000"
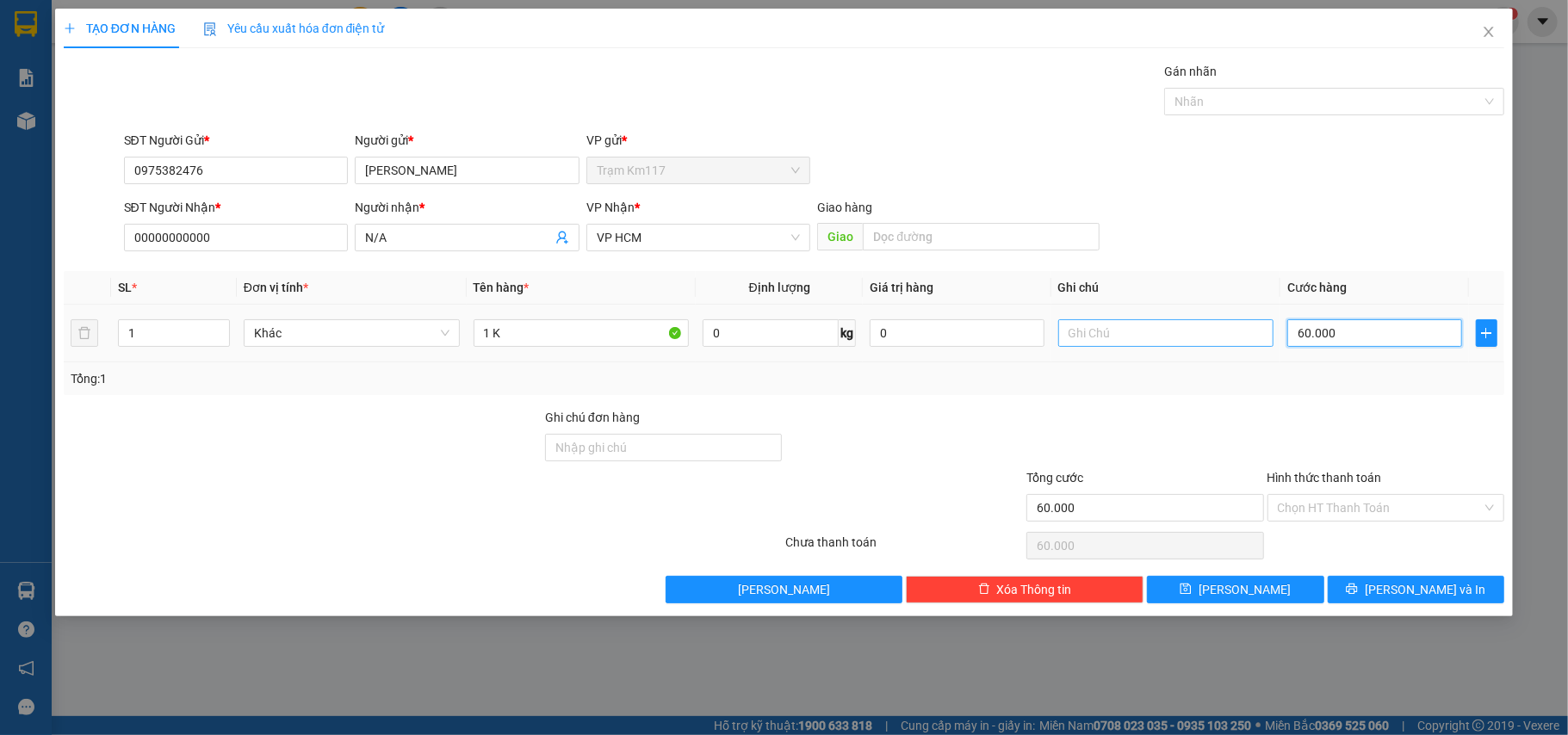
type input "60.000"
click at [1126, 336] on input "text" at bounding box center [1166, 333] width 216 height 27
type input "THU DÙM 60K TIỀN HÀNG LÊN"
click at [1357, 594] on icon "printer" at bounding box center [1351, 589] width 12 height 12
